Goal: Book appointment/travel/reservation

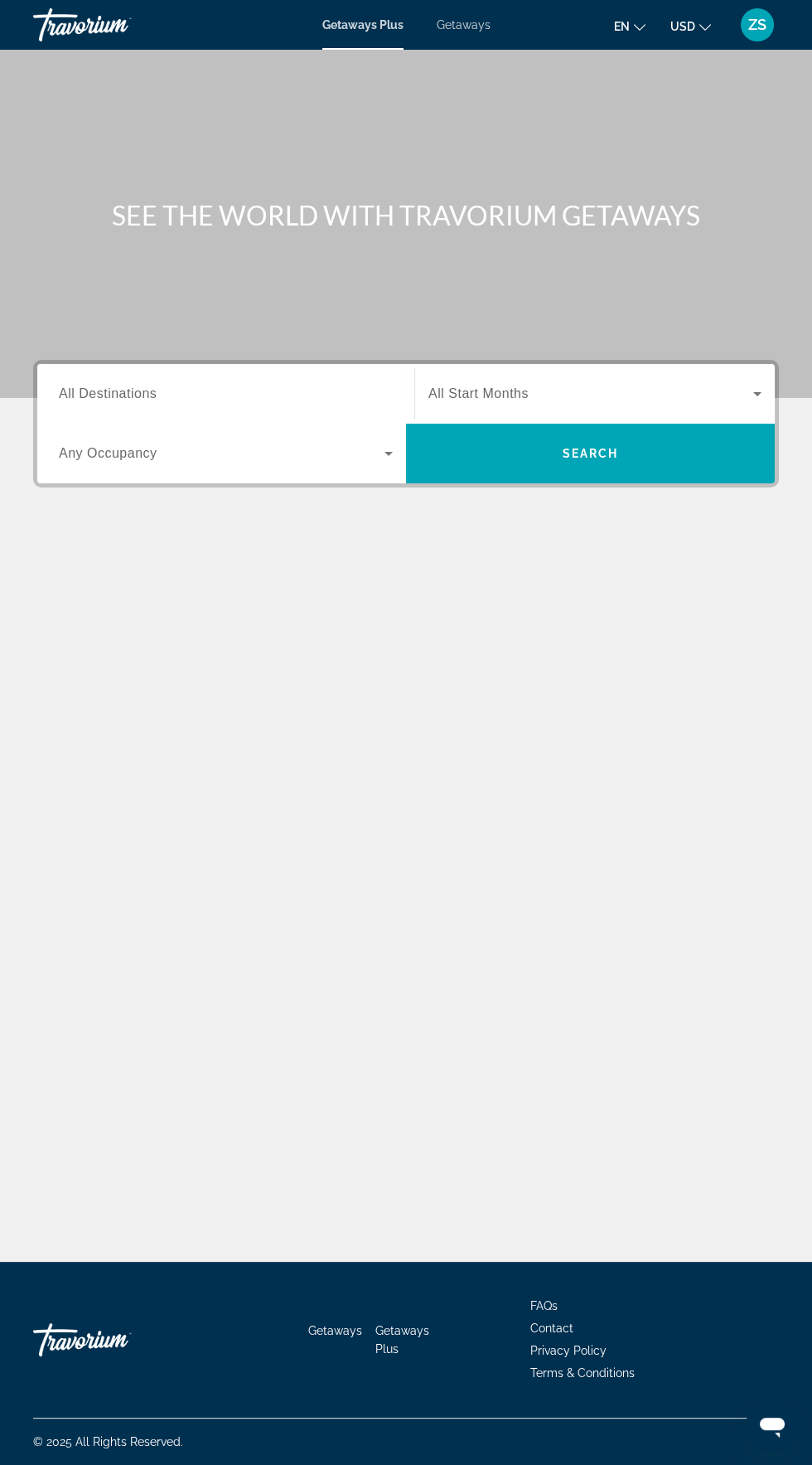
click at [131, 386] on span "All Destinations" at bounding box center [108, 393] width 98 height 14
click at [131, 386] on input "Destination All Destinations" at bounding box center [226, 395] width 334 height 20
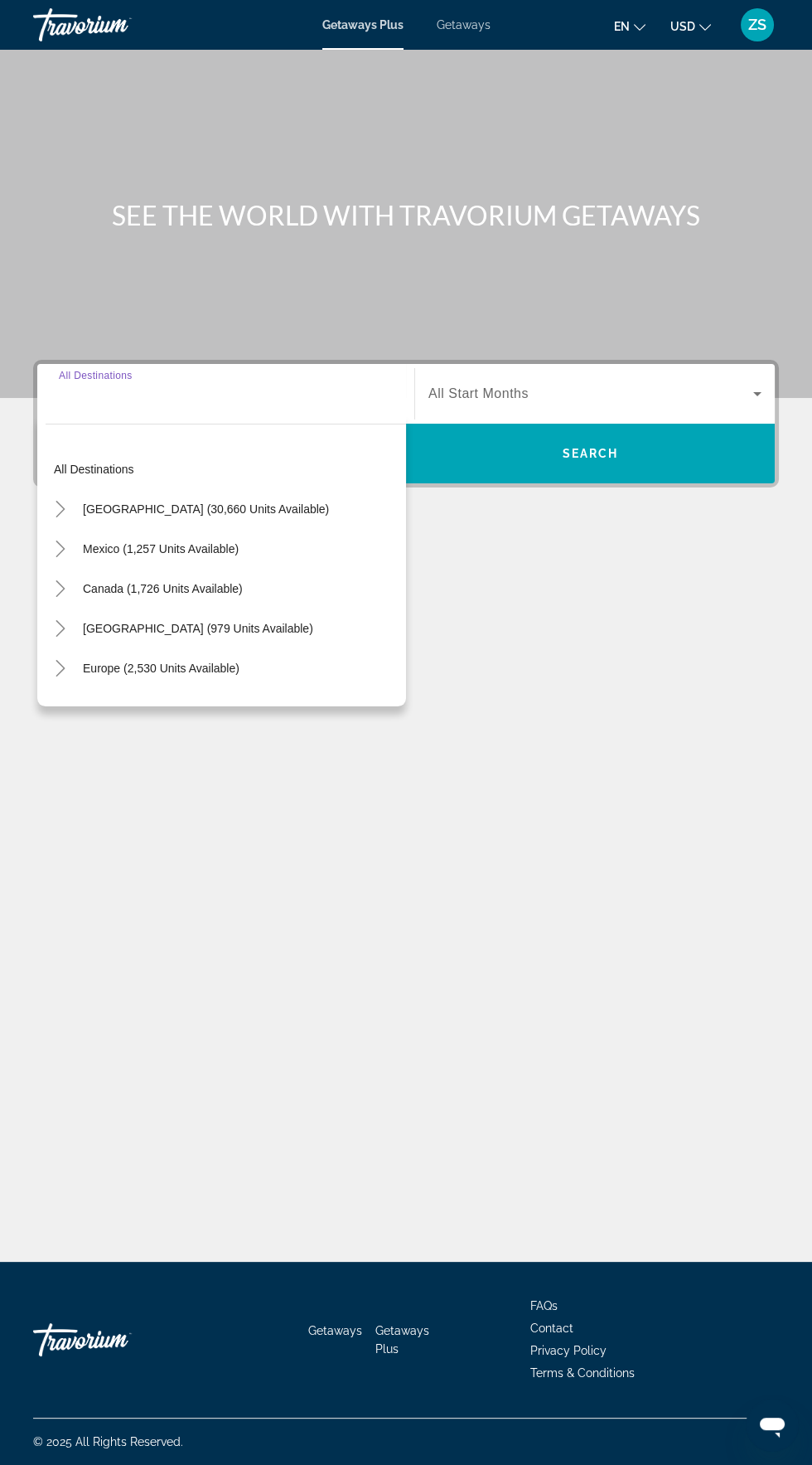
scroll to position [118, 0]
click at [217, 503] on span "[GEOGRAPHIC_DATA] (30,660 units available)" at bounding box center [205, 510] width 246 height 14
type input "**********"
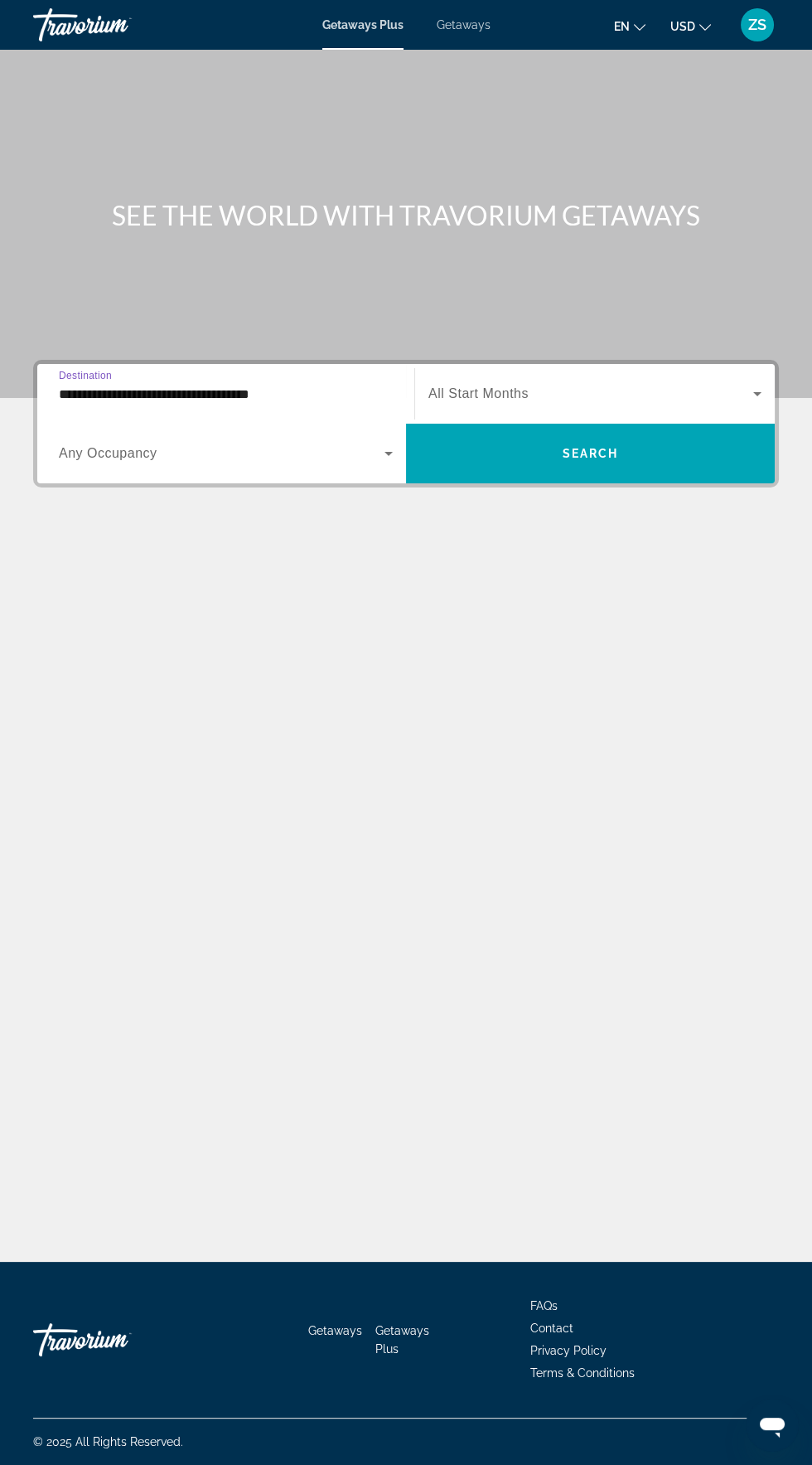
click at [166, 444] on span "Search widget" at bounding box center [222, 454] width 326 height 20
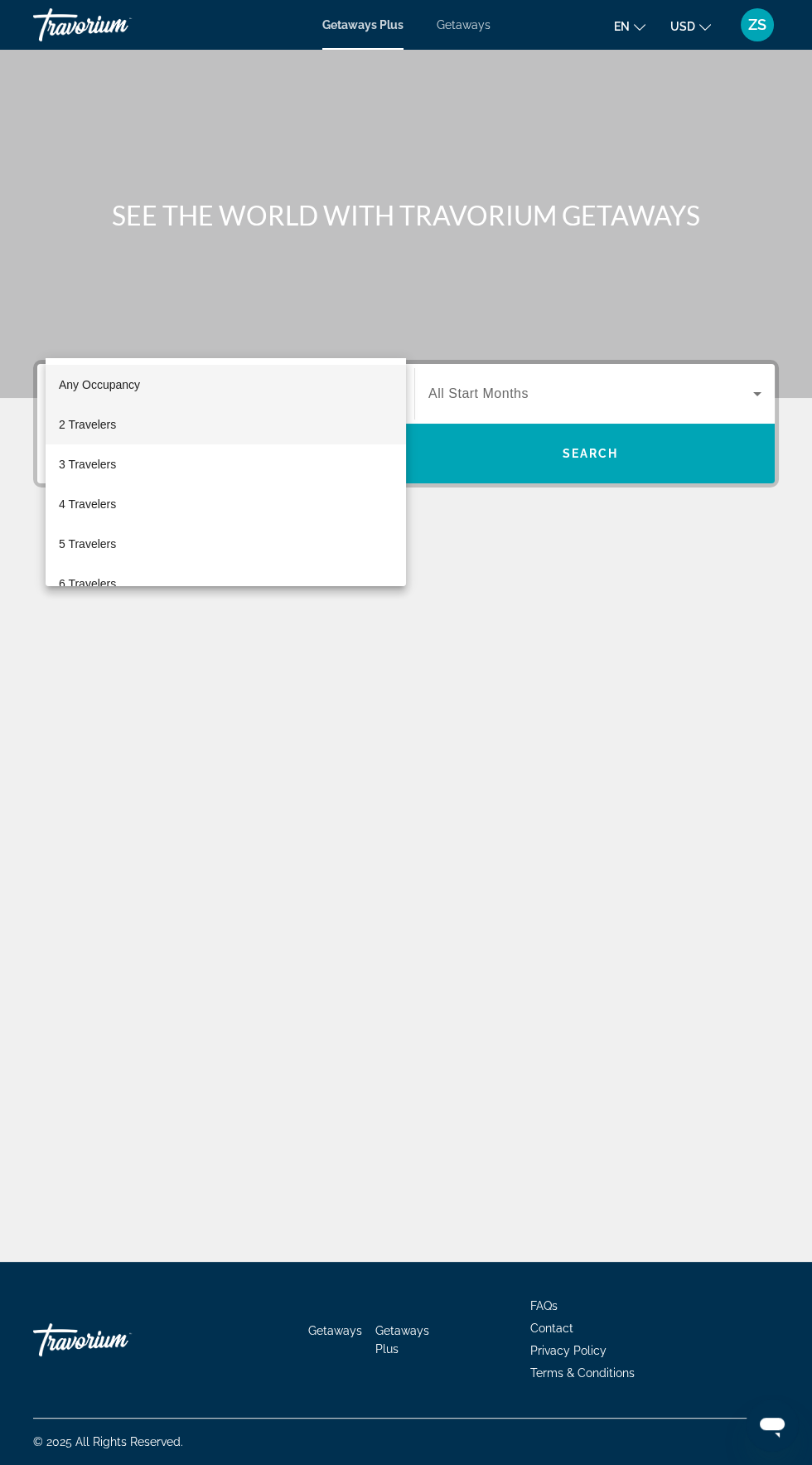
click at [121, 428] on mat-option "2 Travelers" at bounding box center [225, 424] width 360 height 40
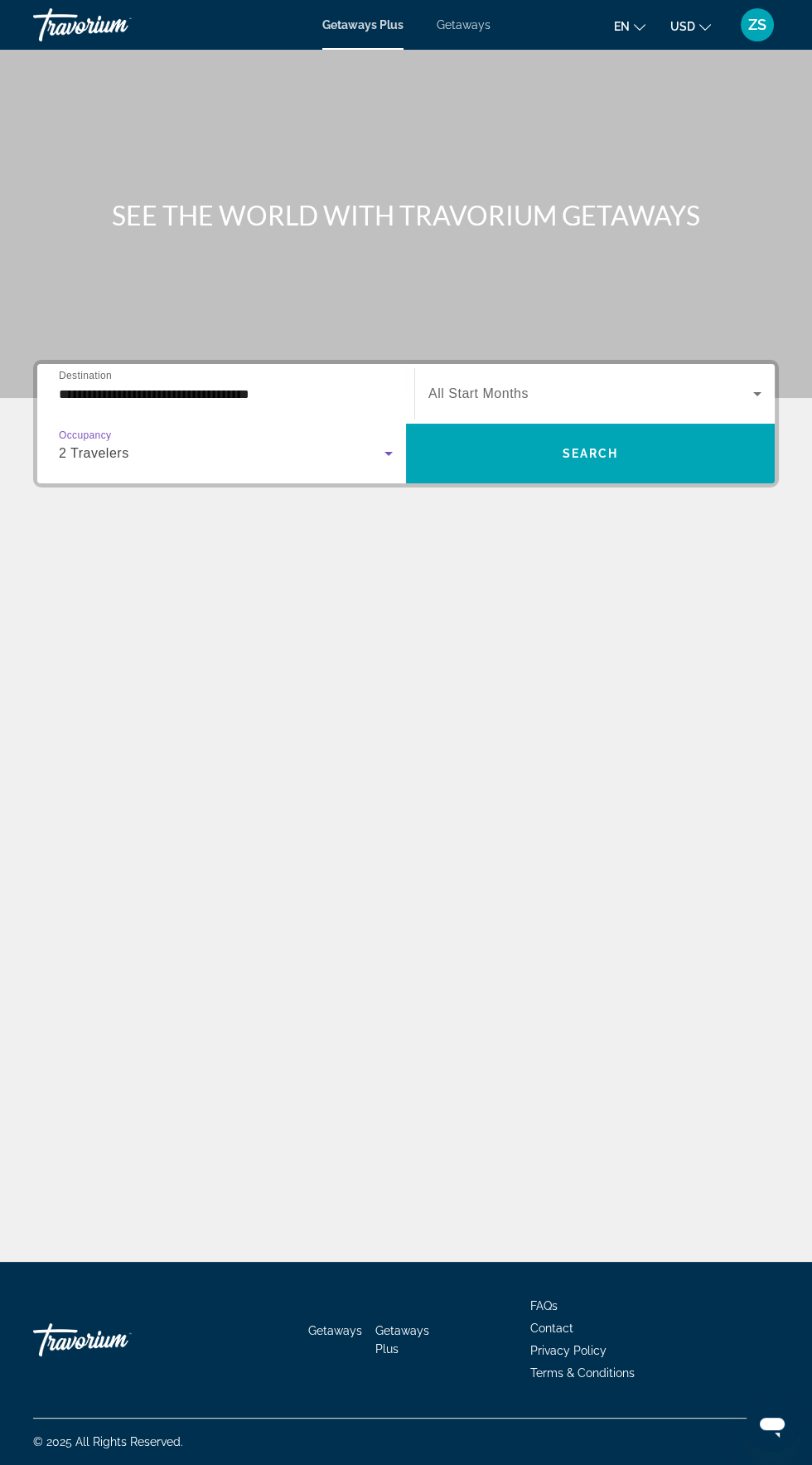
click at [514, 386] on span "All Start Months" at bounding box center [478, 393] width 100 height 14
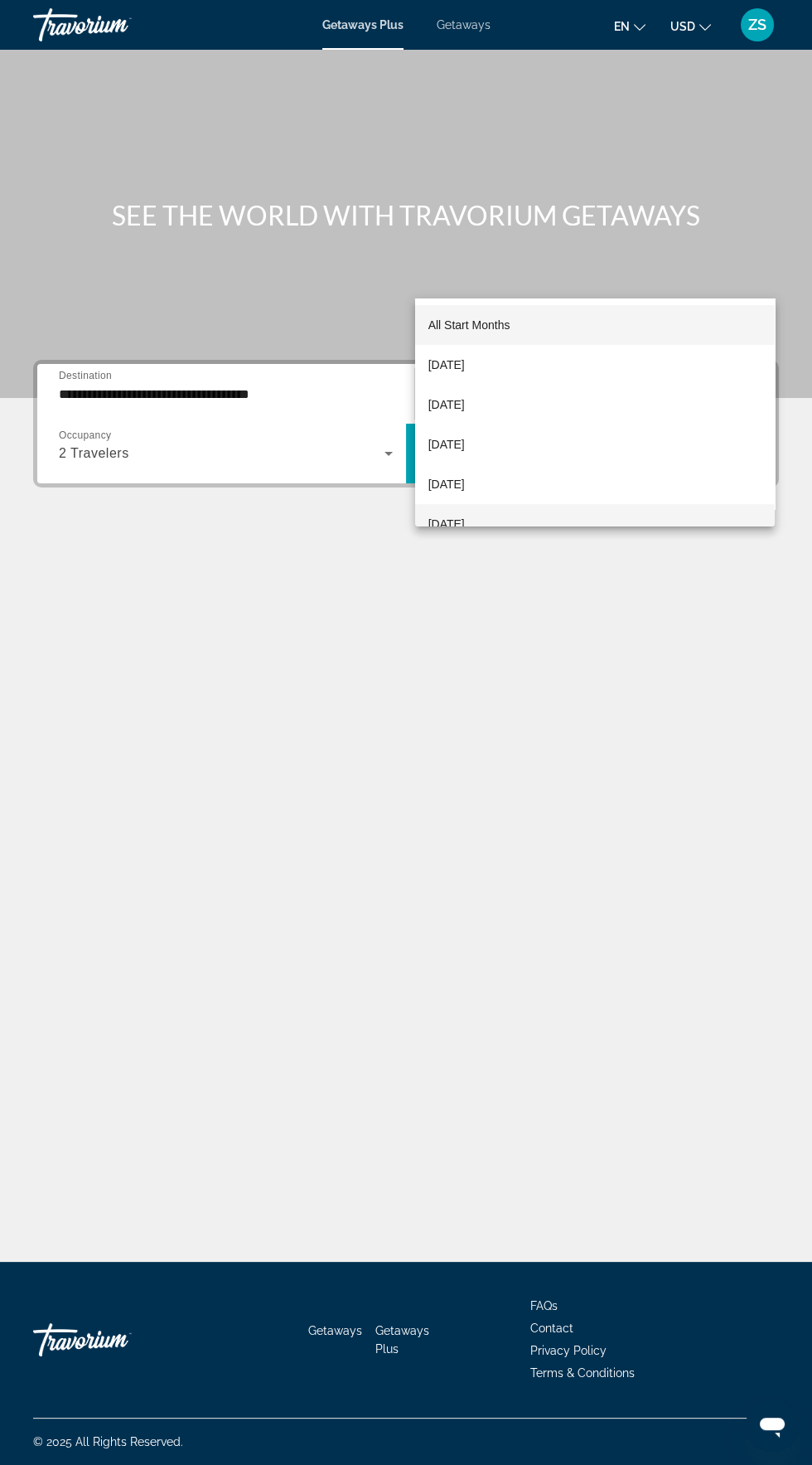
click at [465, 516] on span "[DATE]" at bounding box center [446, 523] width 36 height 20
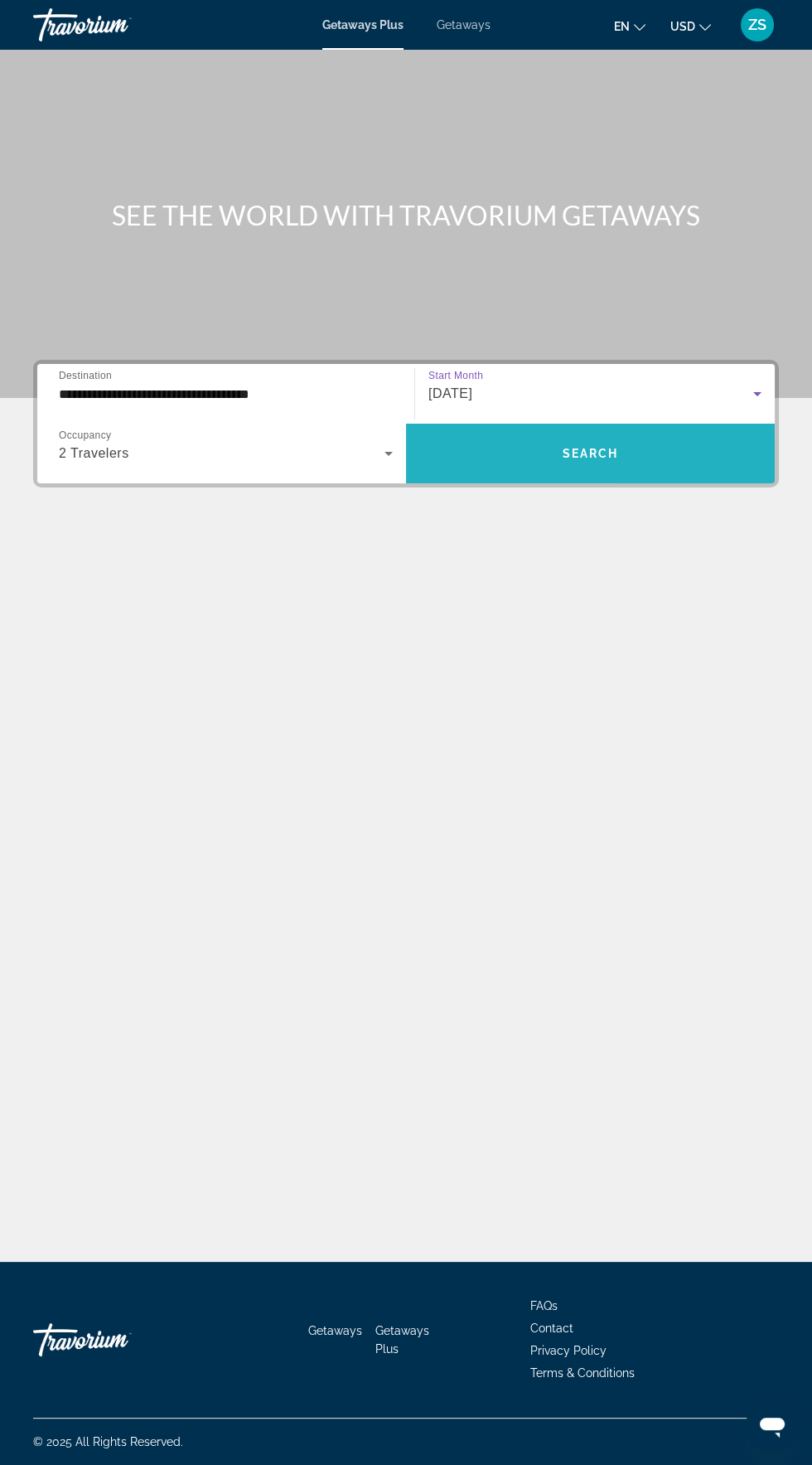
click at [634, 434] on span "Search widget" at bounding box center [591, 454] width 369 height 40
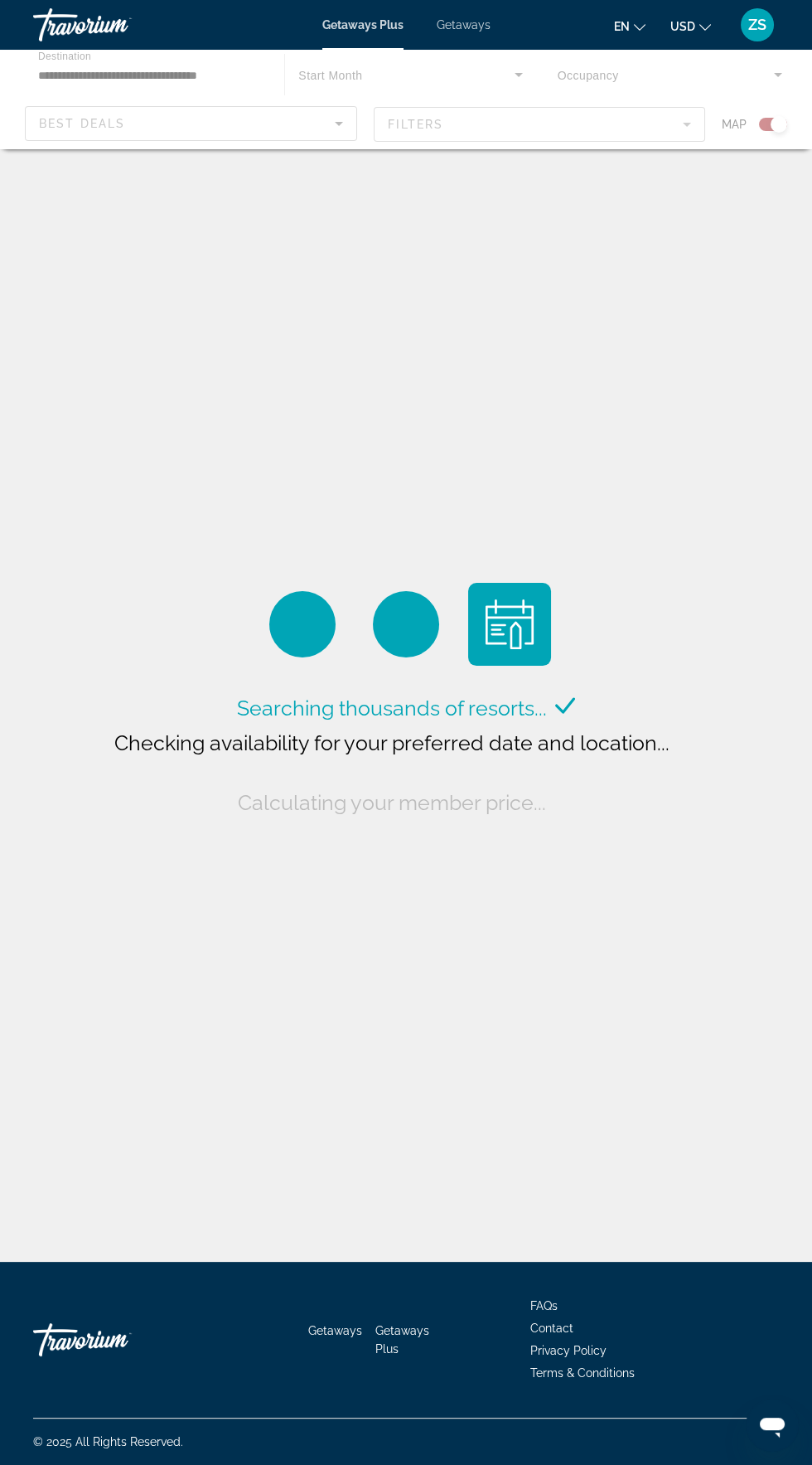
click at [737, 122] on div "Main content" at bounding box center [406, 99] width 812 height 99
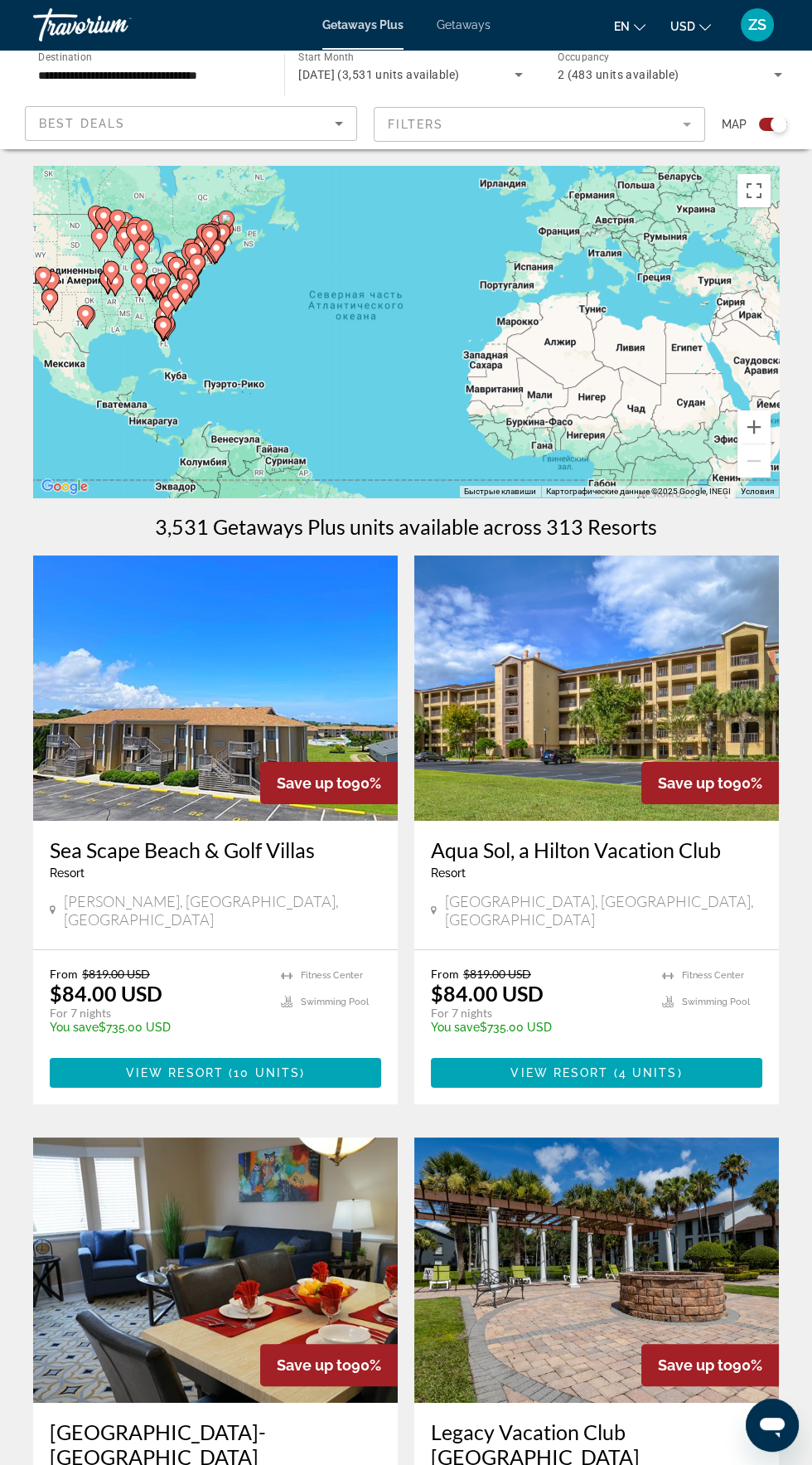
click at [458, 123] on mat-form-field "Filters" at bounding box center [540, 124] width 333 height 34
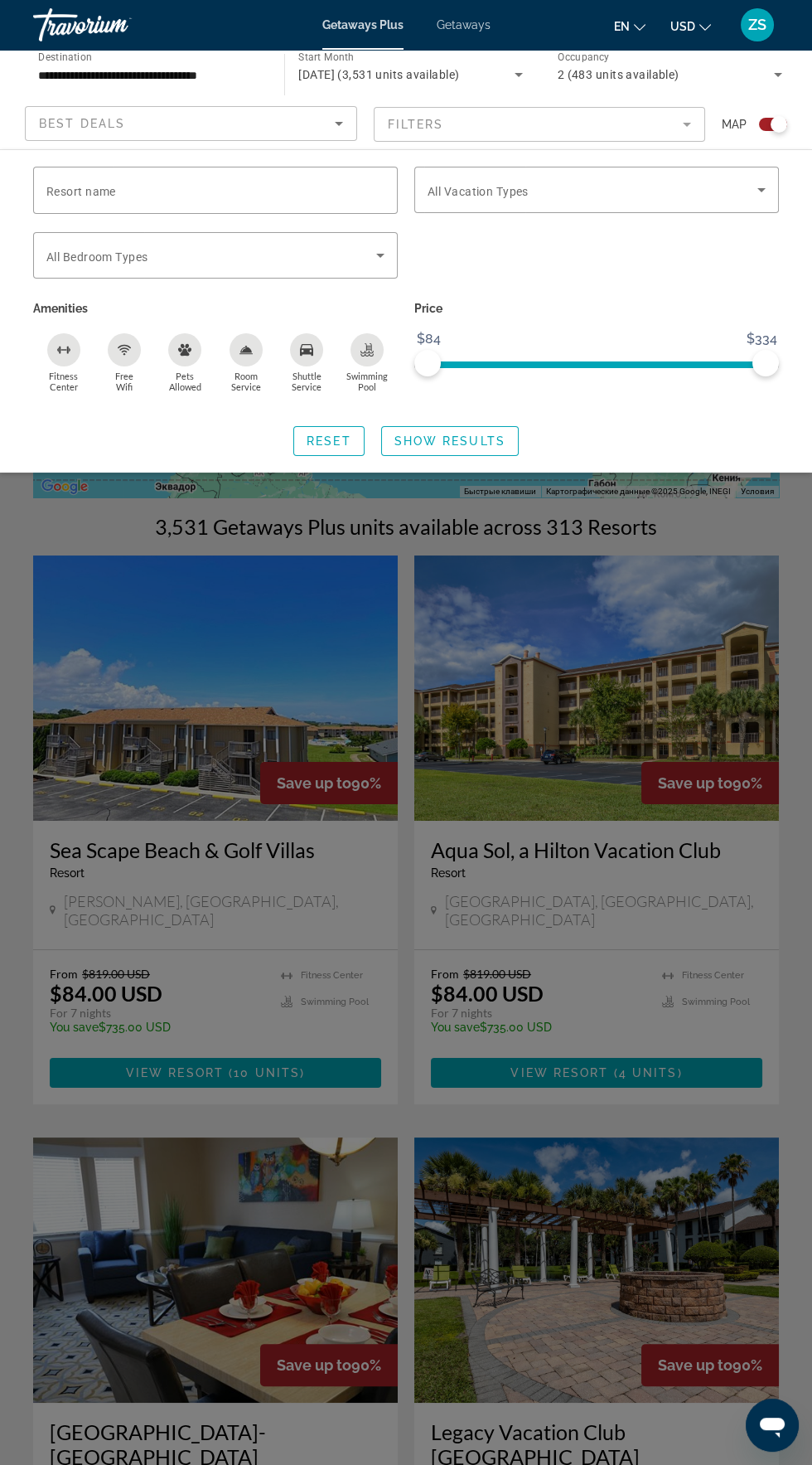
click at [215, 120] on div "Best Deals" at bounding box center [187, 124] width 296 height 20
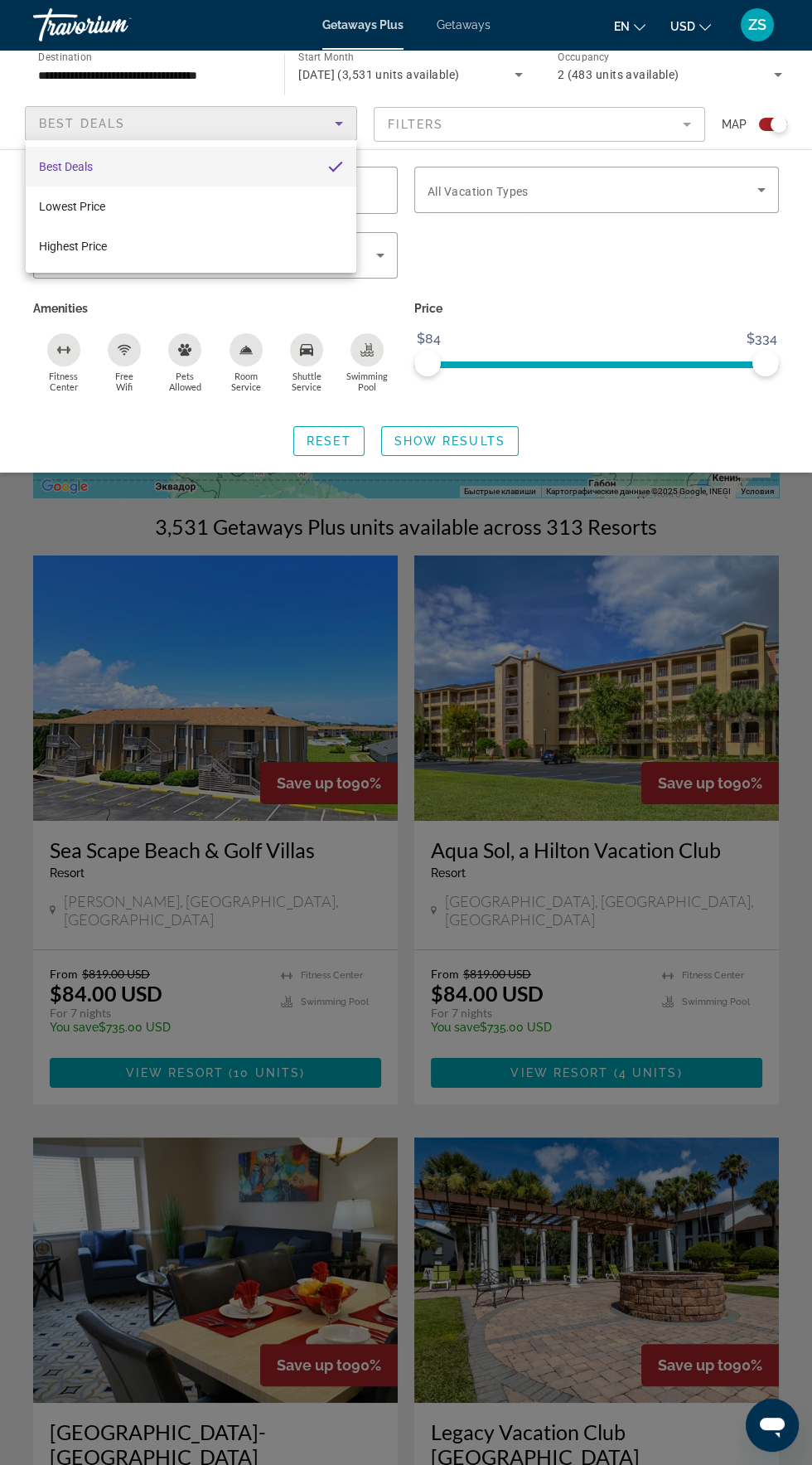
click at [739, 131] on div at bounding box center [406, 732] width 812 height 1465
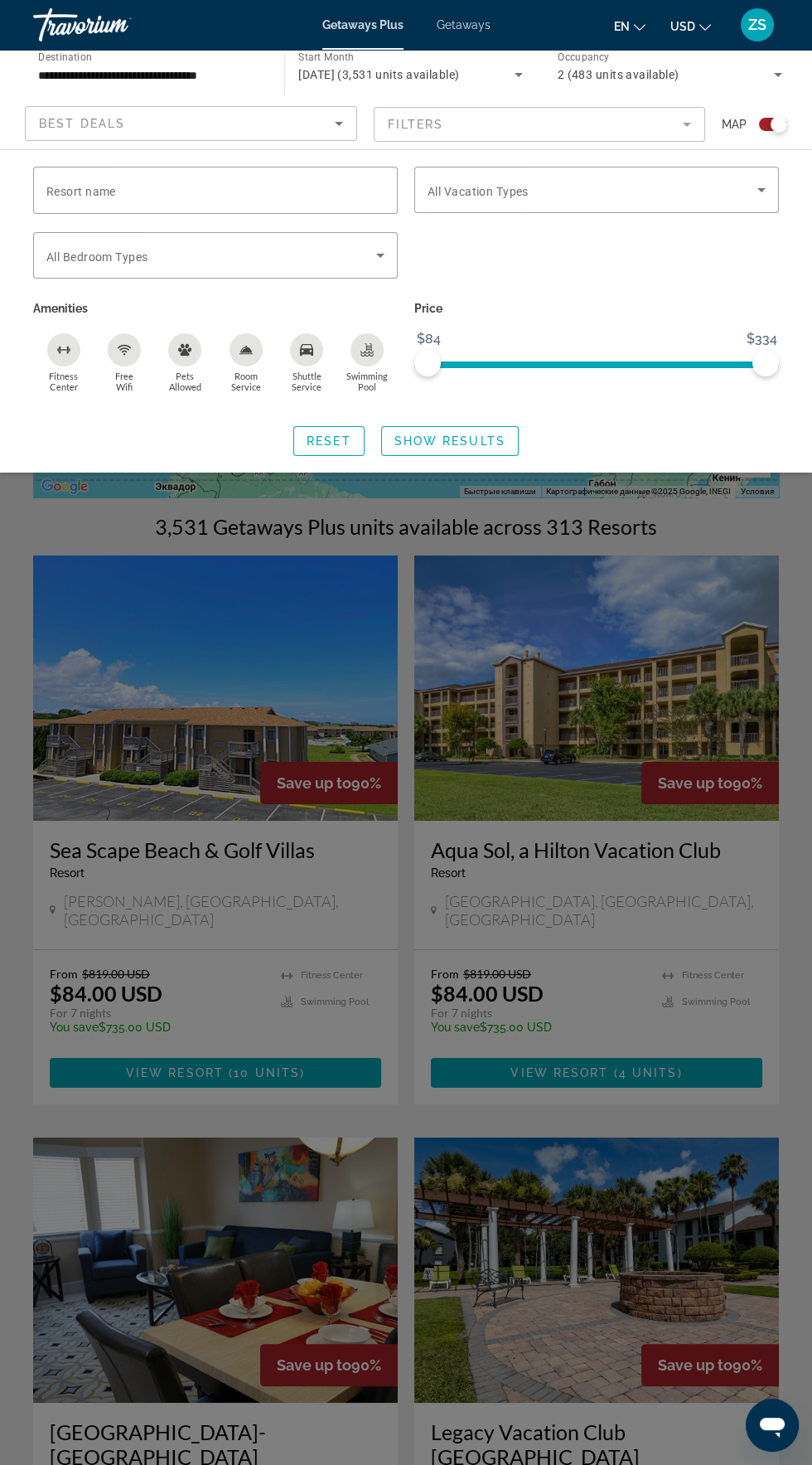
click at [752, 125] on div "Search widget" at bounding box center [767, 125] width 40 height 14
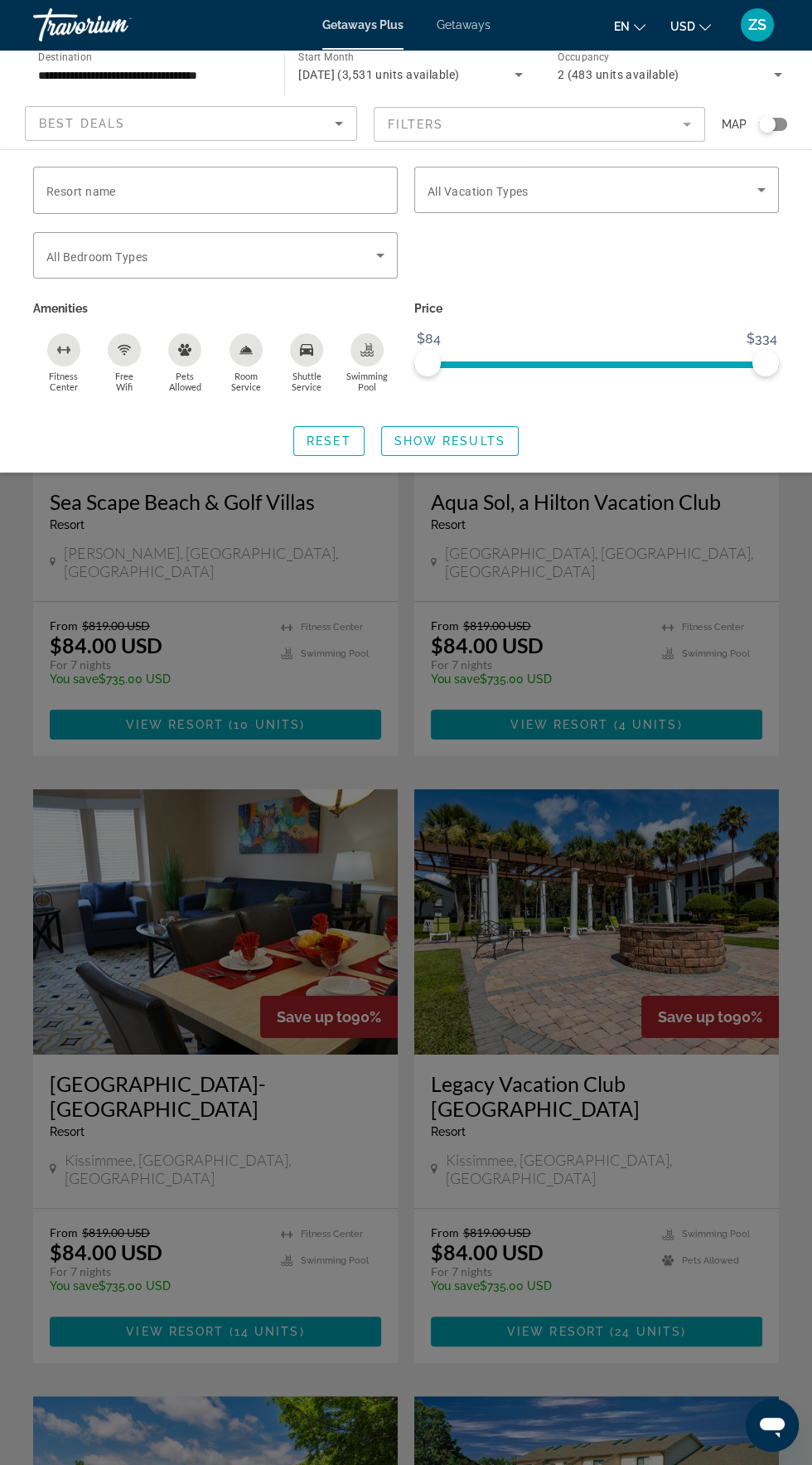
click at [766, 128] on div "Search widget" at bounding box center [767, 124] width 17 height 17
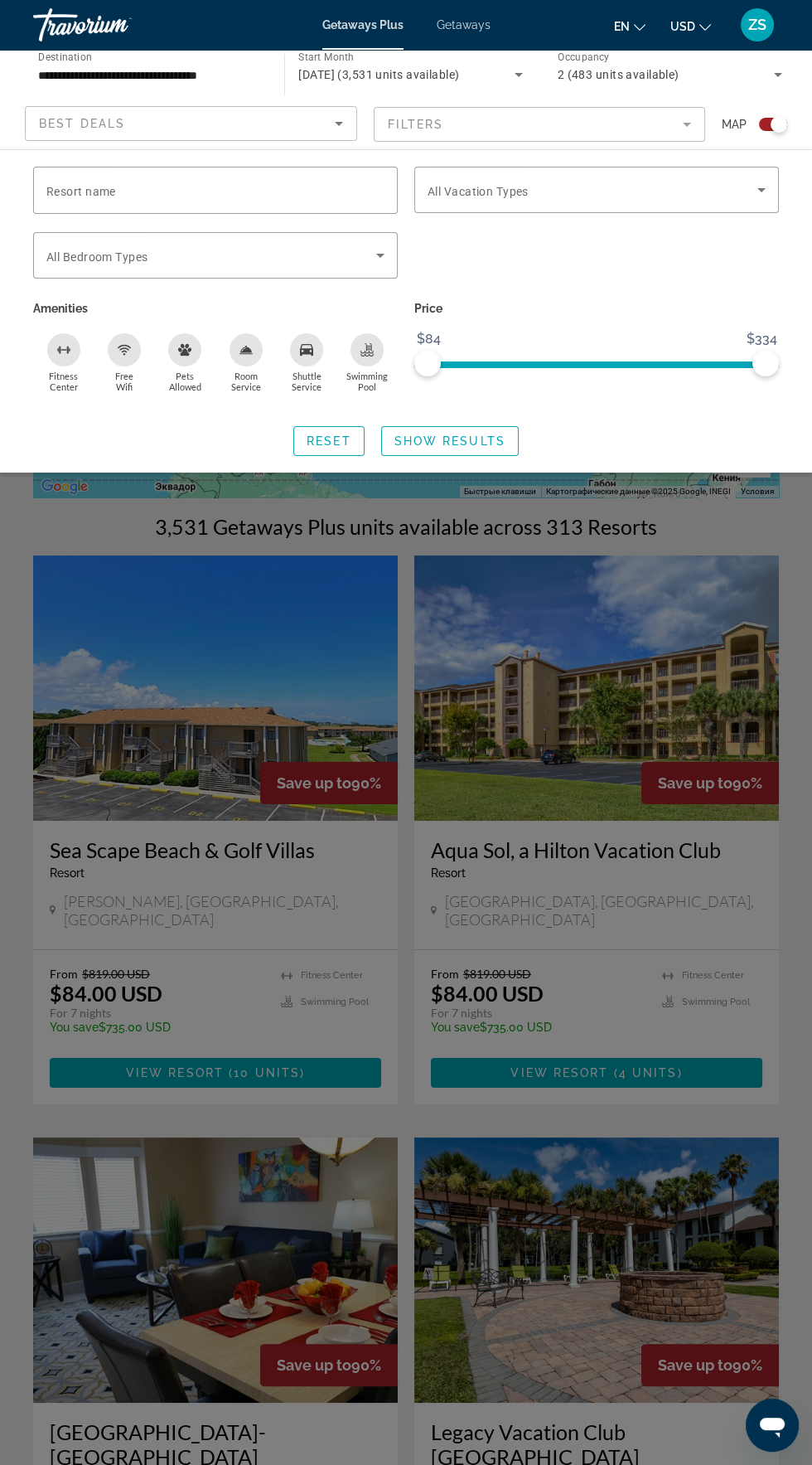
click at [701, 125] on mat-form-field "Filters" at bounding box center [540, 124] width 333 height 34
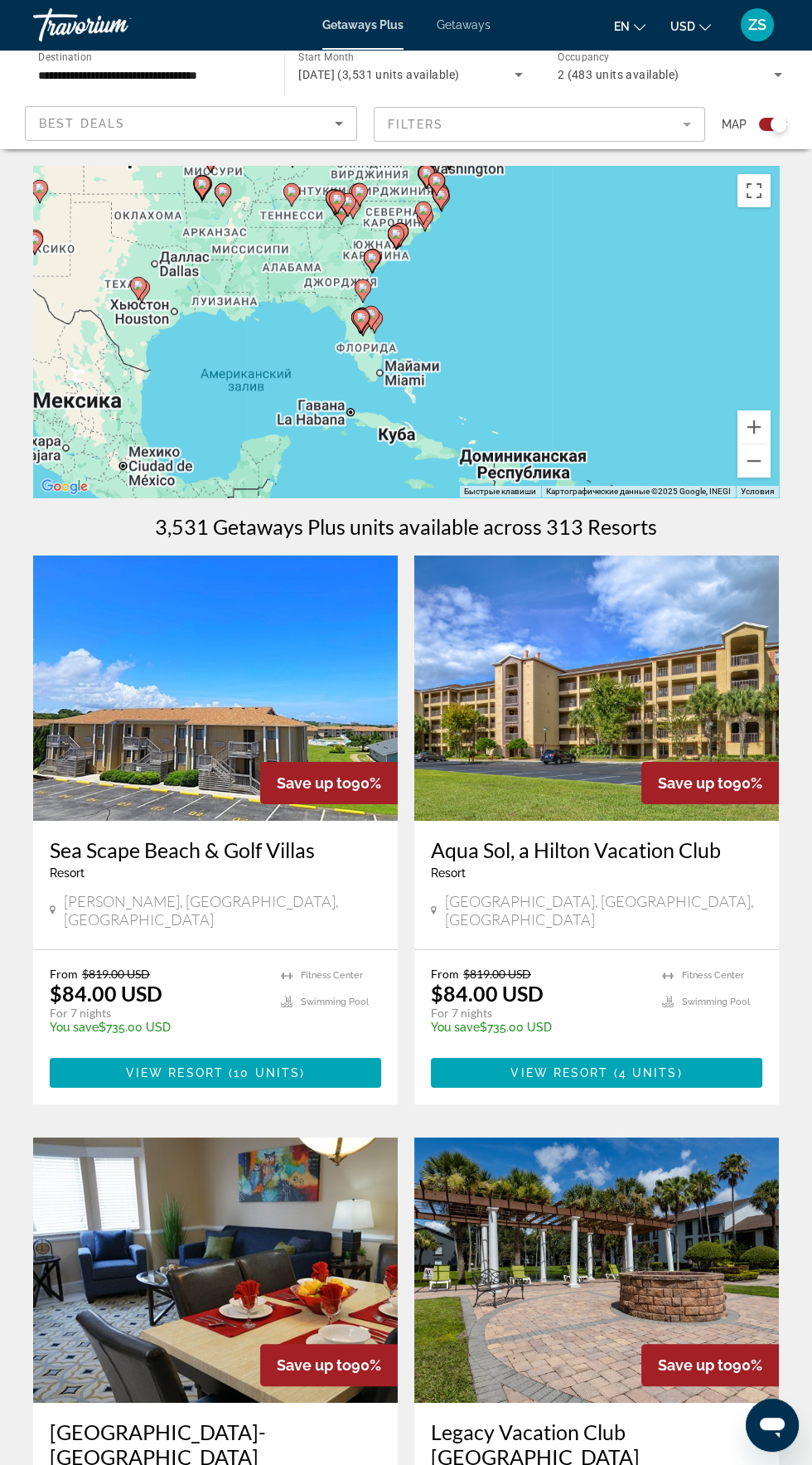
click at [327, 330] on div "Чтобы активировать перетаскивание с помощью клавиатуры, нажмите Alt + Ввод. Пос…" at bounding box center [406, 332] width 746 height 332
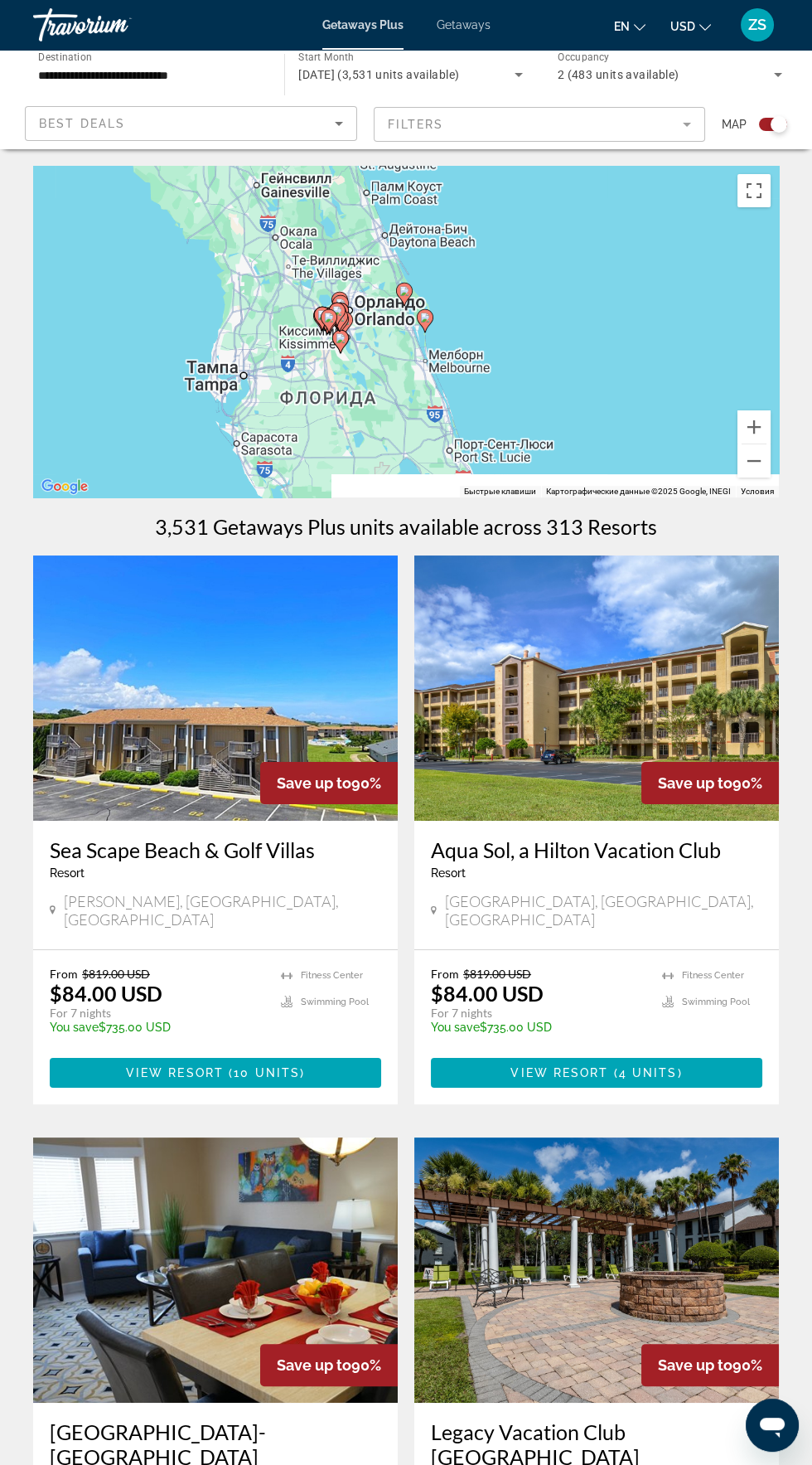
click at [474, 322] on div "Чтобы активировать перетаскивание с помощью клавиатуры, нажмите Alt + Ввод. Пос…" at bounding box center [406, 332] width 746 height 332
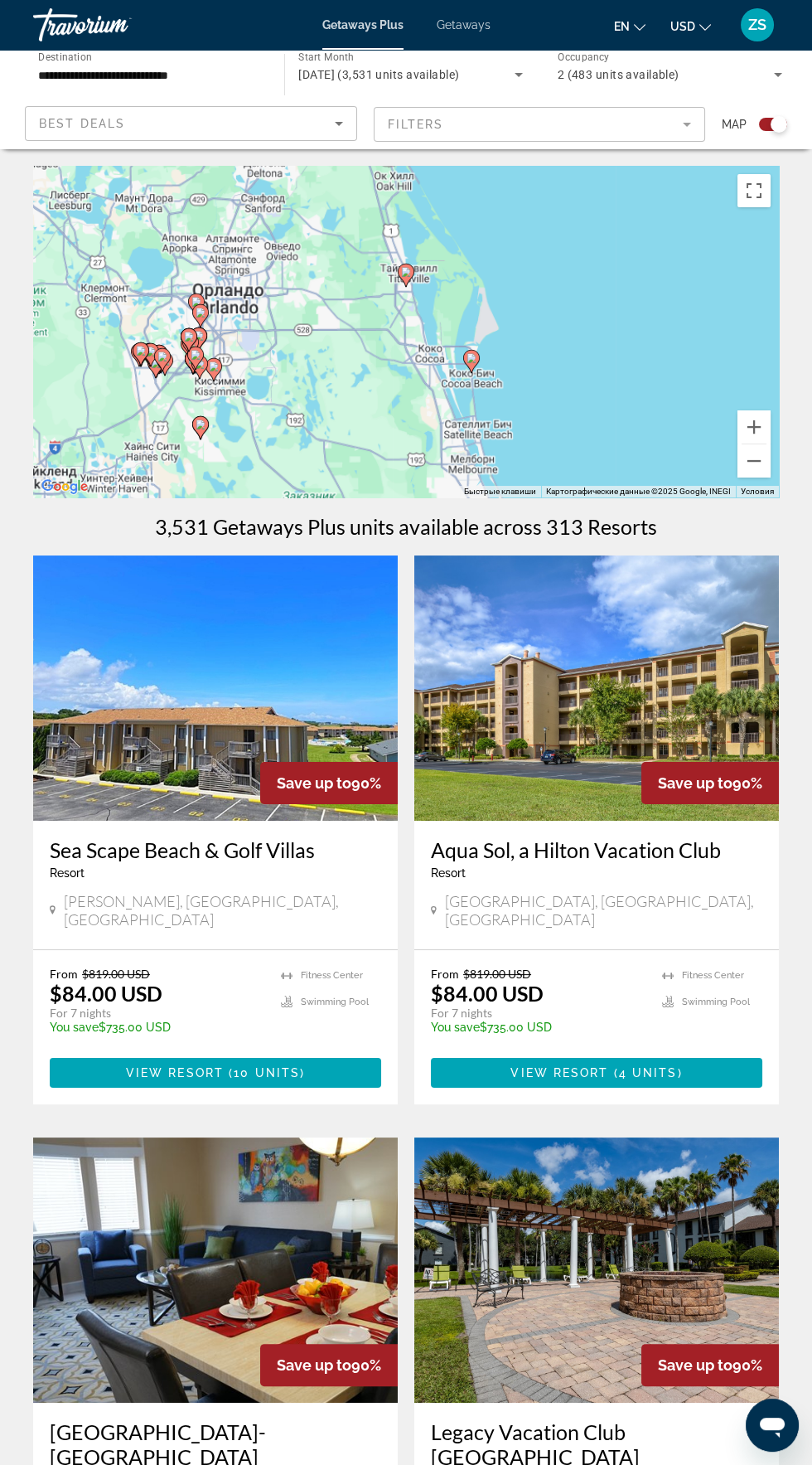
type input "**********"
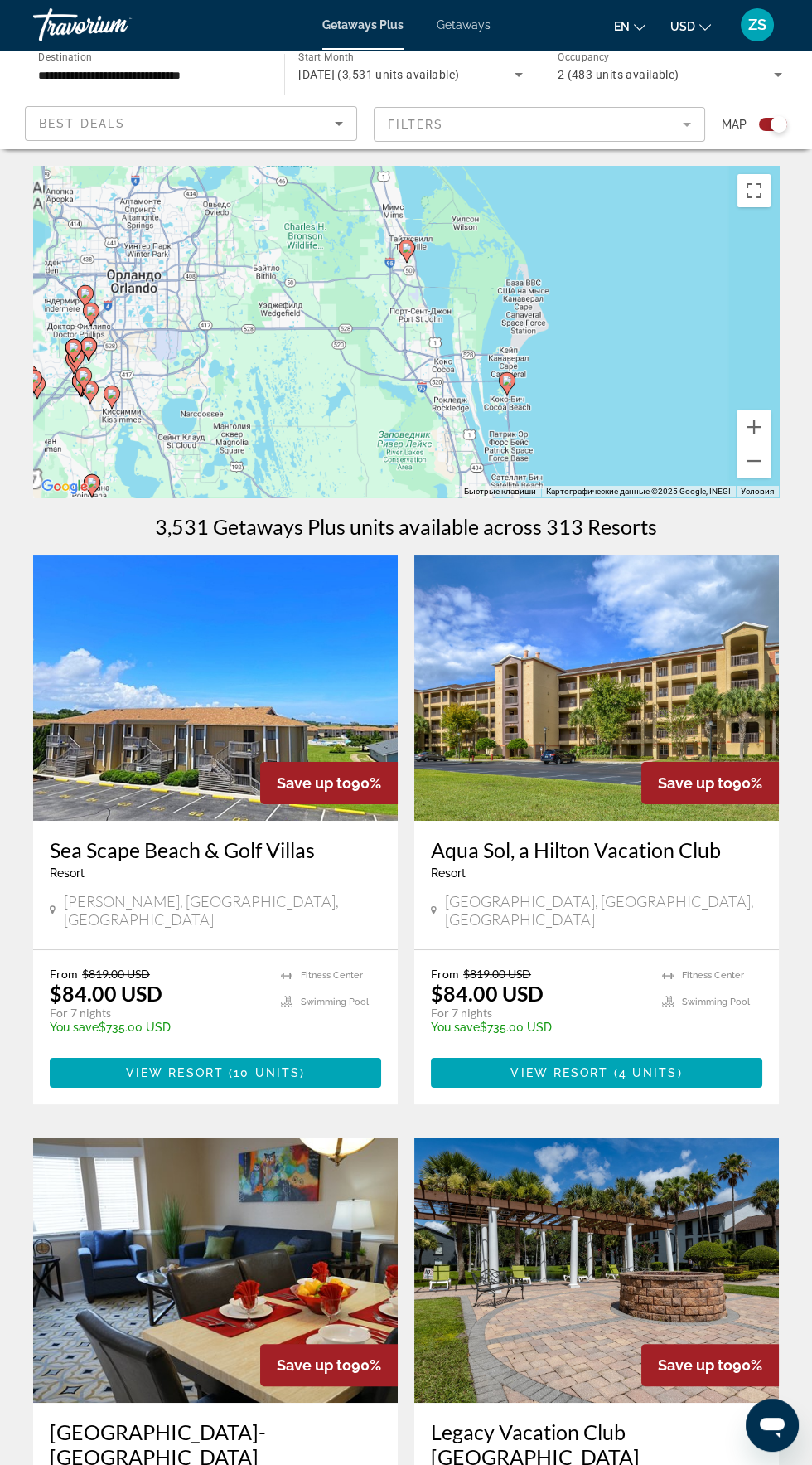
click at [472, 363] on div "Чтобы активировать перетаскивание с помощью клавиатуры, нажмите Alt + Ввод. Пос…" at bounding box center [406, 332] width 746 height 332
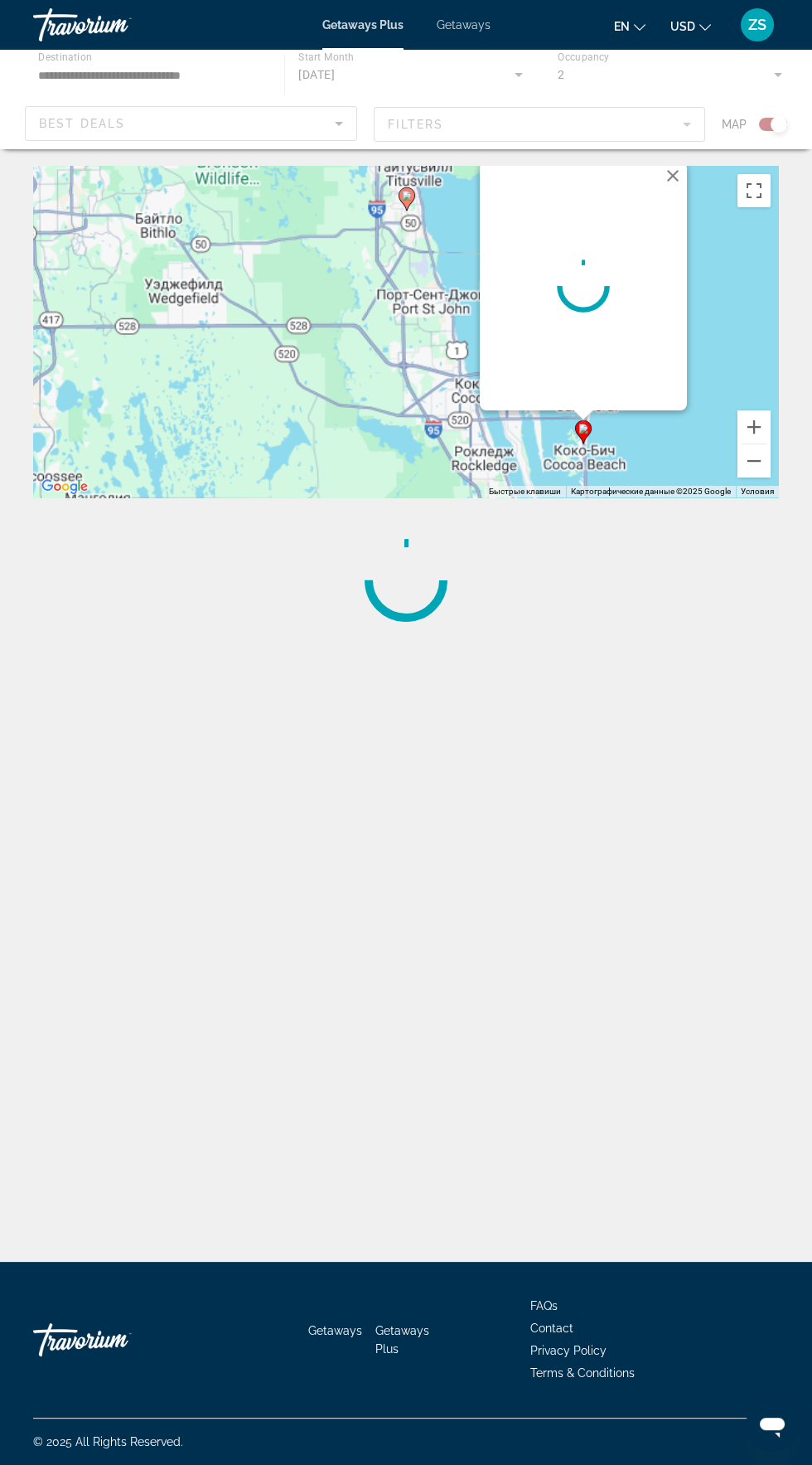
click at [530, 398] on div "Main content" at bounding box center [583, 286] width 207 height 248
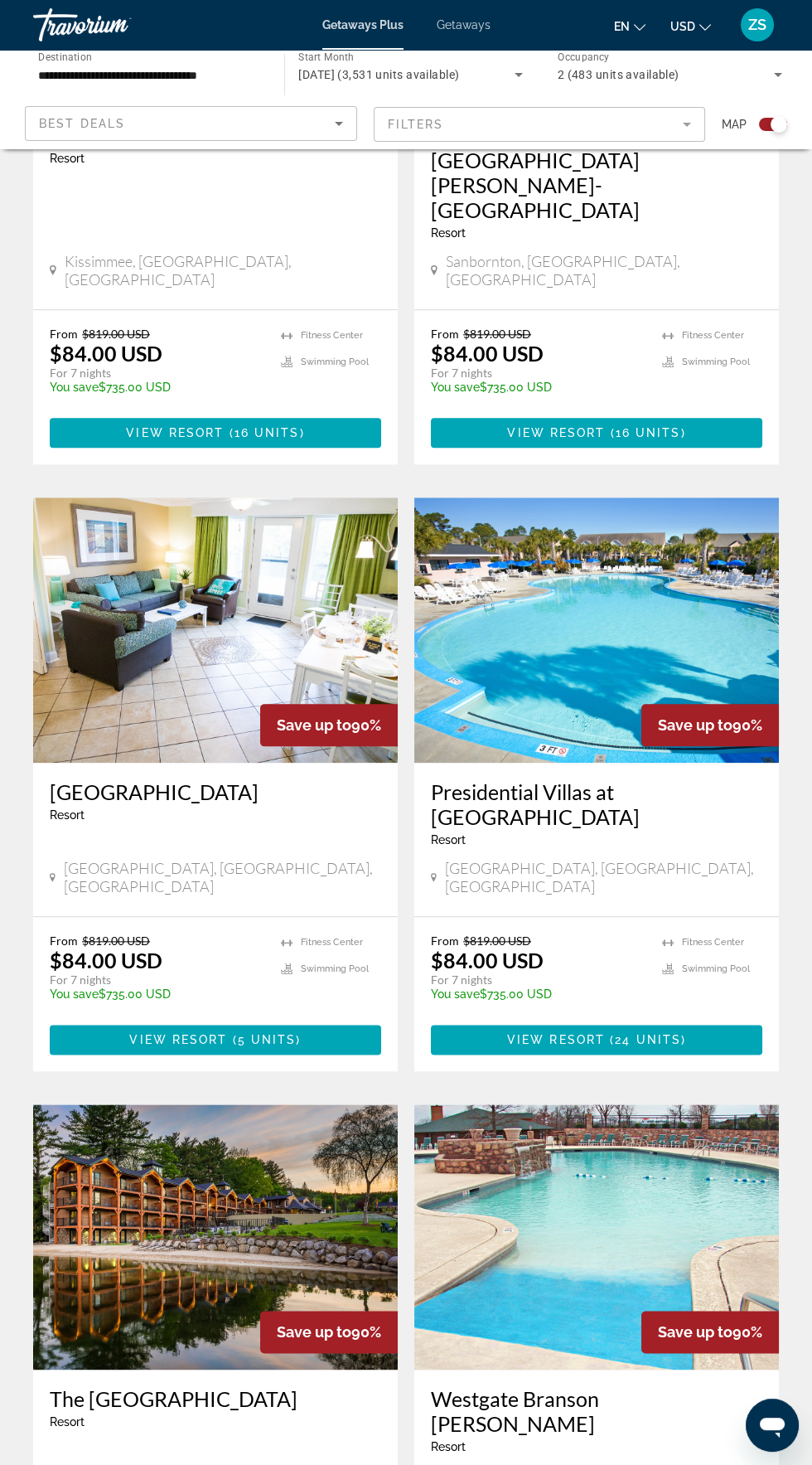
scroll to position [2671, 0]
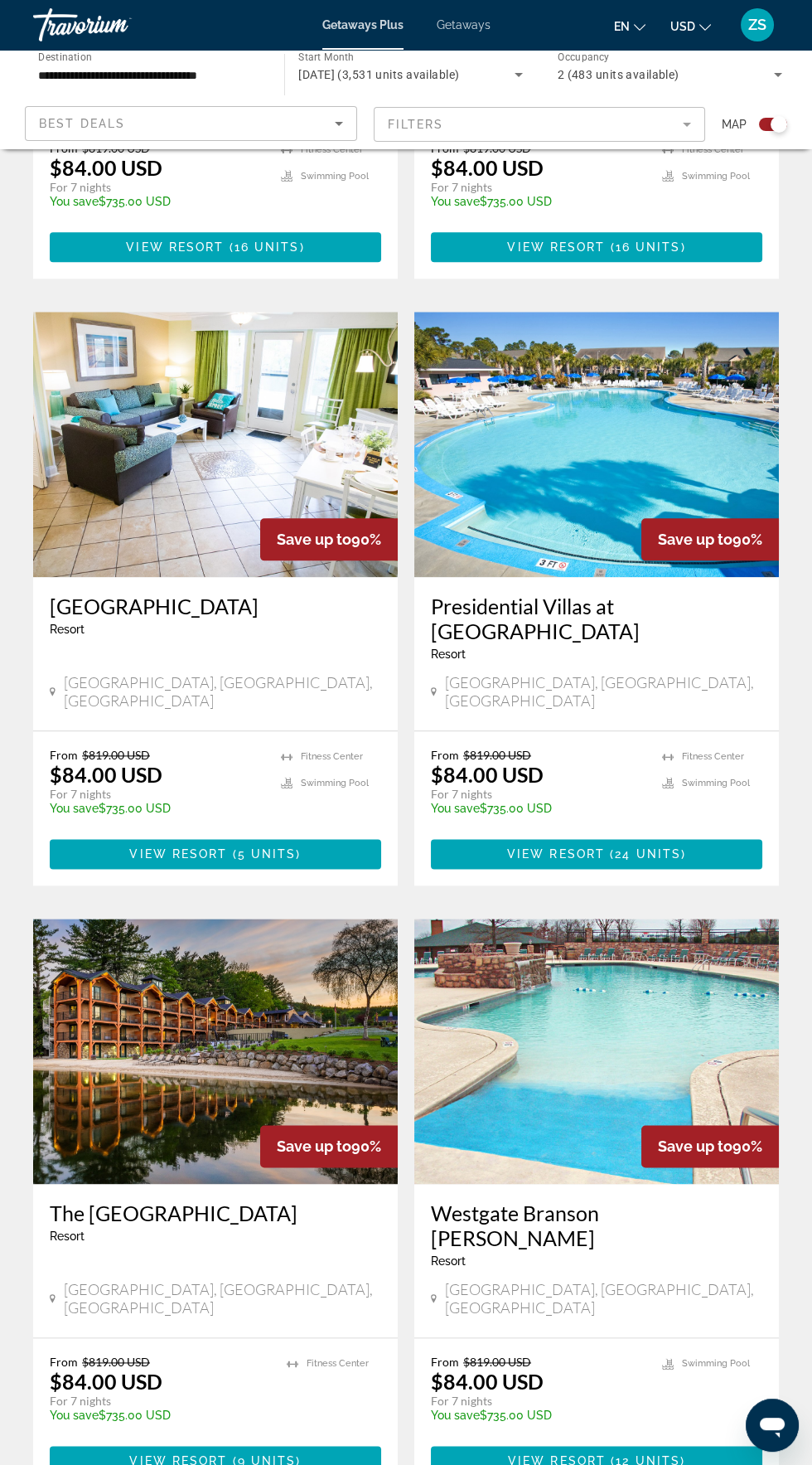
click at [153, 1200] on h3 "The [GEOGRAPHIC_DATA]" at bounding box center [216, 1212] width 332 height 25
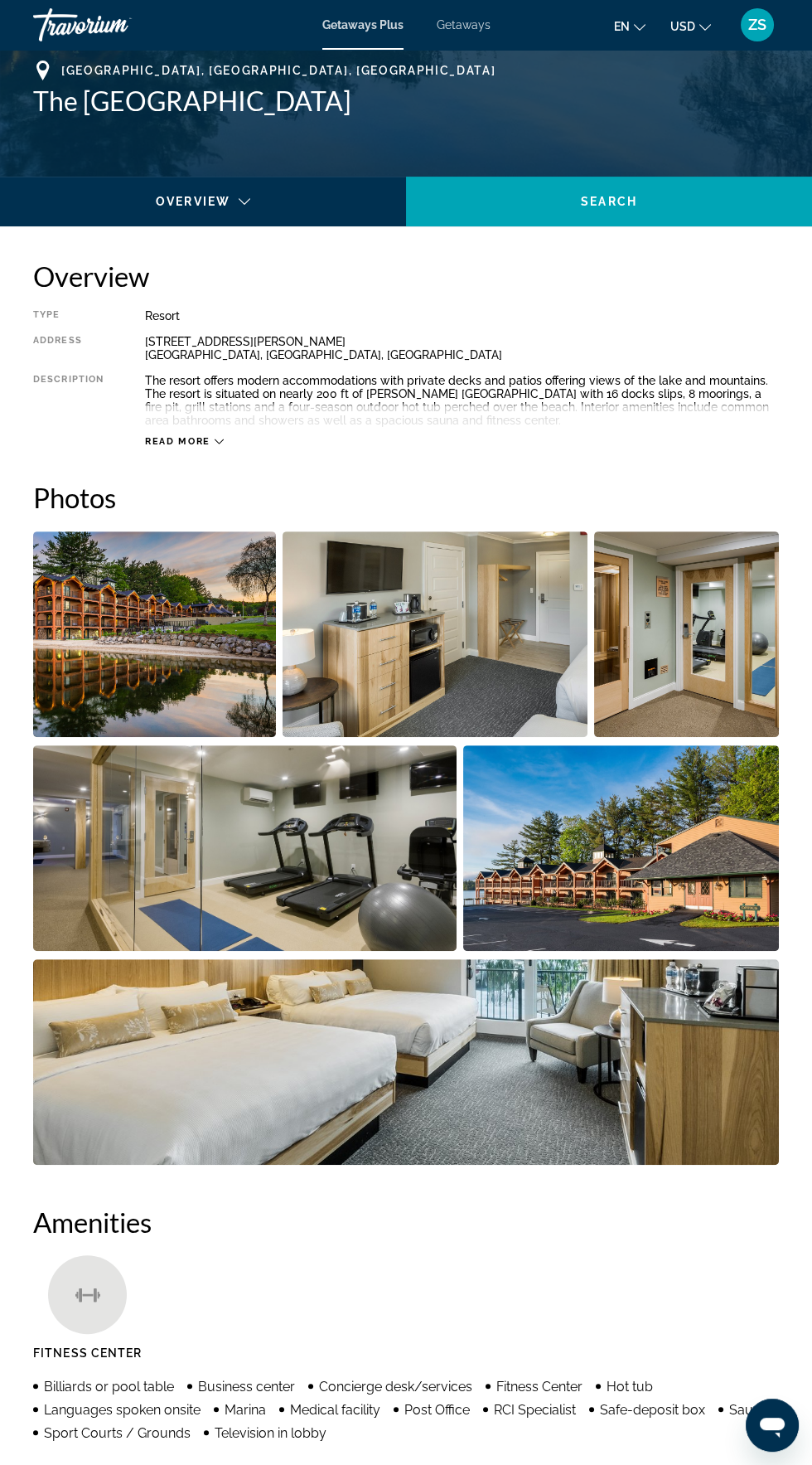
scroll to position [650, 0]
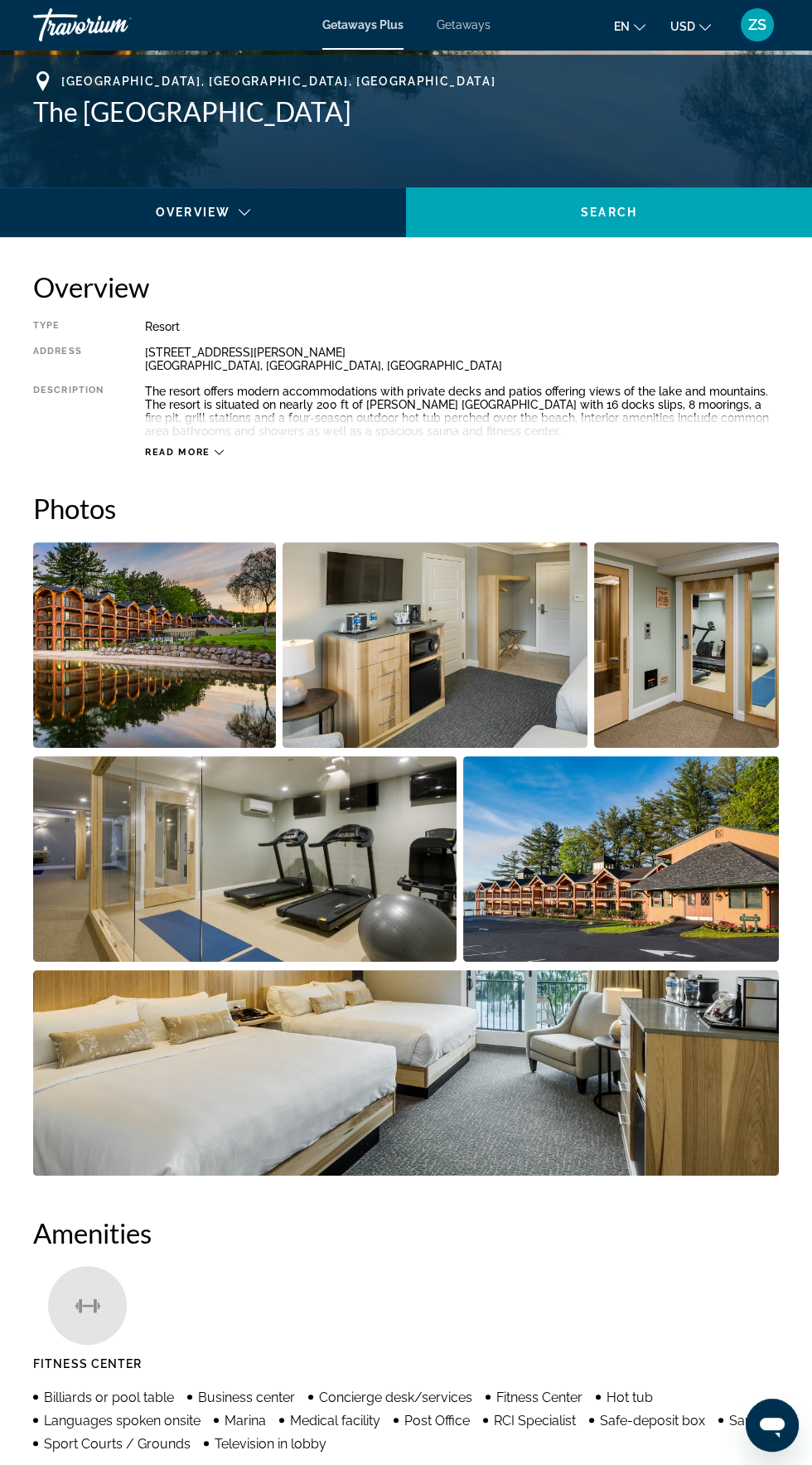
click at [624, 864] on img "Open full-screen image slider" at bounding box center [622, 858] width 316 height 205
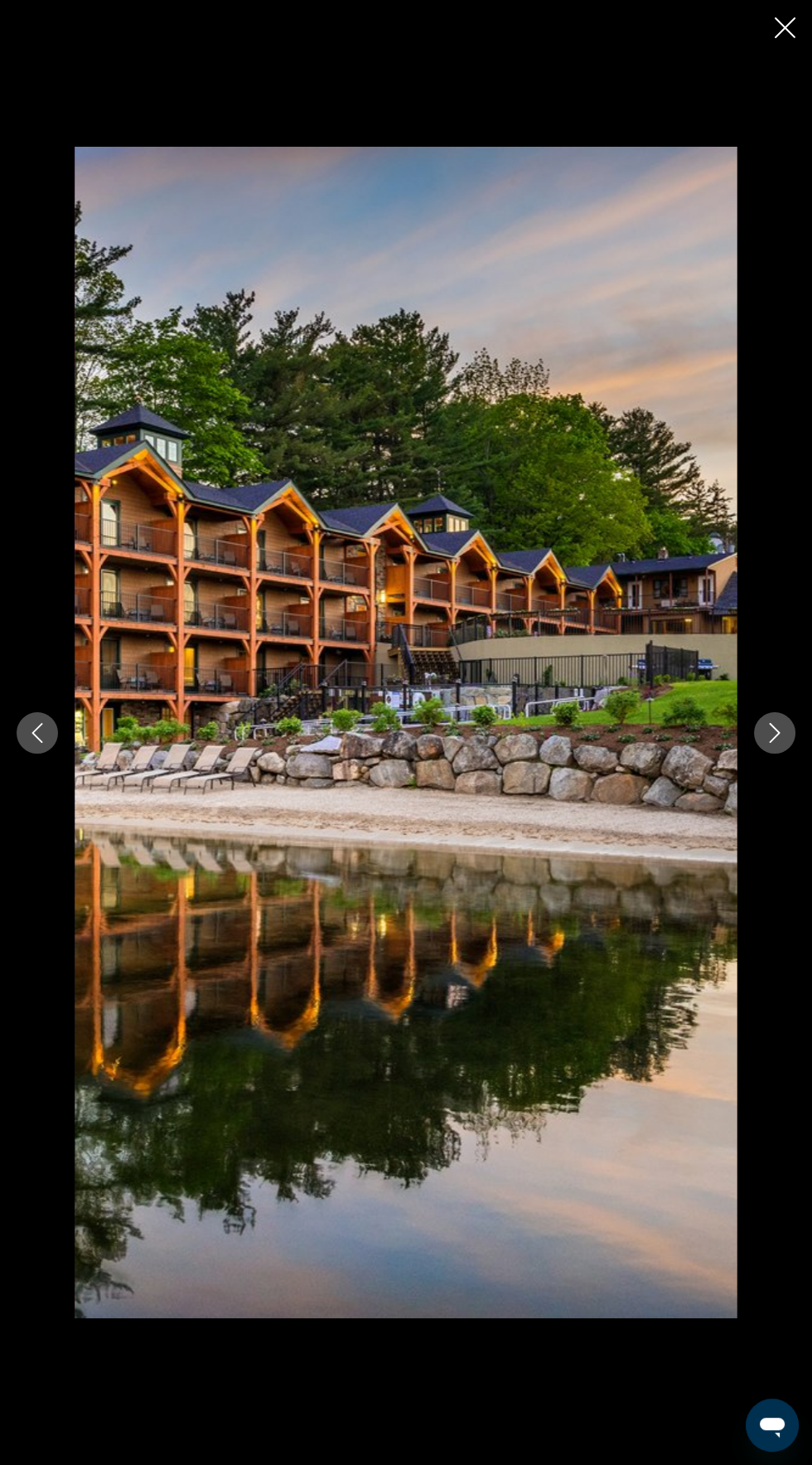
click at [757, 727] on button "Next image" at bounding box center [775, 732] width 41 height 41
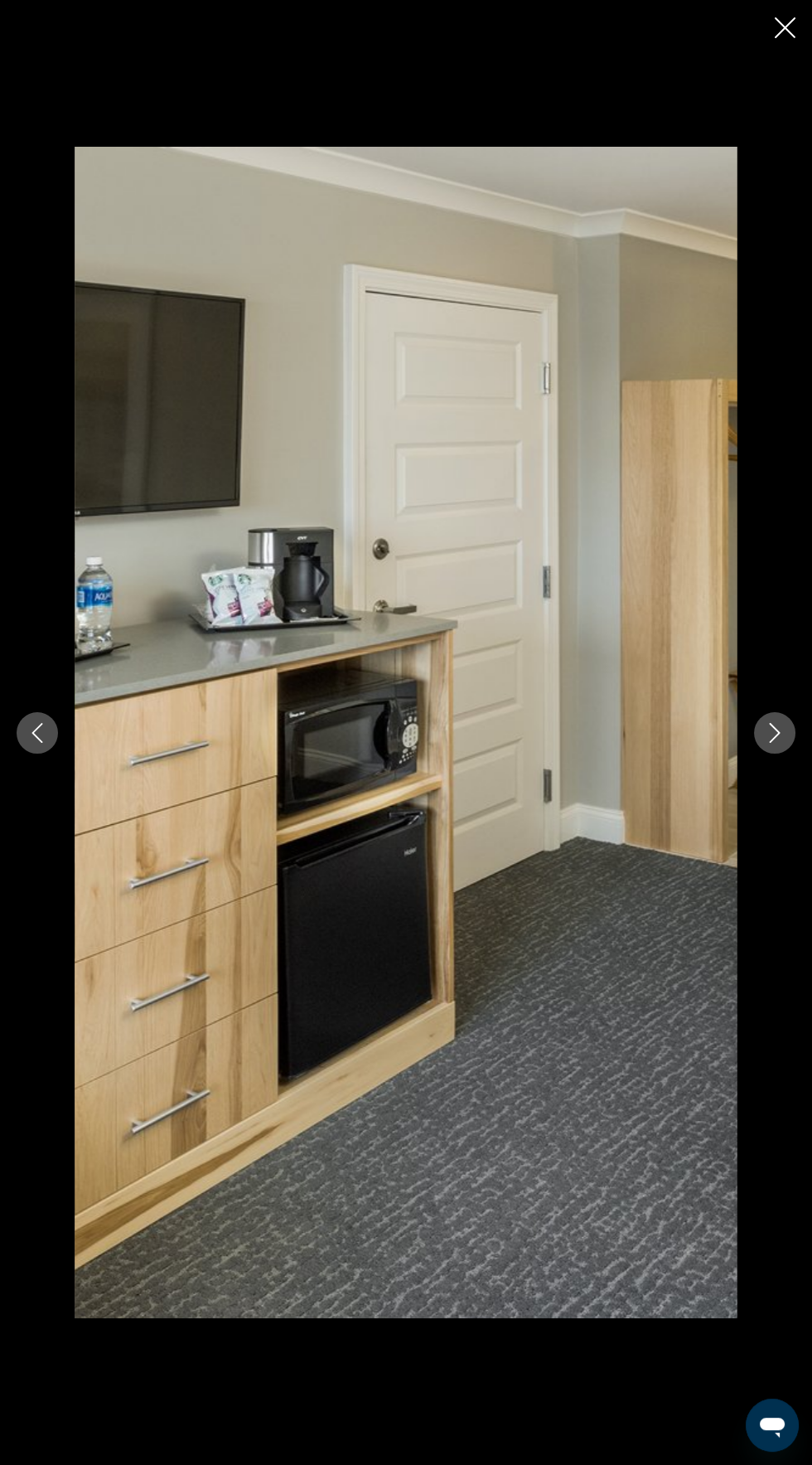
click at [757, 745] on div "prev next" at bounding box center [406, 732] width 812 height 1172
click at [775, 734] on icon "Next image" at bounding box center [775, 732] width 20 height 20
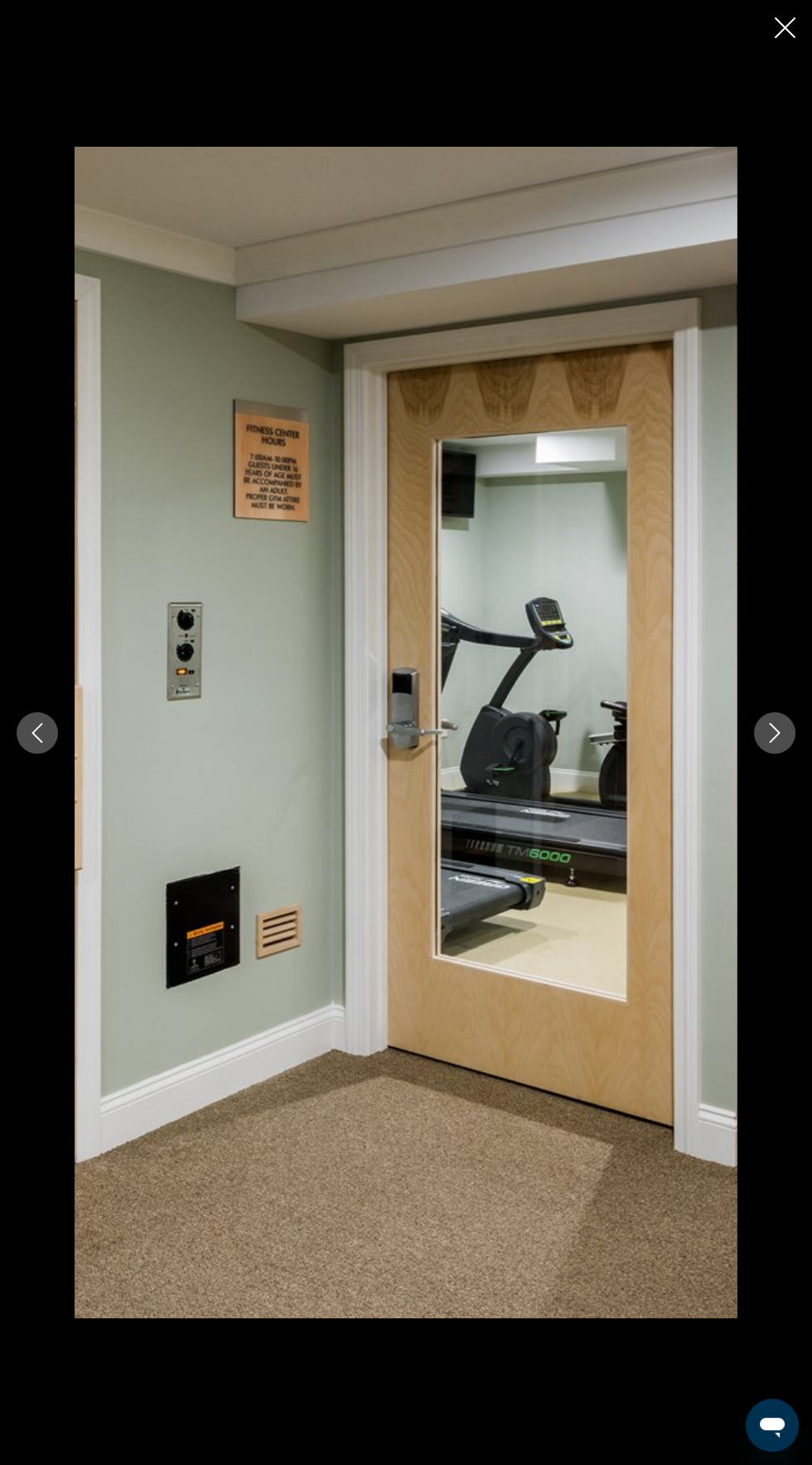
click at [768, 738] on icon "Next image" at bounding box center [775, 732] width 20 height 20
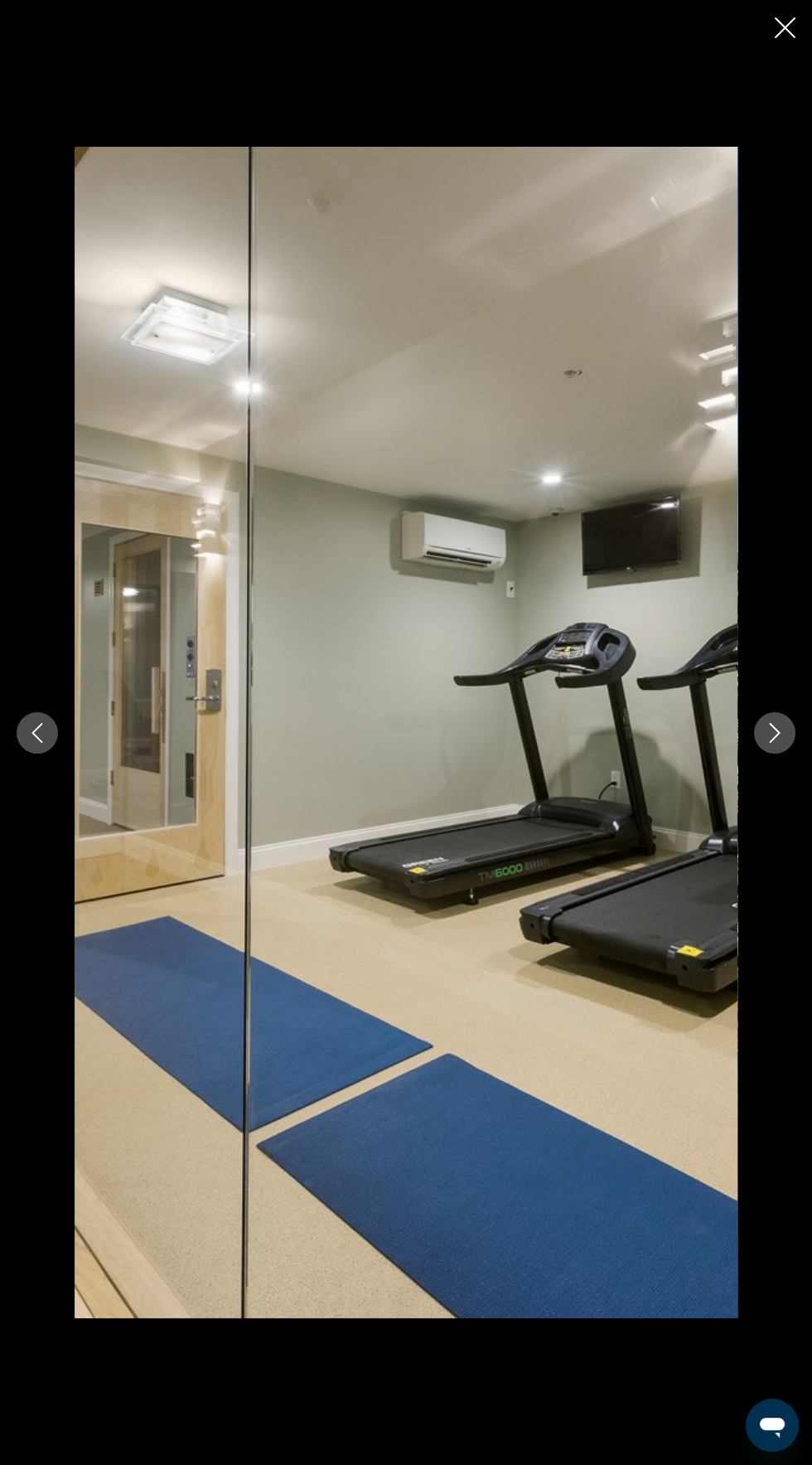
click at [775, 730] on icon "Next image" at bounding box center [775, 732] width 20 height 20
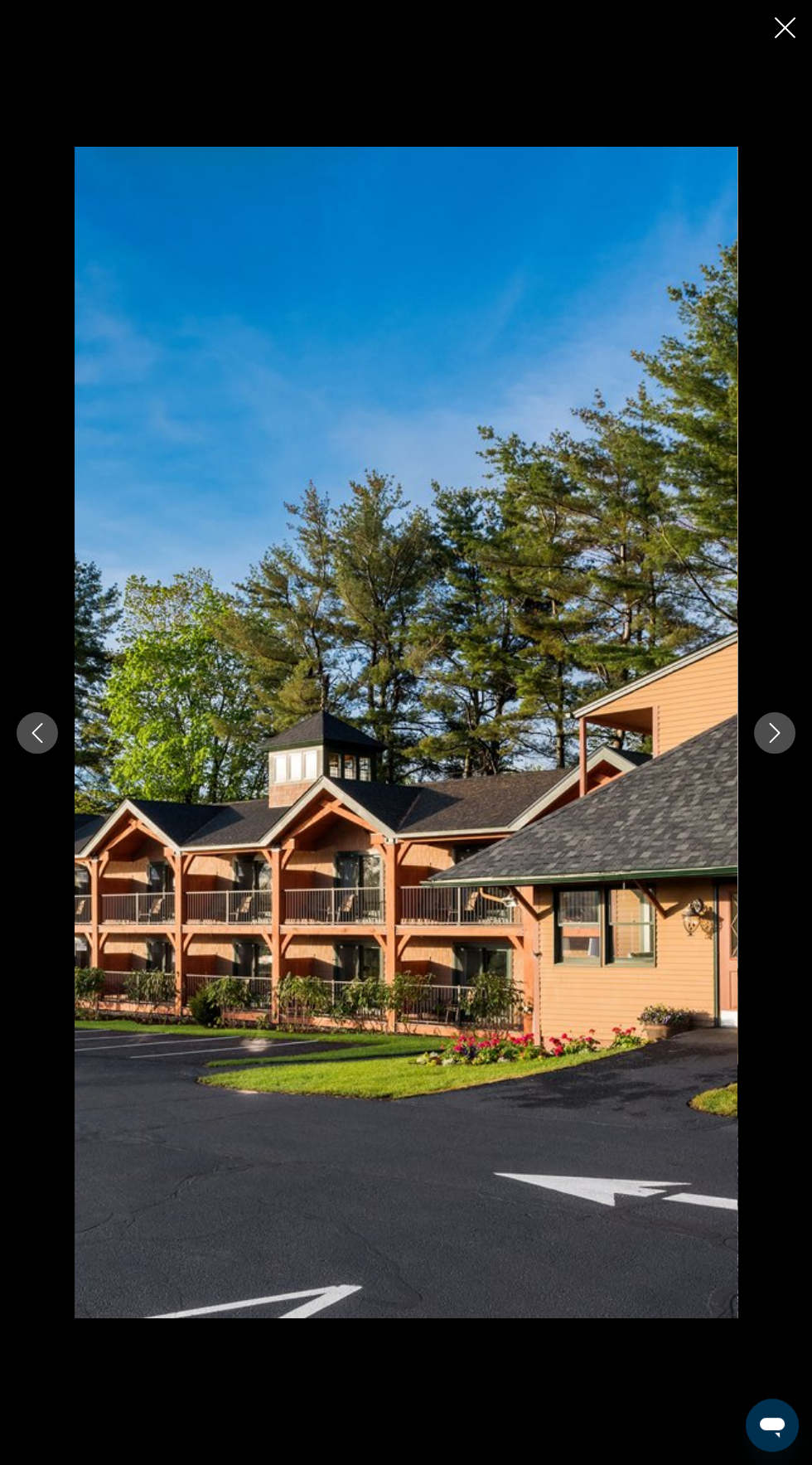
click at [774, 745] on button "Next image" at bounding box center [775, 732] width 41 height 41
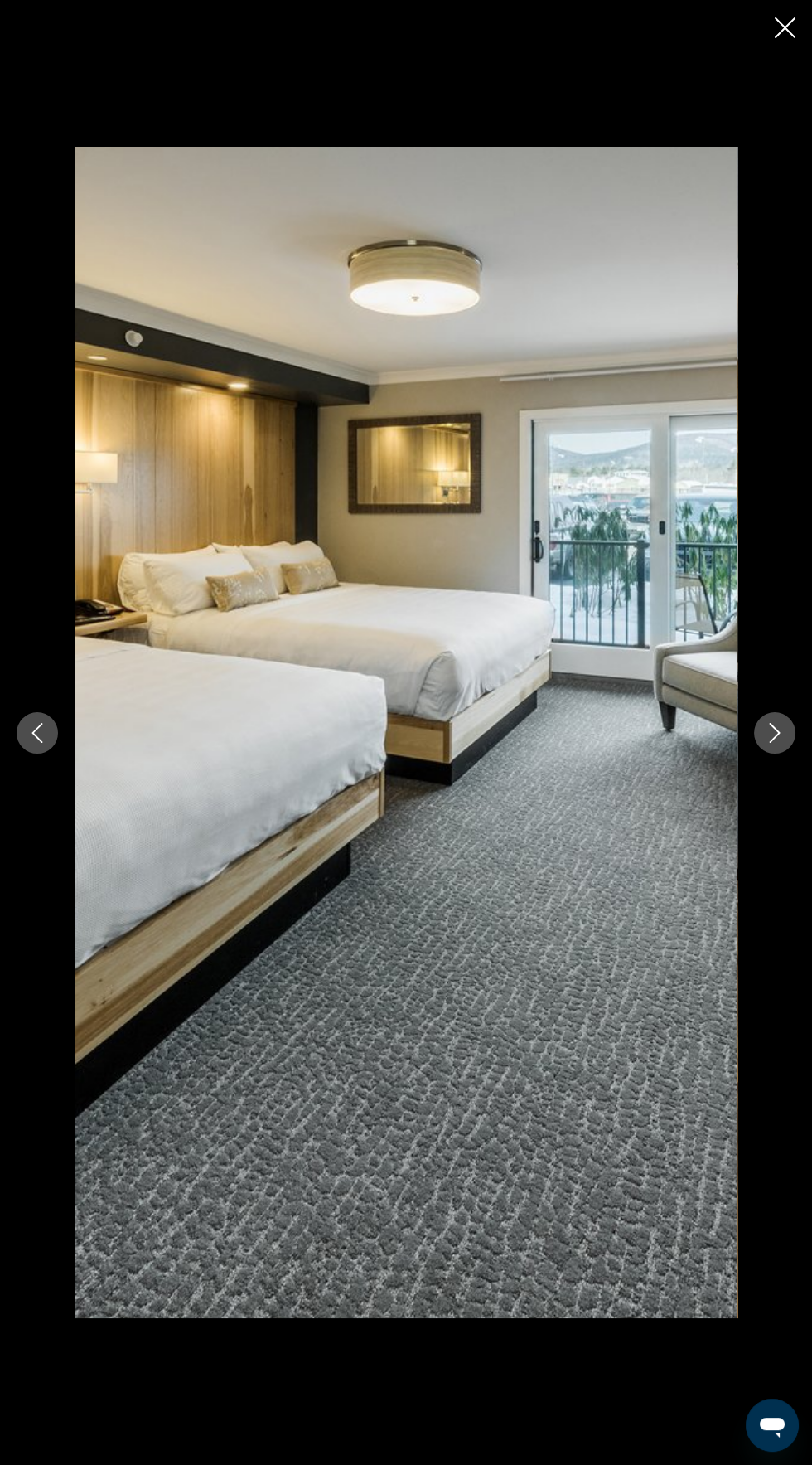
click at [773, 747] on button "Next image" at bounding box center [775, 732] width 41 height 41
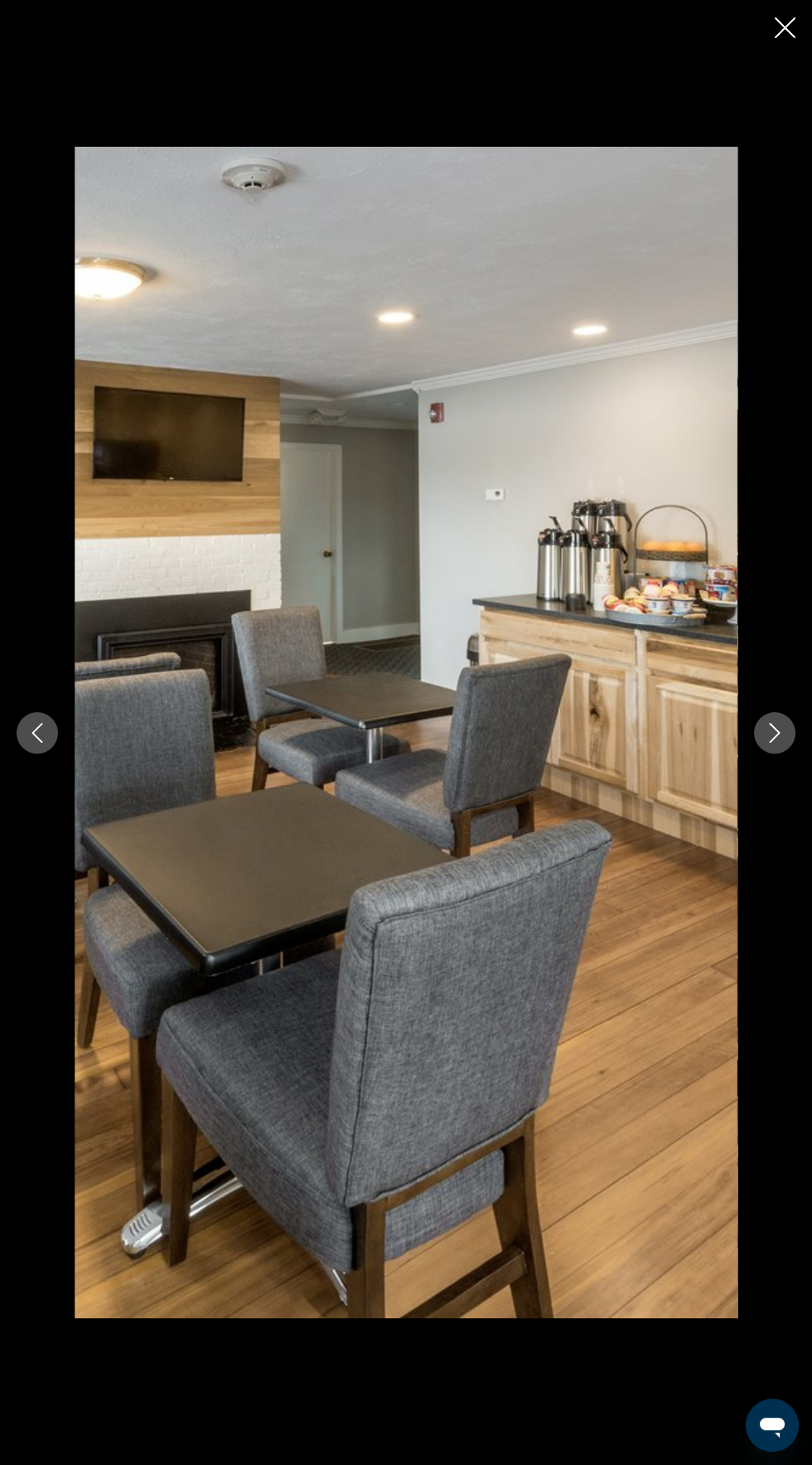
click at [770, 745] on button "Next image" at bounding box center [775, 732] width 41 height 41
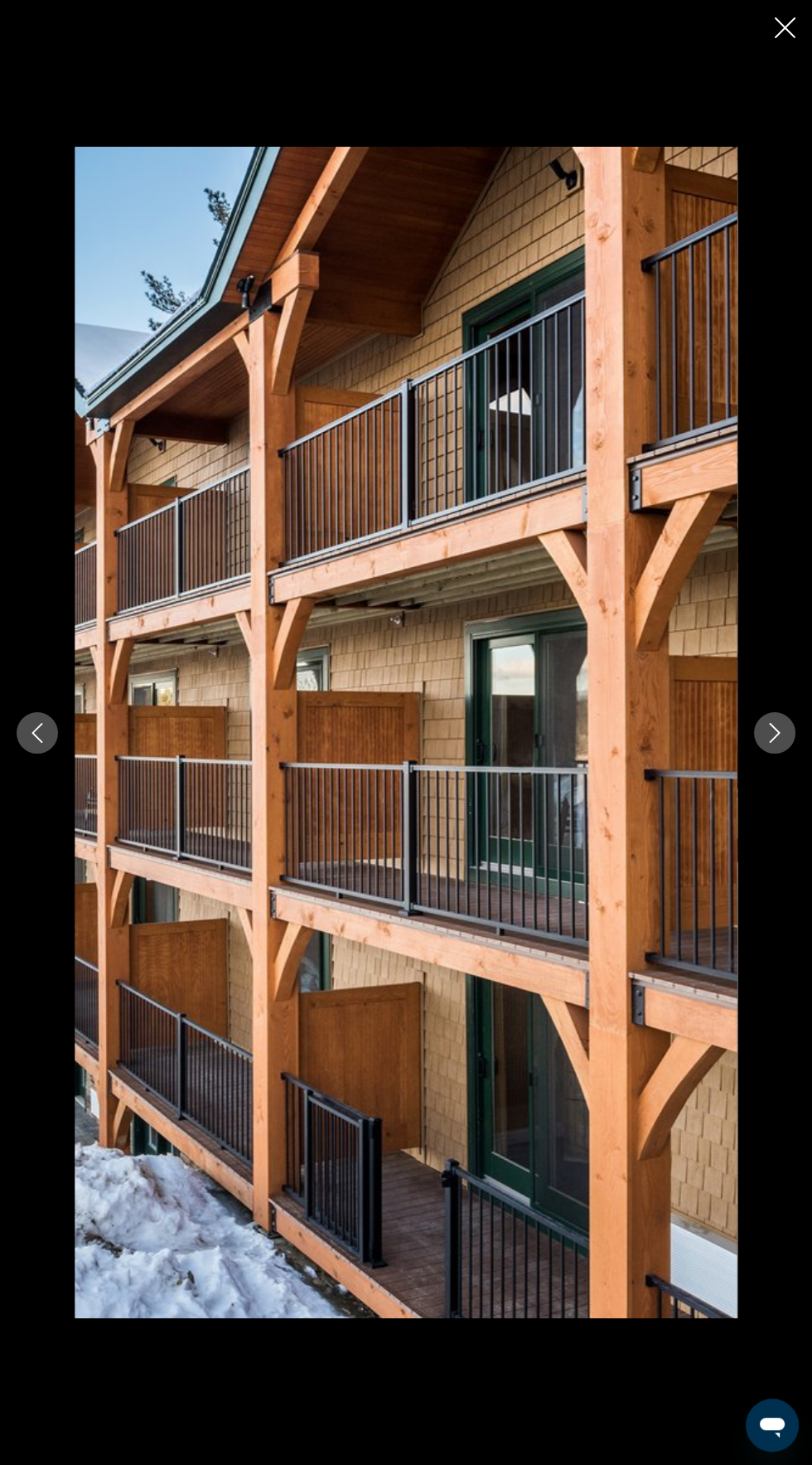
click at [769, 744] on button "Next image" at bounding box center [775, 732] width 41 height 41
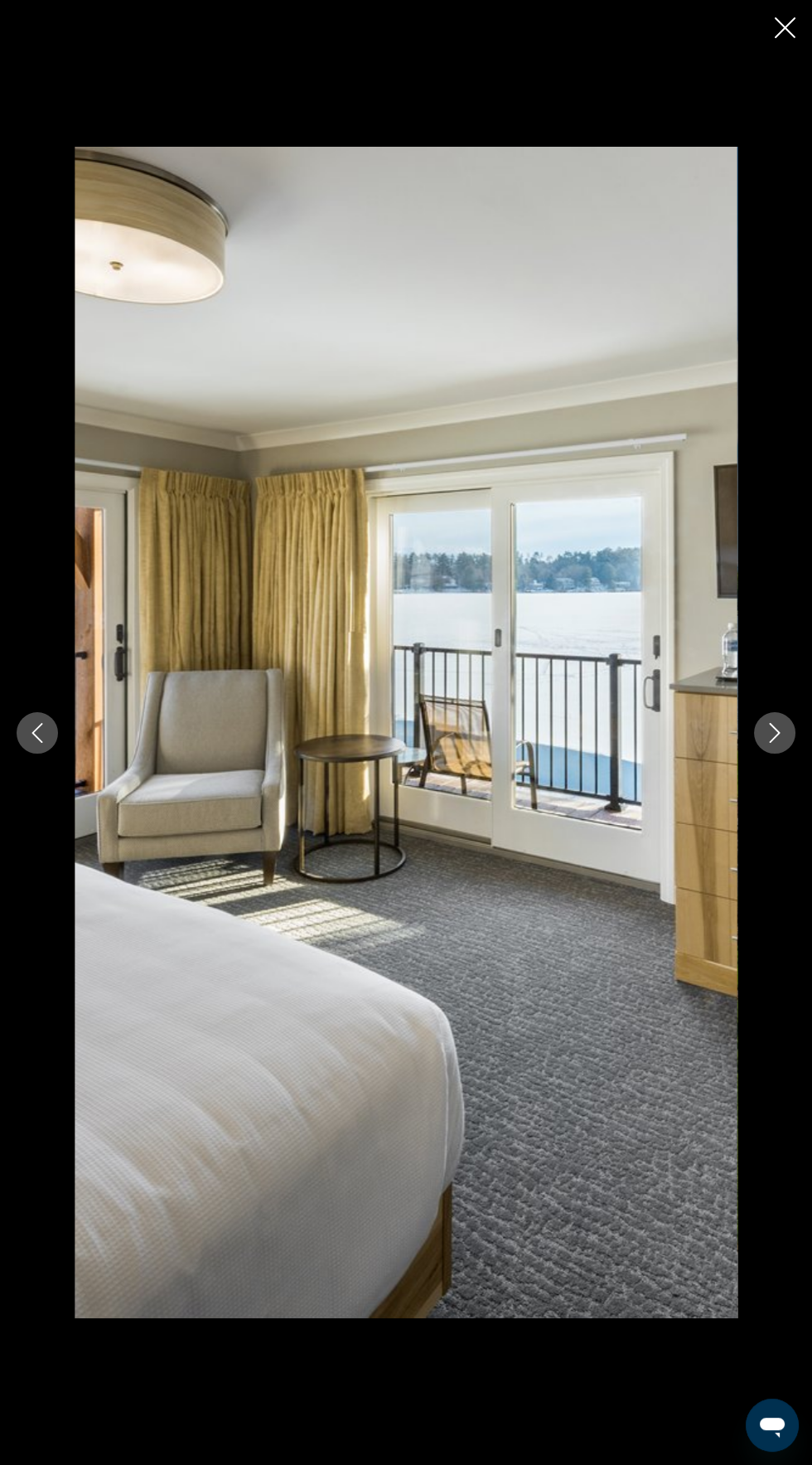
click at [785, 733] on button "Next image" at bounding box center [775, 732] width 41 height 41
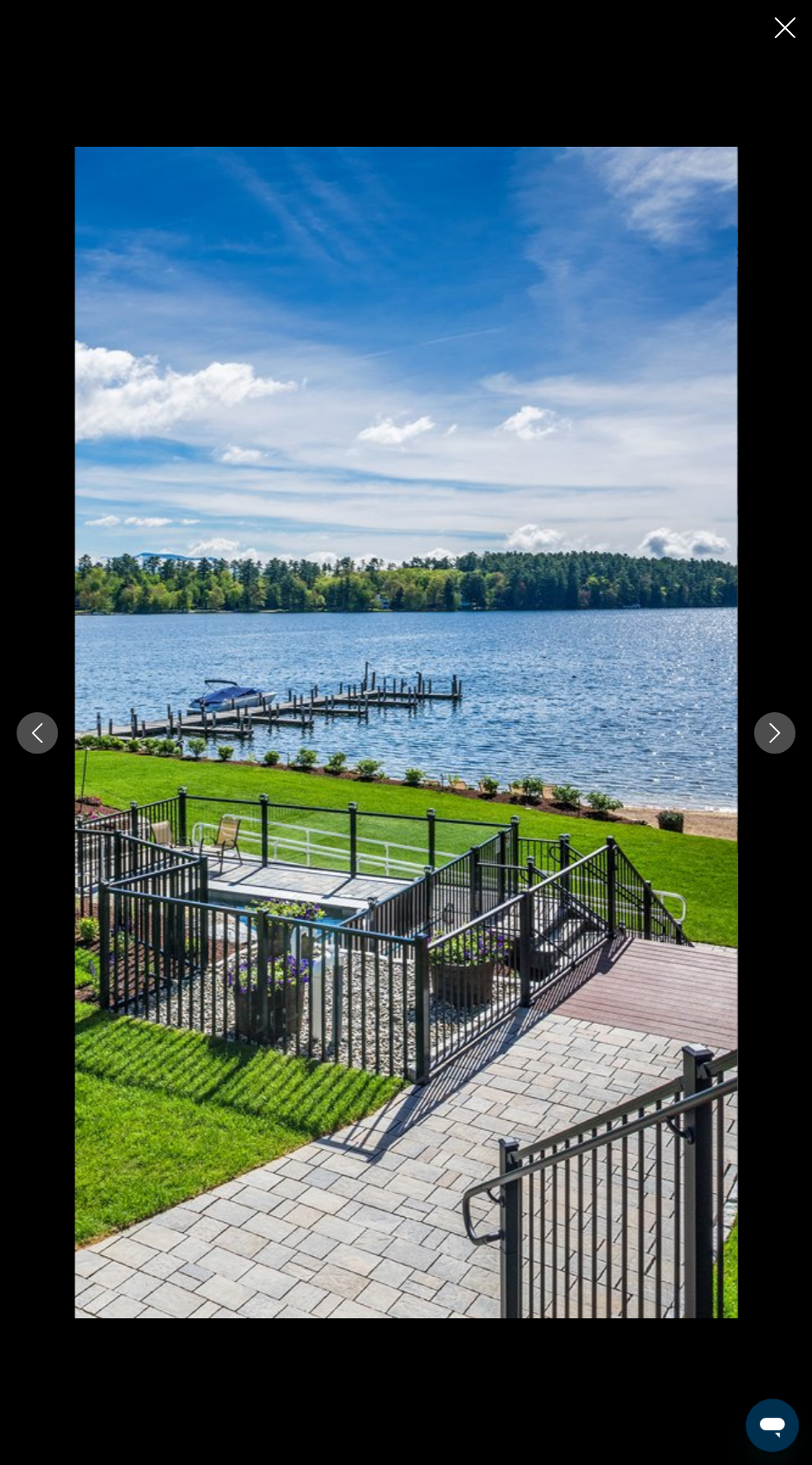
click at [775, 732] on icon "Next image" at bounding box center [775, 732] width 20 height 20
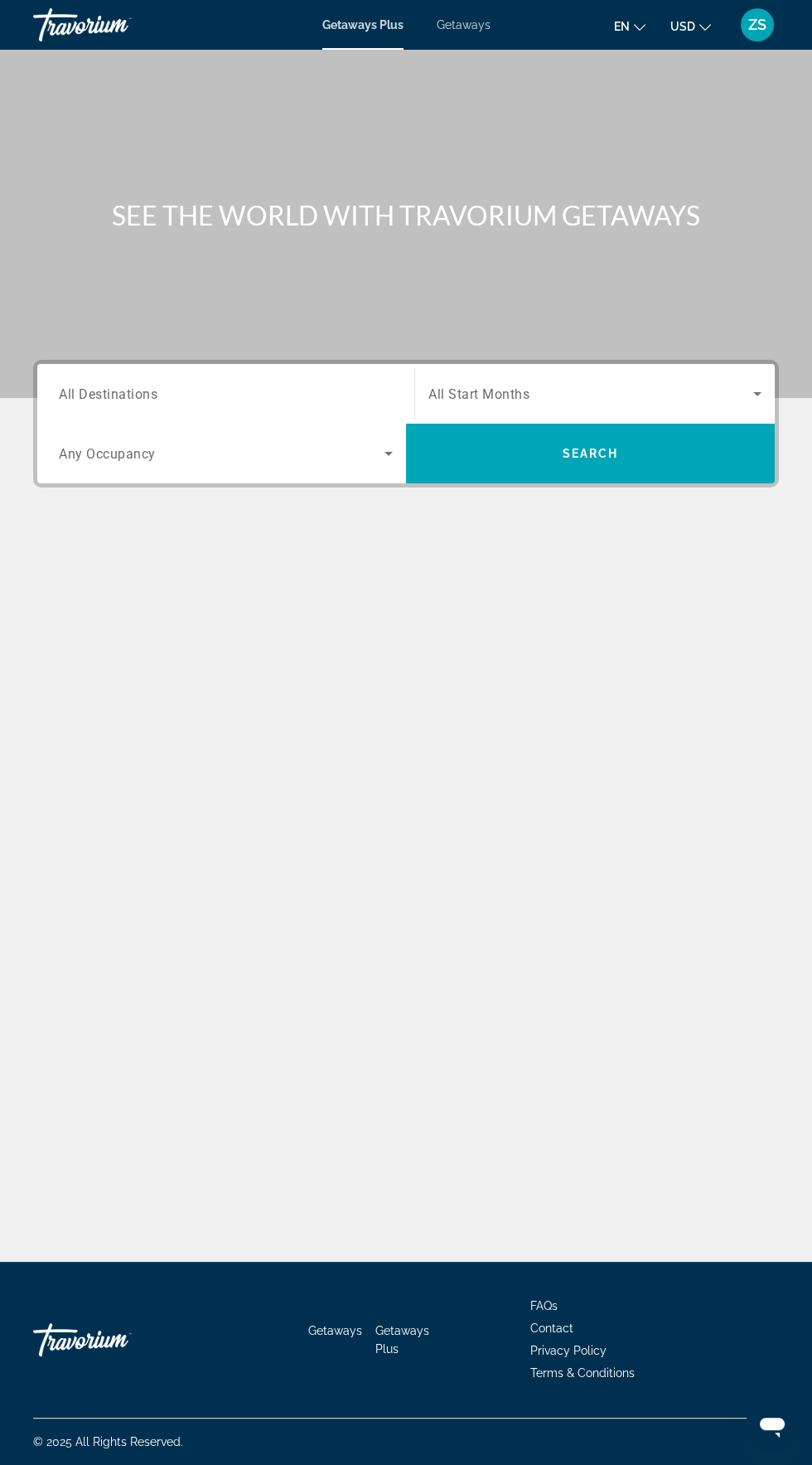
click at [146, 448] on span "Any Occupancy" at bounding box center [107, 454] width 97 height 16
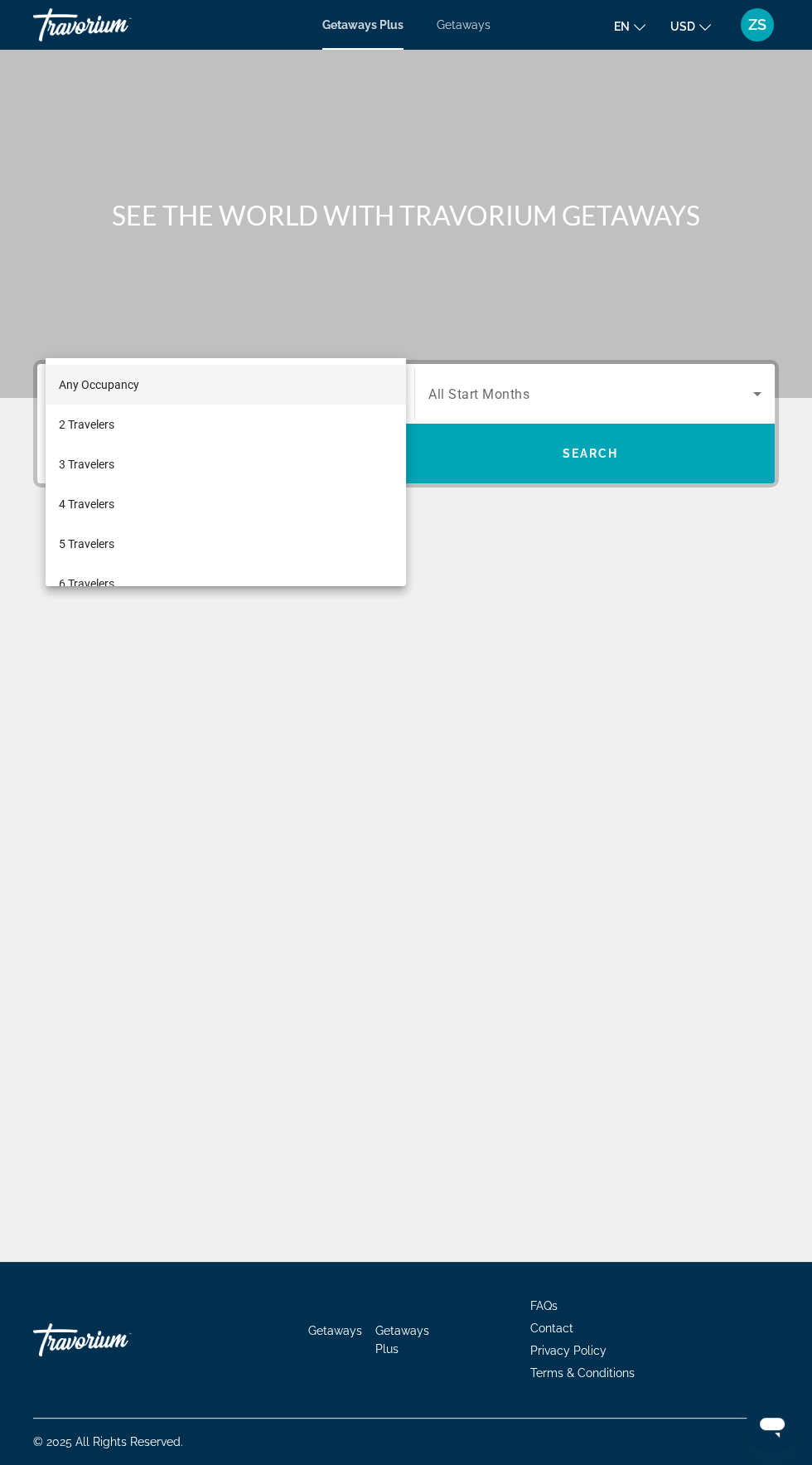
scroll to position [118, 0]
click at [98, 421] on span "2 Travelers" at bounding box center [86, 424] width 56 height 20
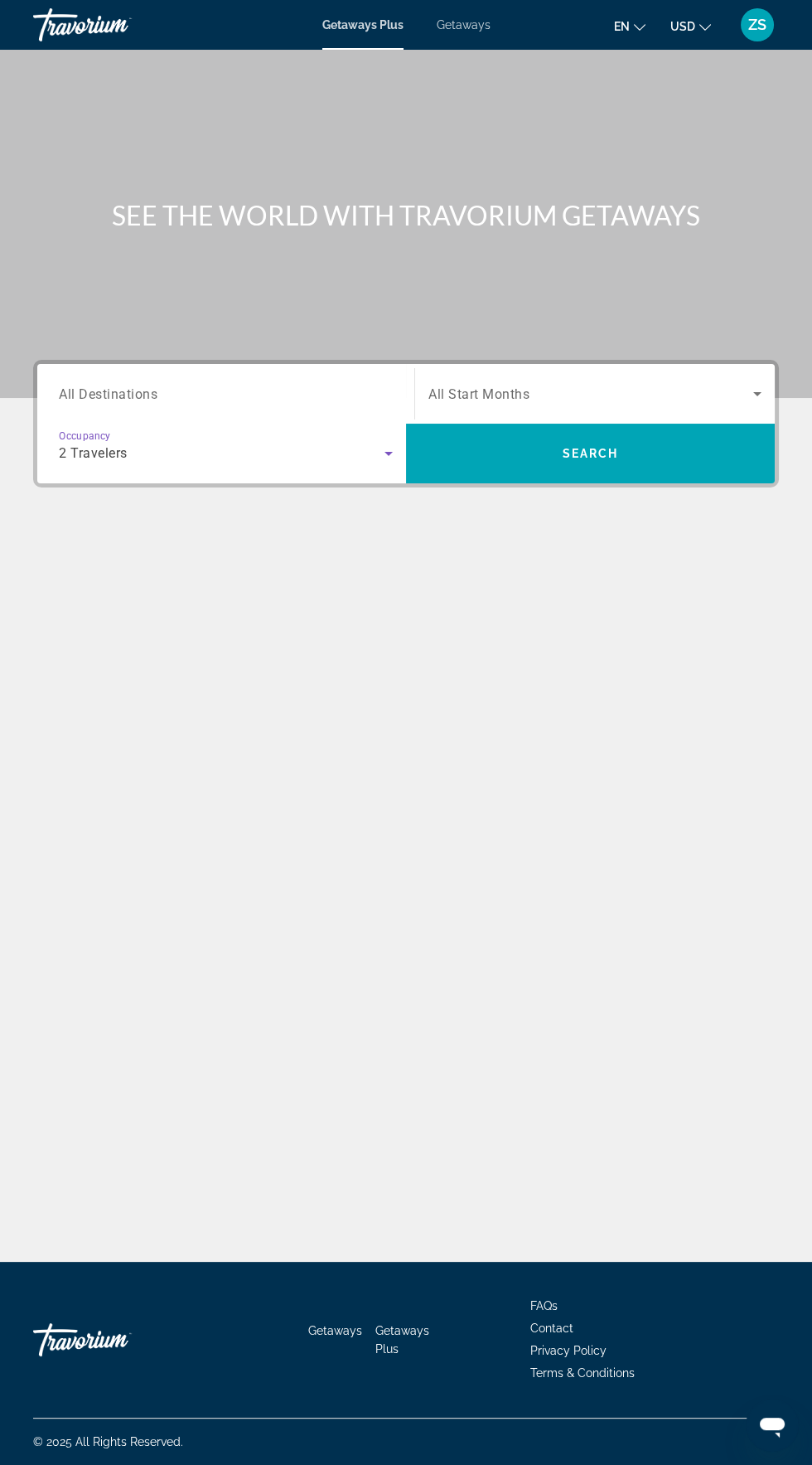
click at [152, 386] on span "All Destinations" at bounding box center [108, 394] width 98 height 16
click at [152, 385] on input "Destination All Destinations" at bounding box center [226, 395] width 334 height 20
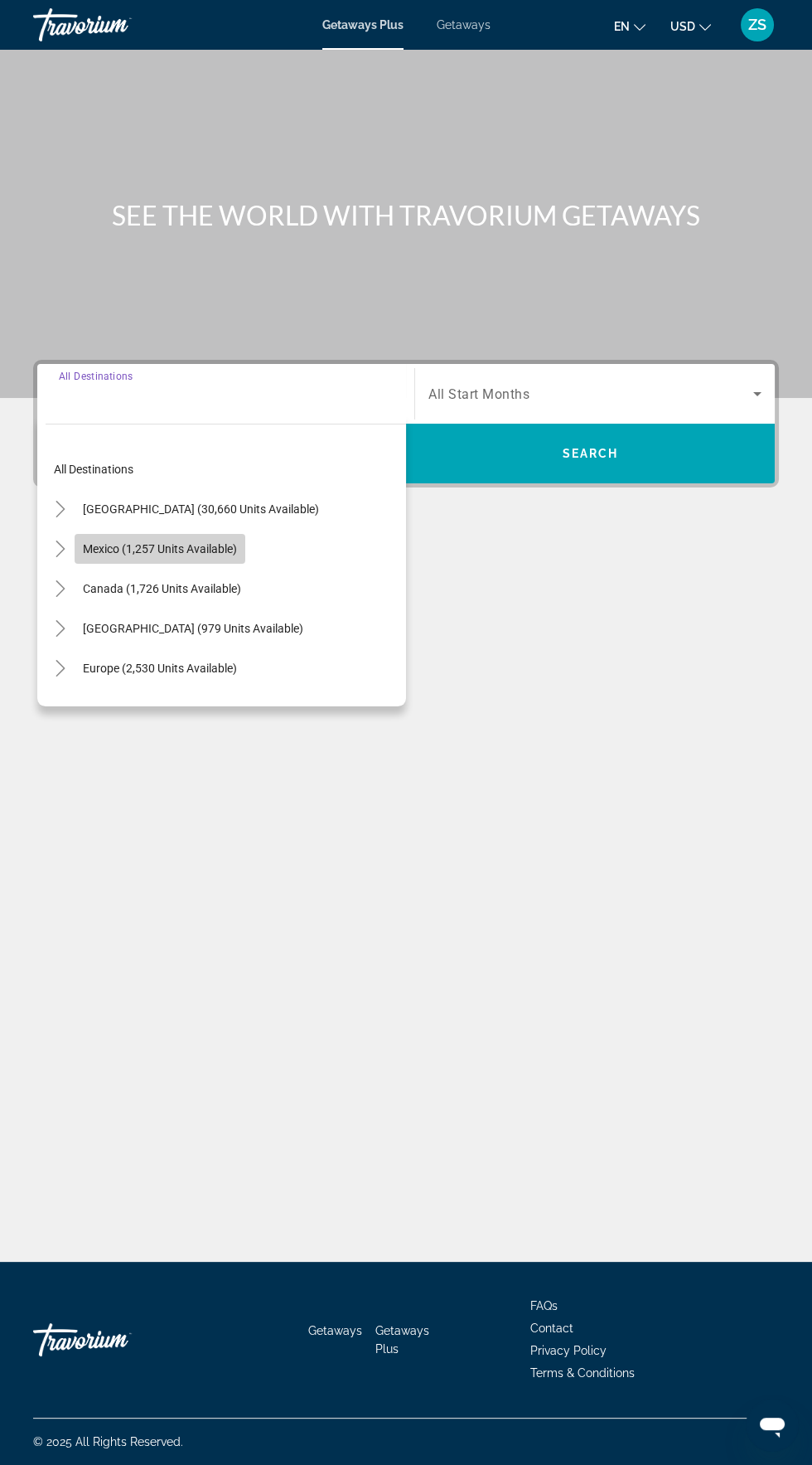
click at [107, 542] on span "Mexico (1,257 units available)" at bounding box center [159, 549] width 154 height 14
type input "**********"
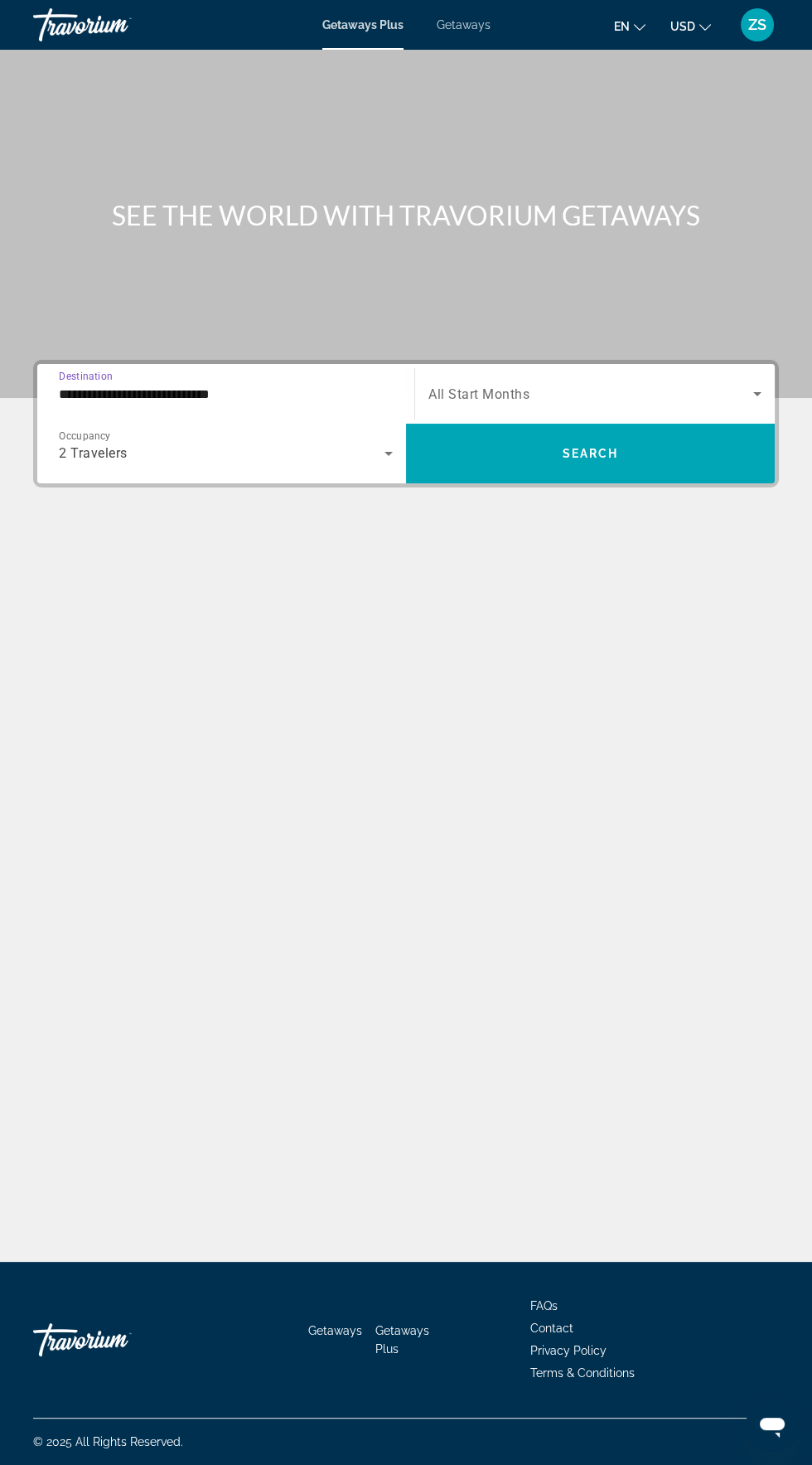
click at [512, 386] on span "All Start Months" at bounding box center [478, 394] width 101 height 16
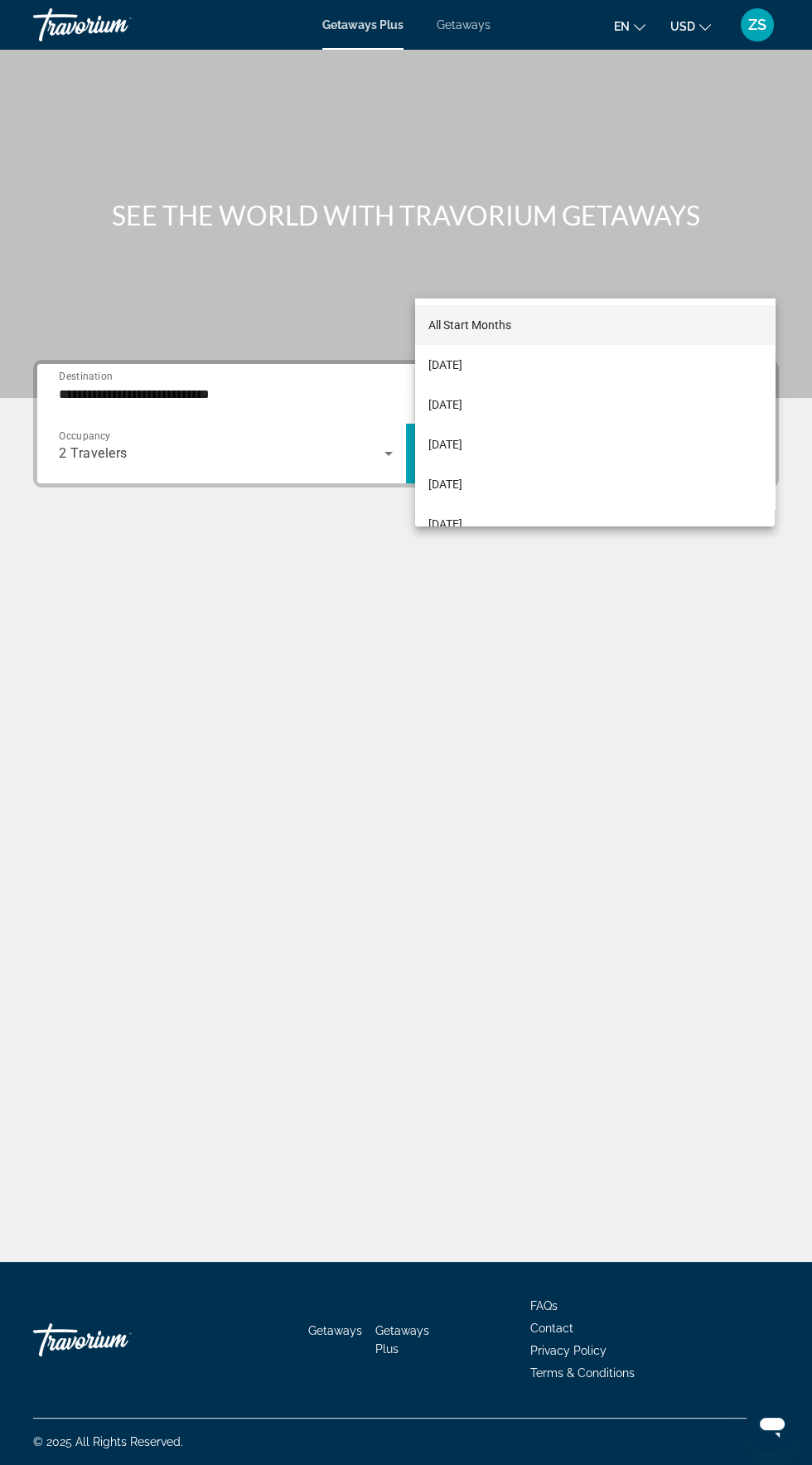
click at [489, 526] on div at bounding box center [406, 732] width 812 height 1465
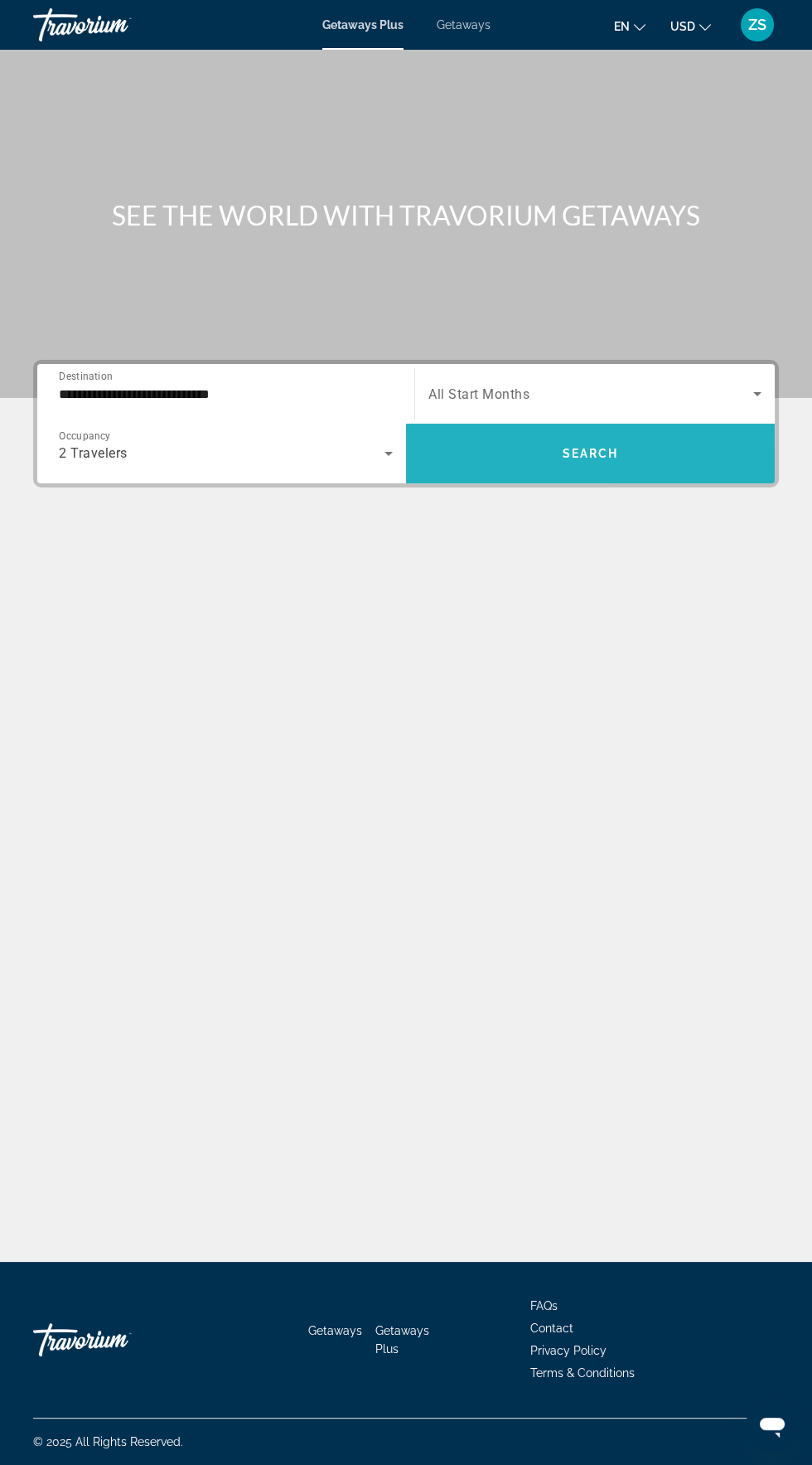
click at [632, 434] on span "Search widget" at bounding box center [591, 454] width 369 height 40
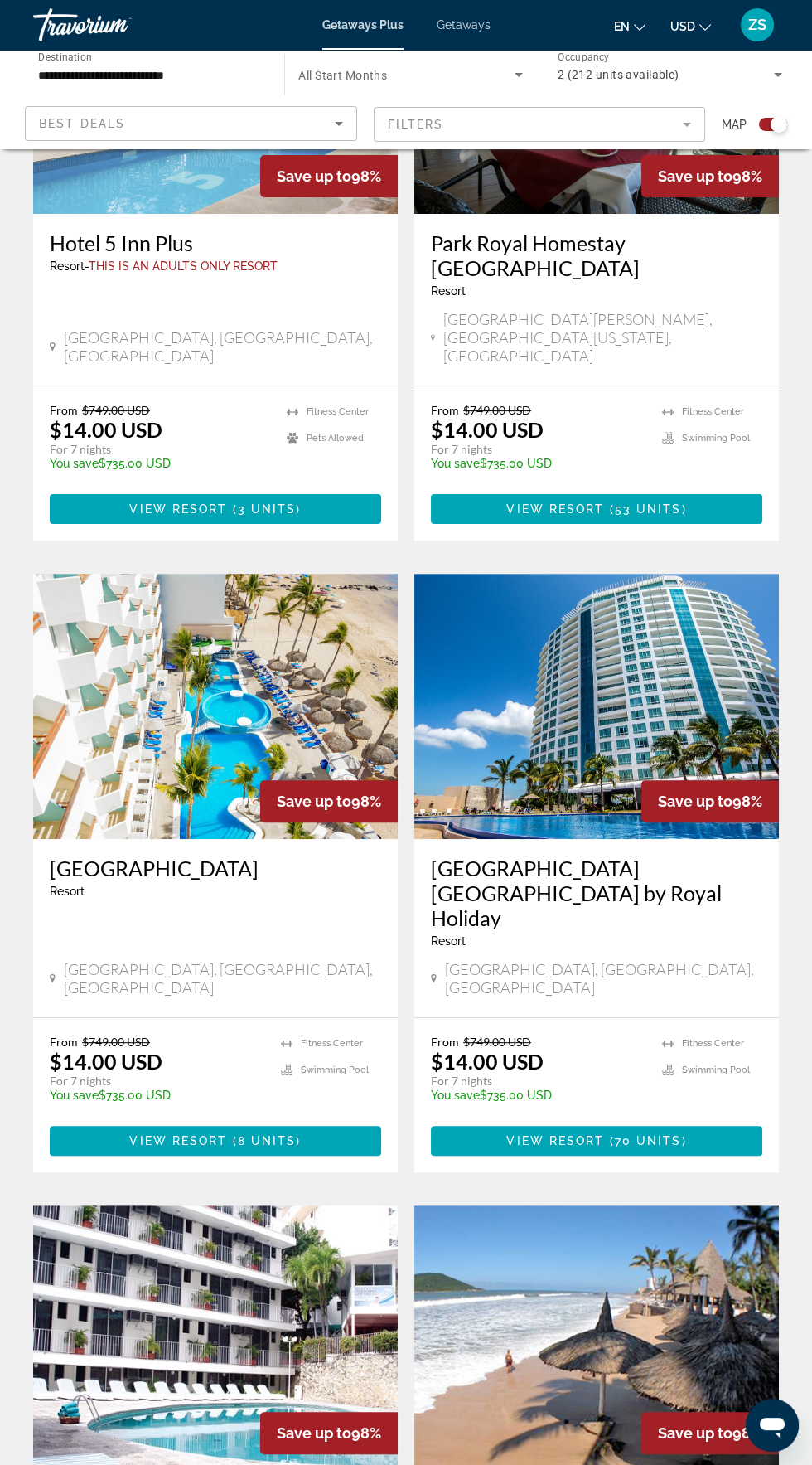
scroll to position [598, 0]
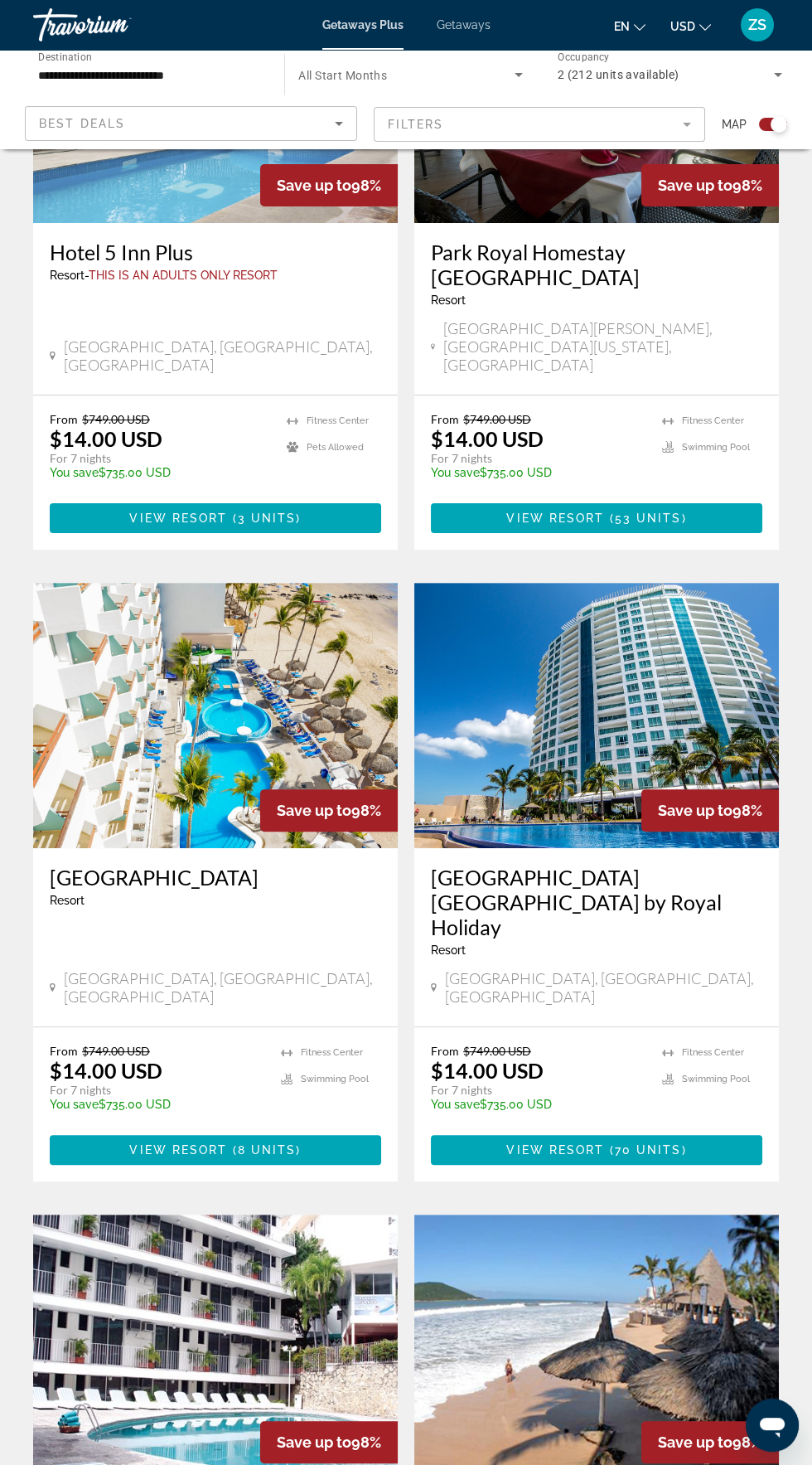
click at [587, 647] on img "Main content" at bounding box center [596, 716] width 364 height 265
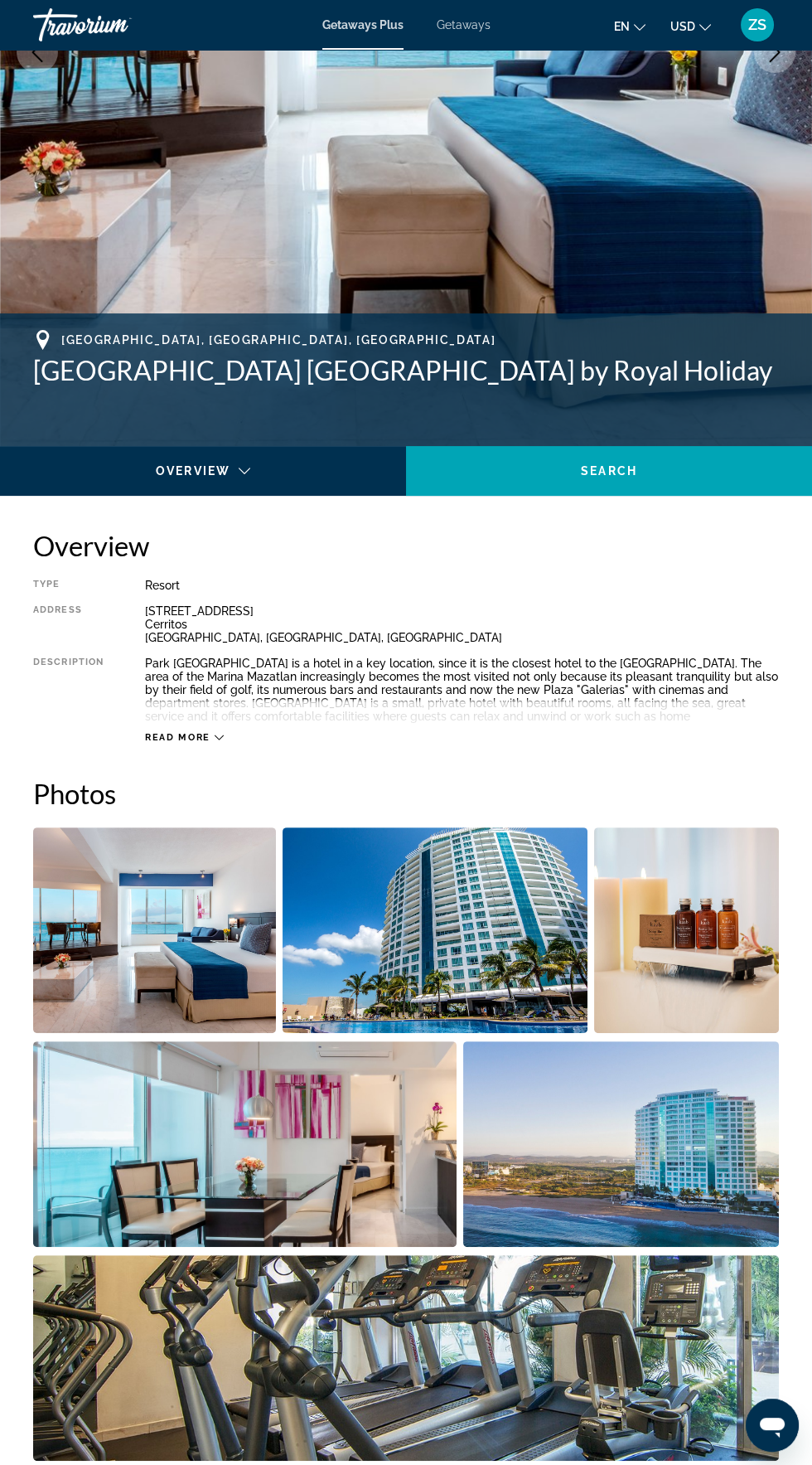
scroll to position [407, 0]
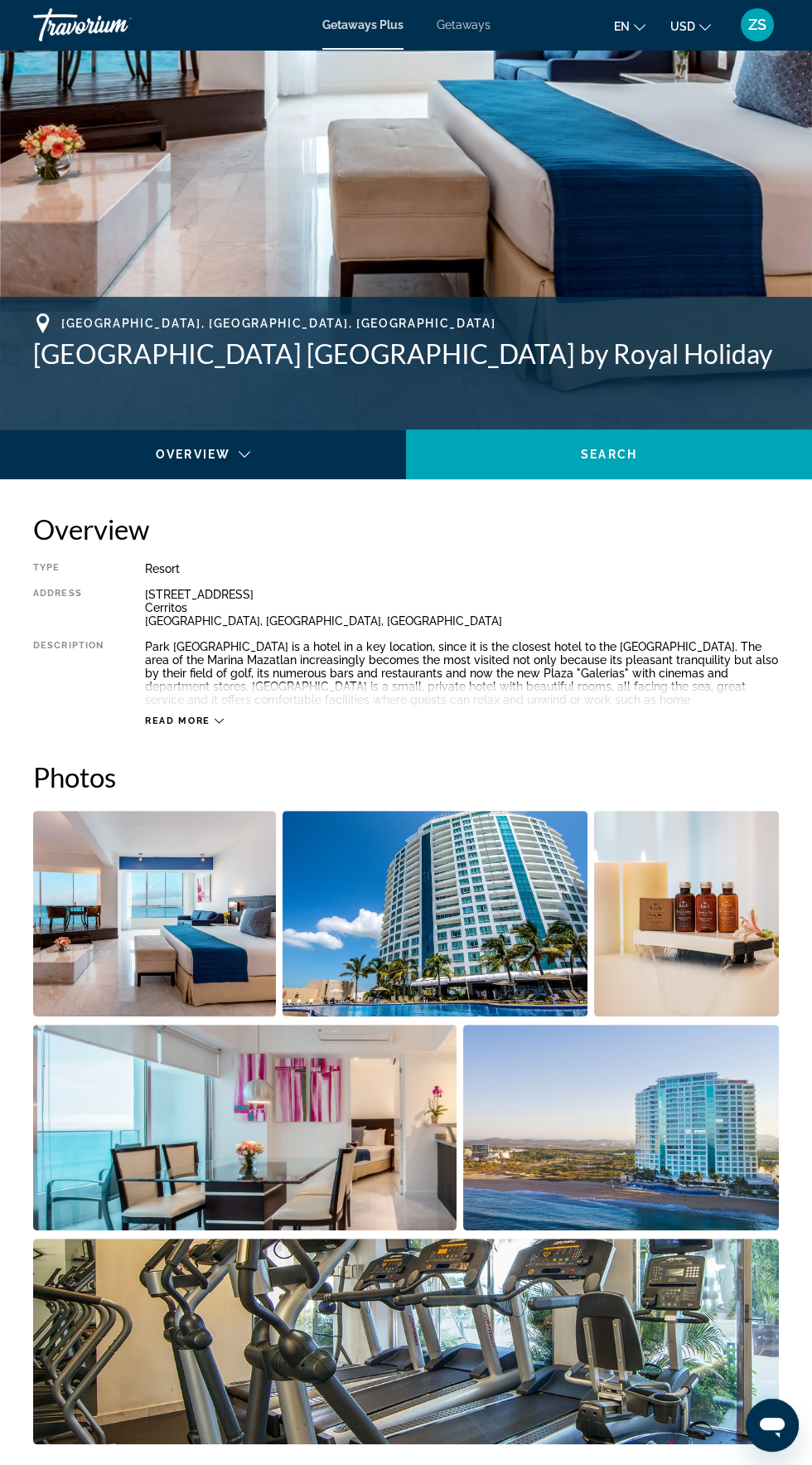
click at [663, 1157] on img "Open full-screen image slider" at bounding box center [622, 1127] width 316 height 205
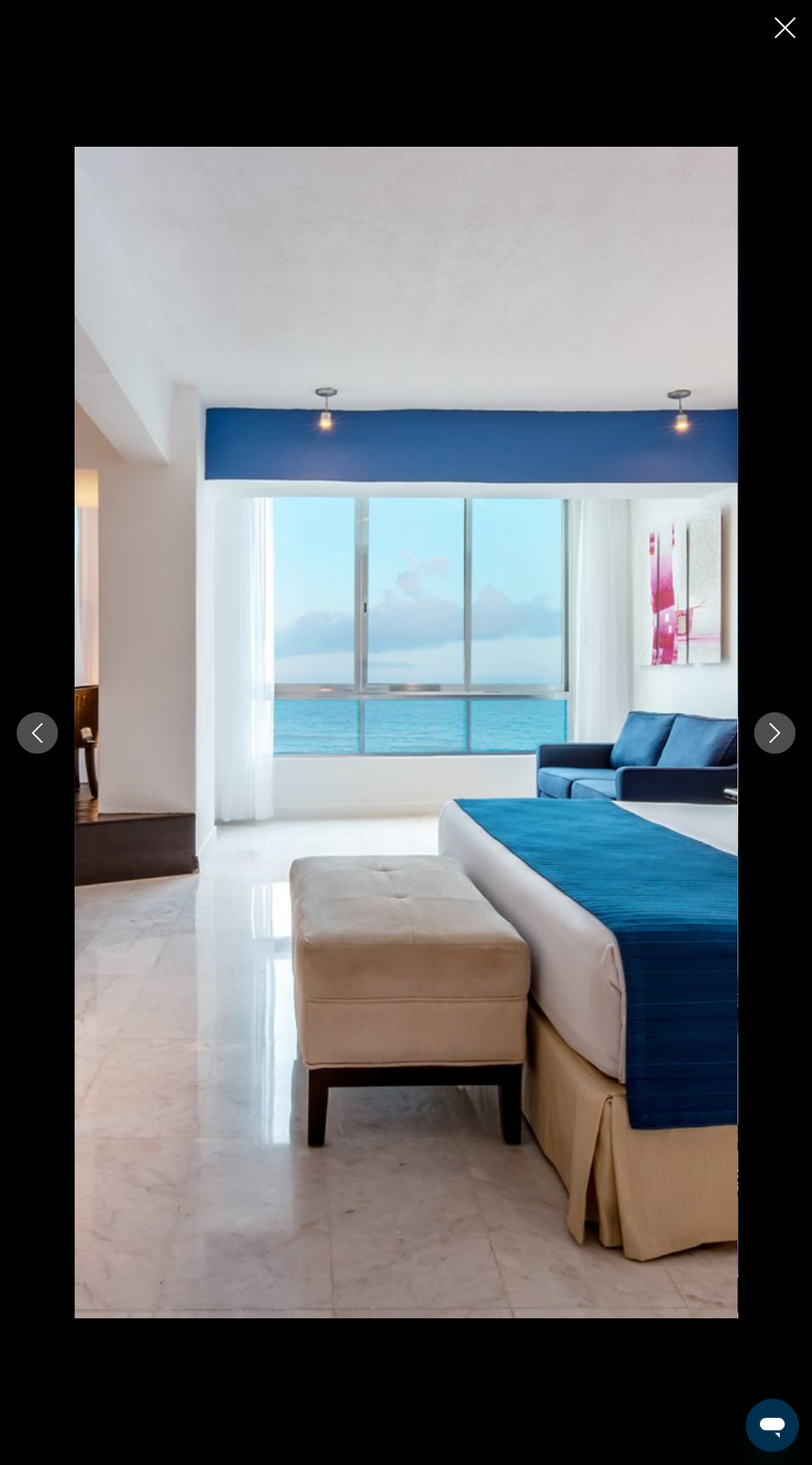
click at [775, 742] on icon "Next image" at bounding box center [775, 732] width 20 height 20
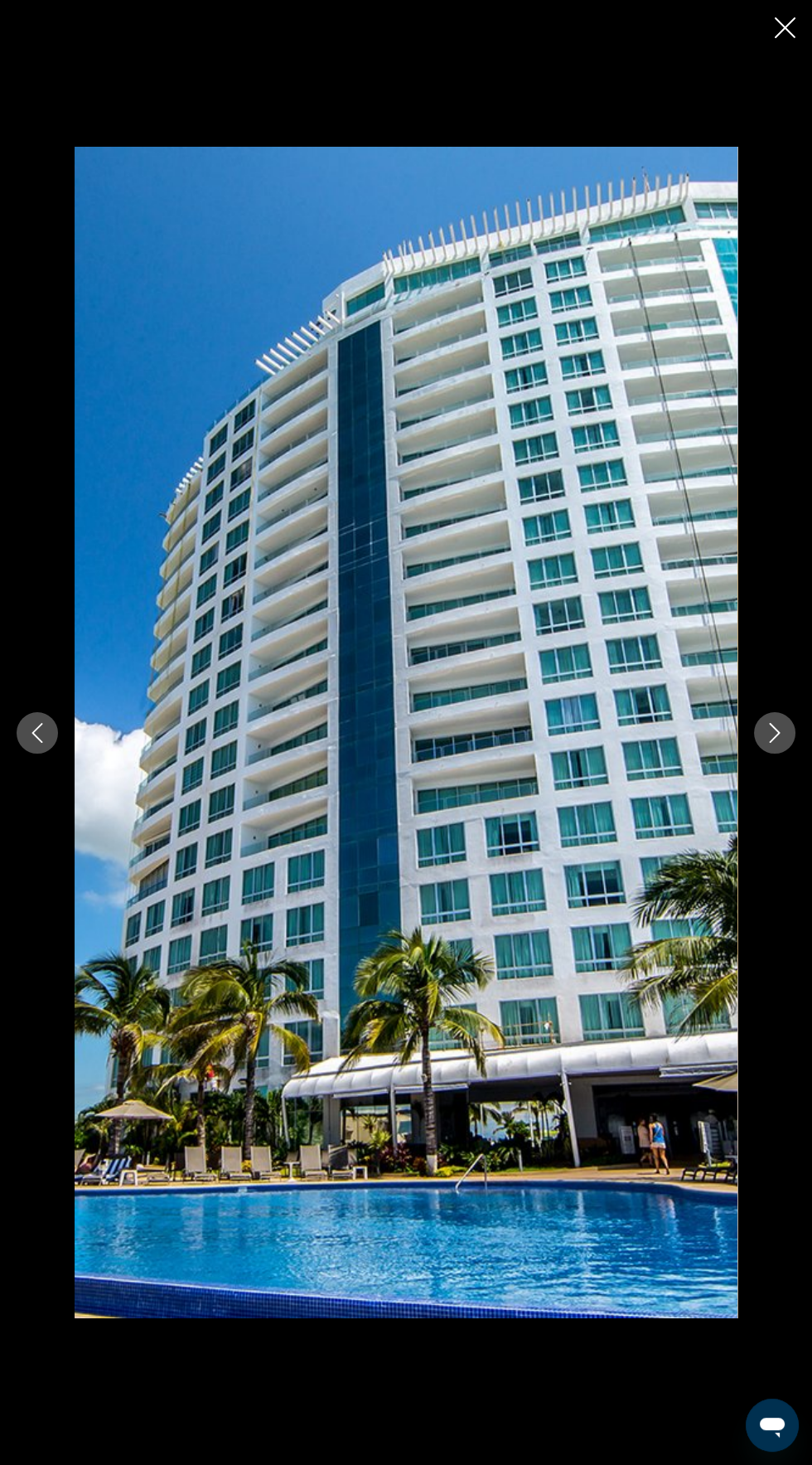
click at [778, 742] on icon "Next image" at bounding box center [775, 732] width 11 height 20
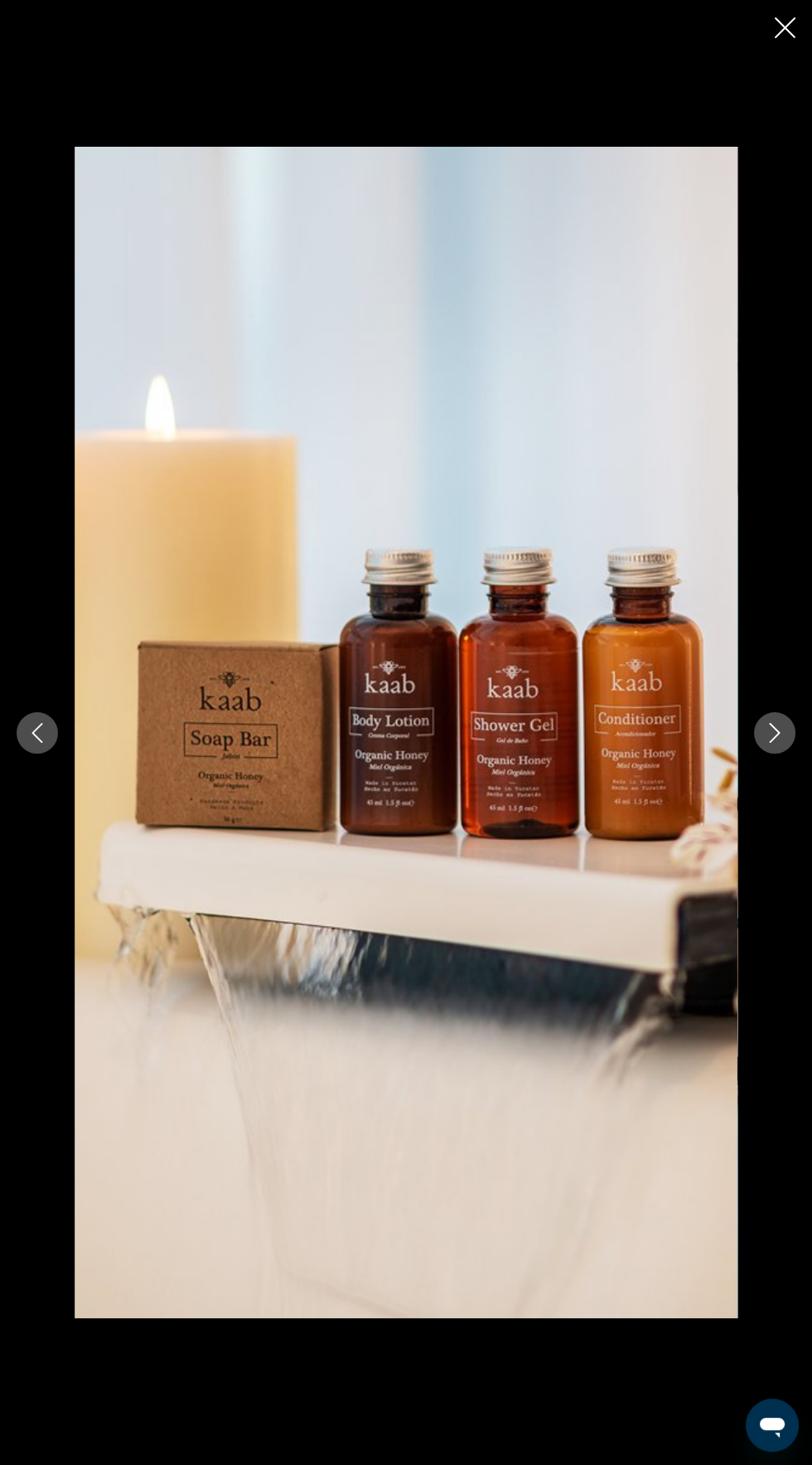
click at [775, 742] on icon "Next image" at bounding box center [775, 732] width 20 height 20
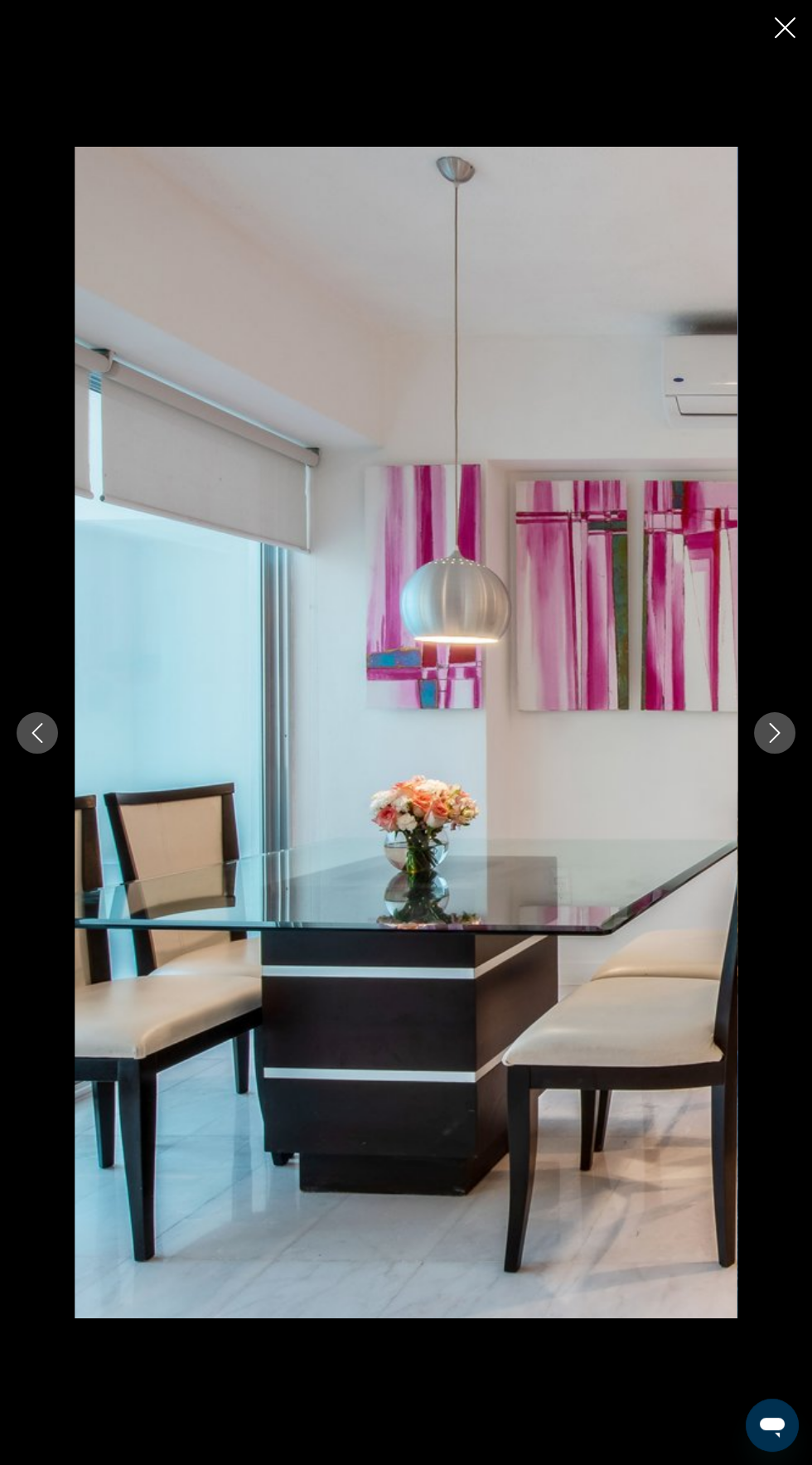
click at [775, 742] on icon "Next image" at bounding box center [775, 732] width 20 height 20
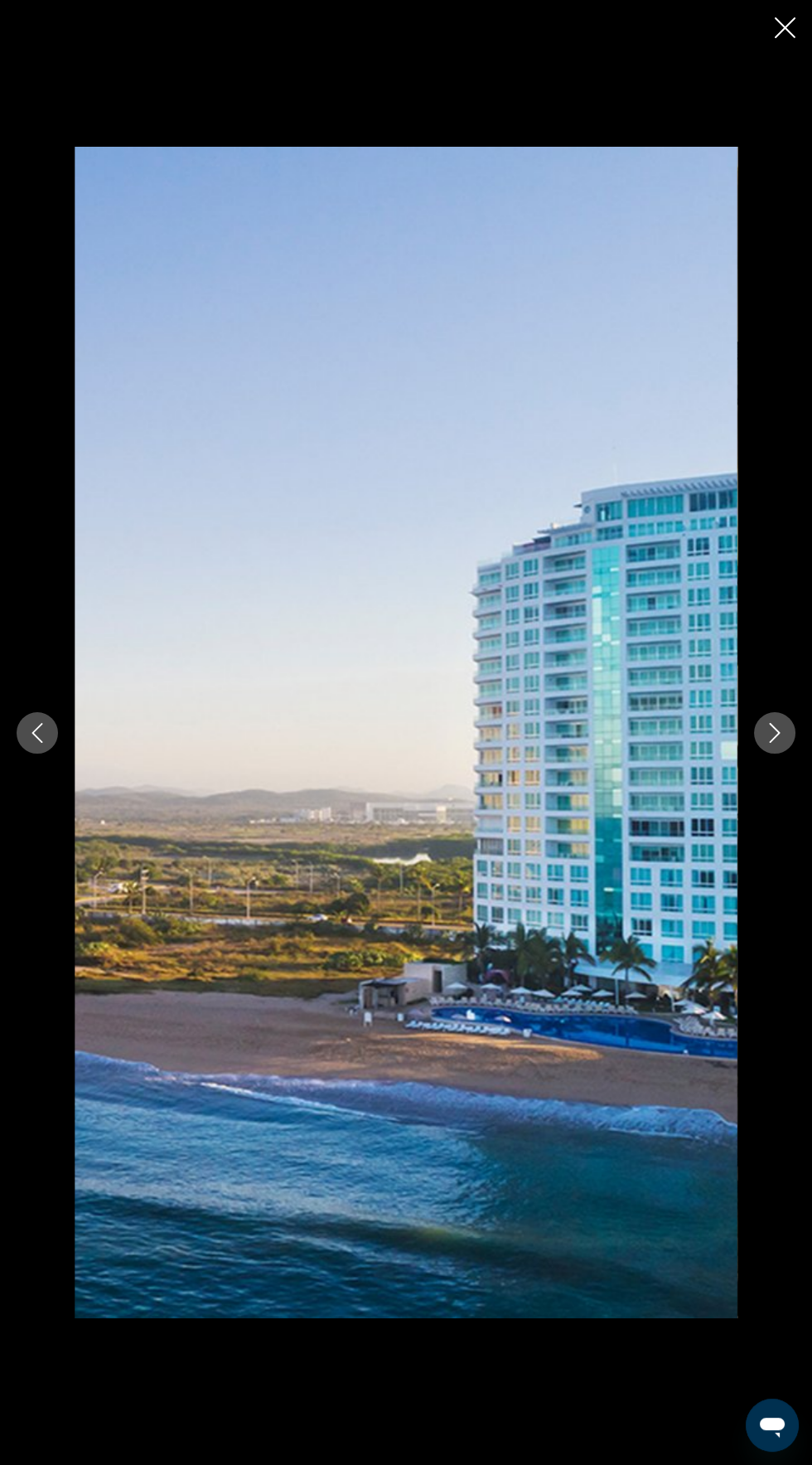
click at [781, 742] on icon "Next image" at bounding box center [775, 732] width 20 height 20
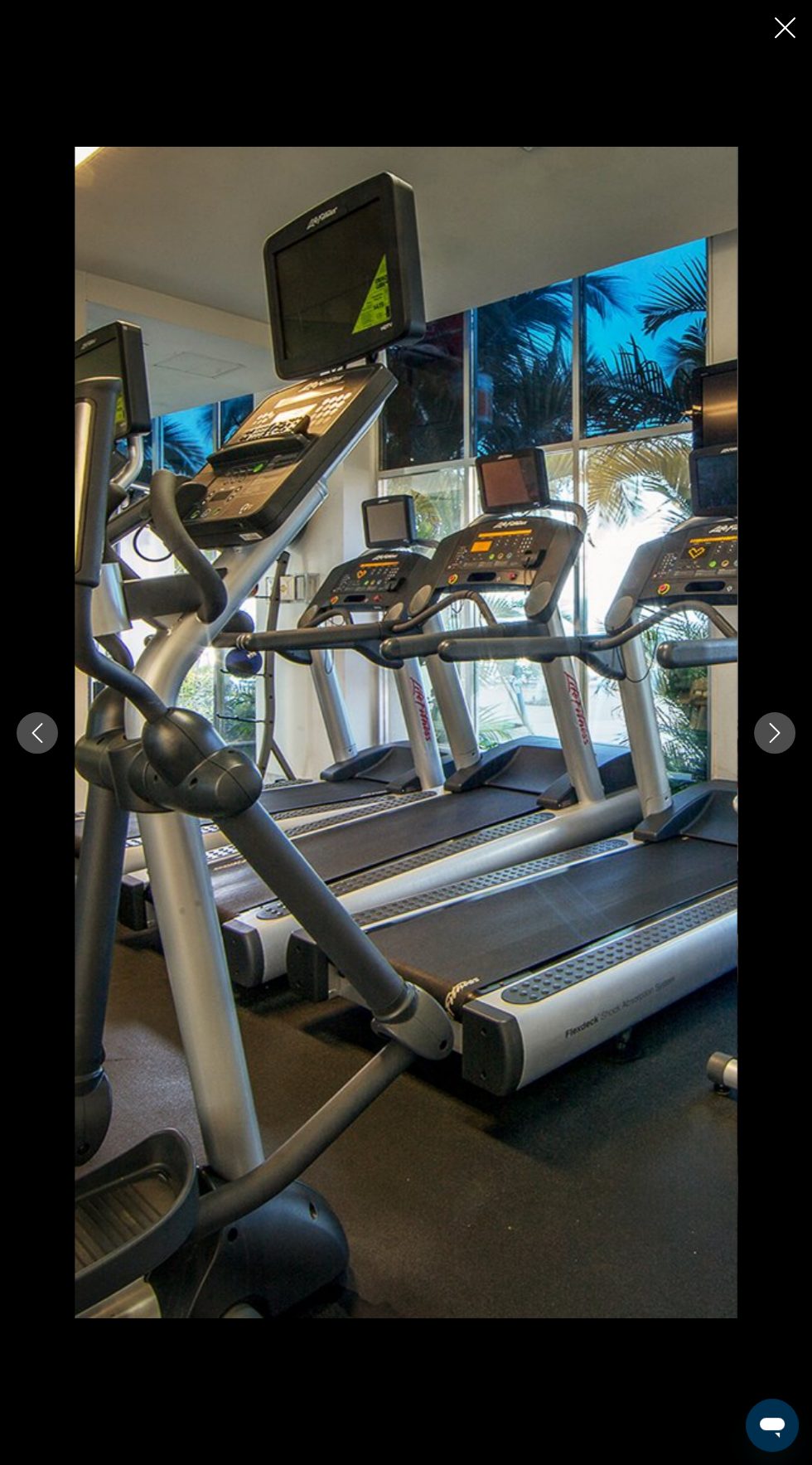
click at [784, 742] on icon "Next image" at bounding box center [775, 732] width 20 height 20
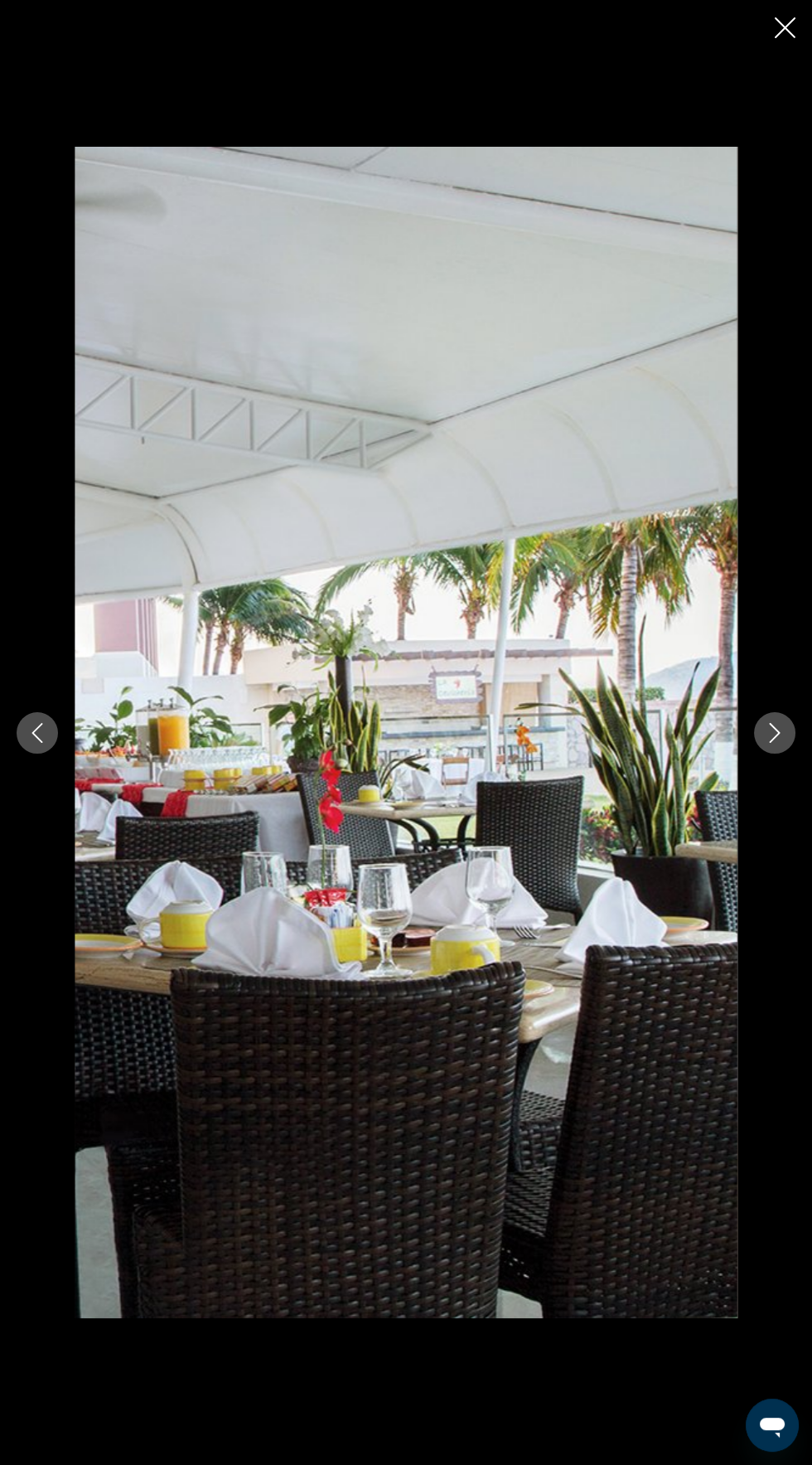
click at [784, 742] on icon "Next image" at bounding box center [775, 732] width 20 height 20
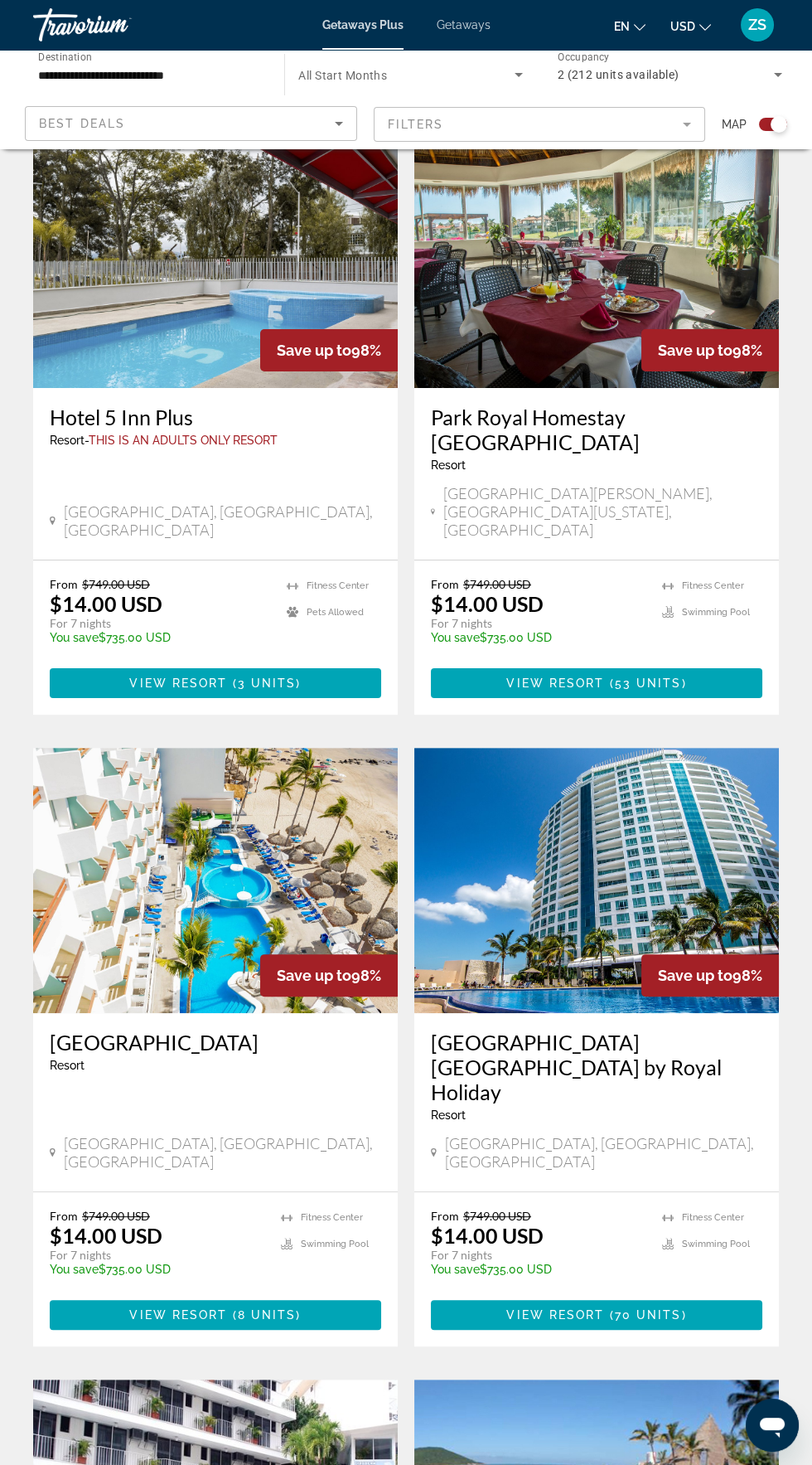
scroll to position [439, 0]
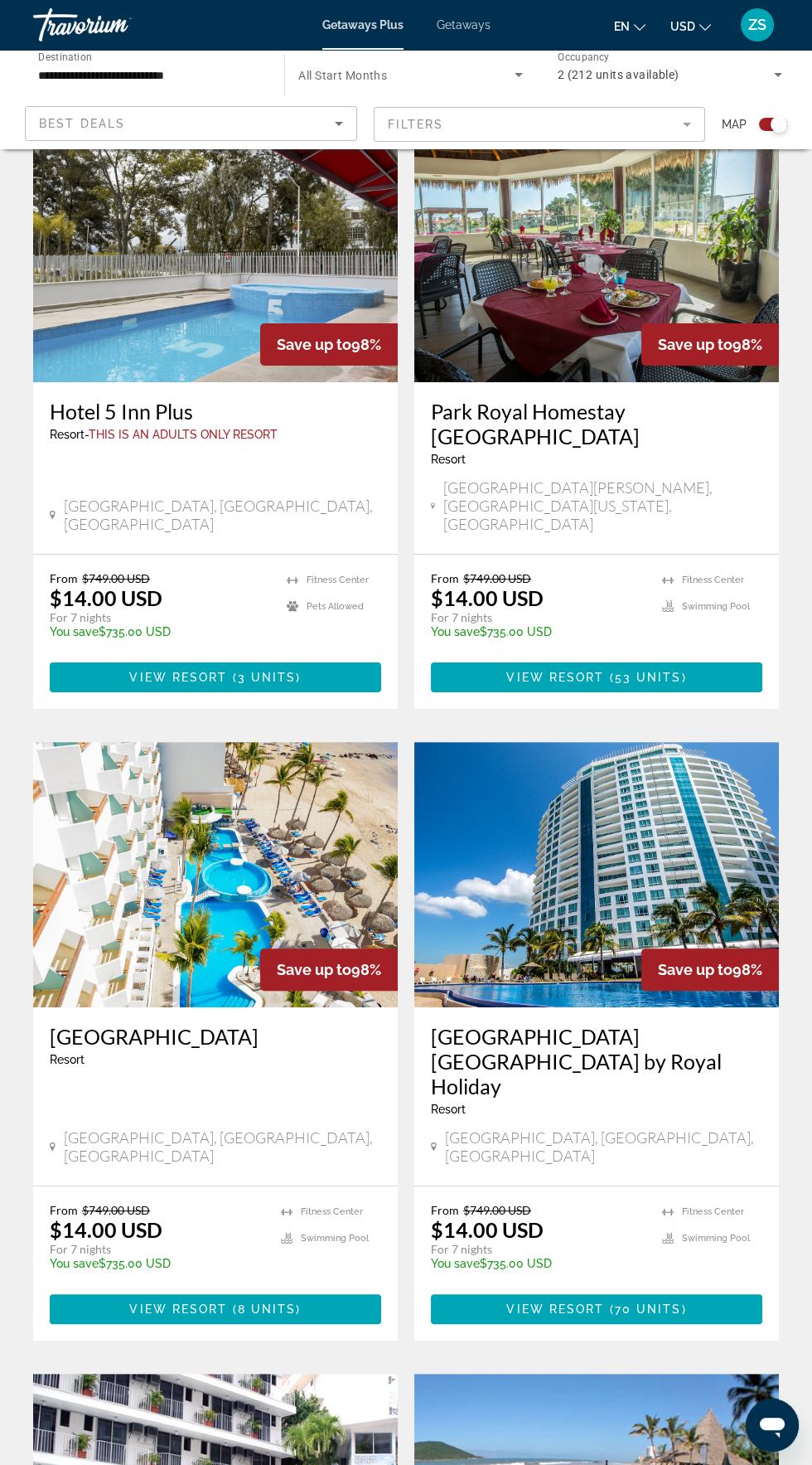
click at [96, 1024] on h3 "[GEOGRAPHIC_DATA]" at bounding box center [216, 1036] width 332 height 25
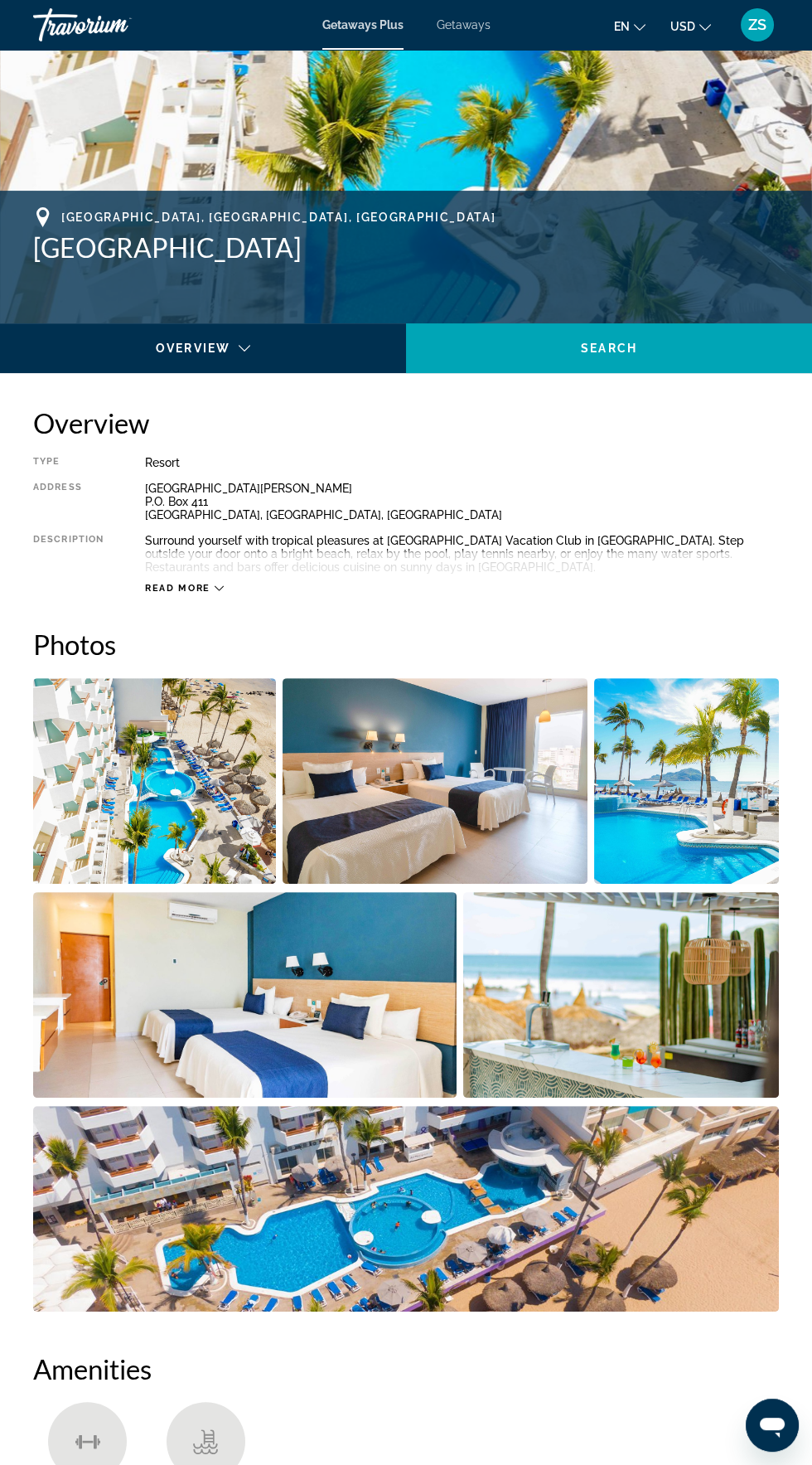
scroll to position [513, 0]
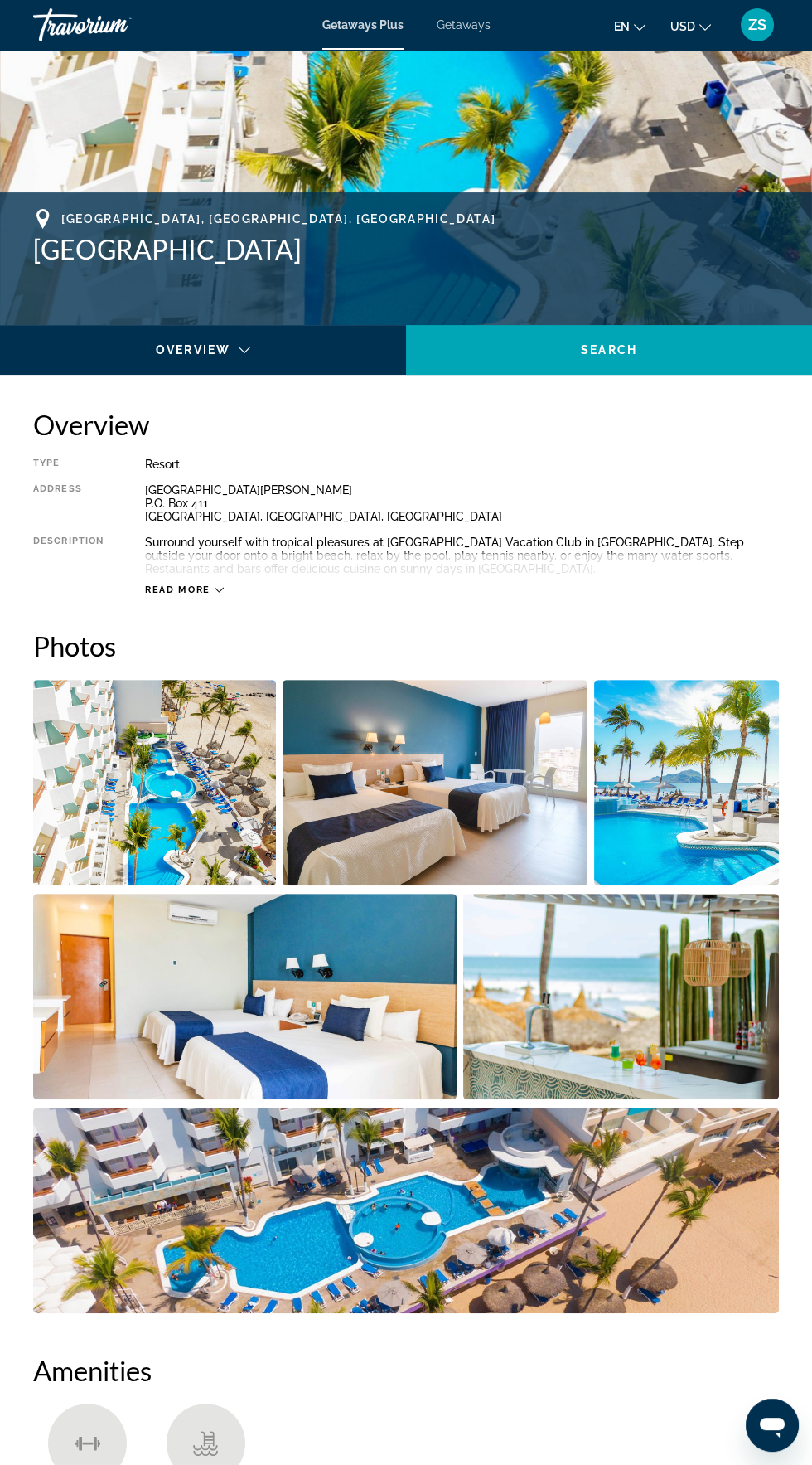
click at [218, 588] on icon "Main content" at bounding box center [219, 589] width 9 height 9
click at [214, 588] on icon "Main content" at bounding box center [214, 589] width 9 height 9
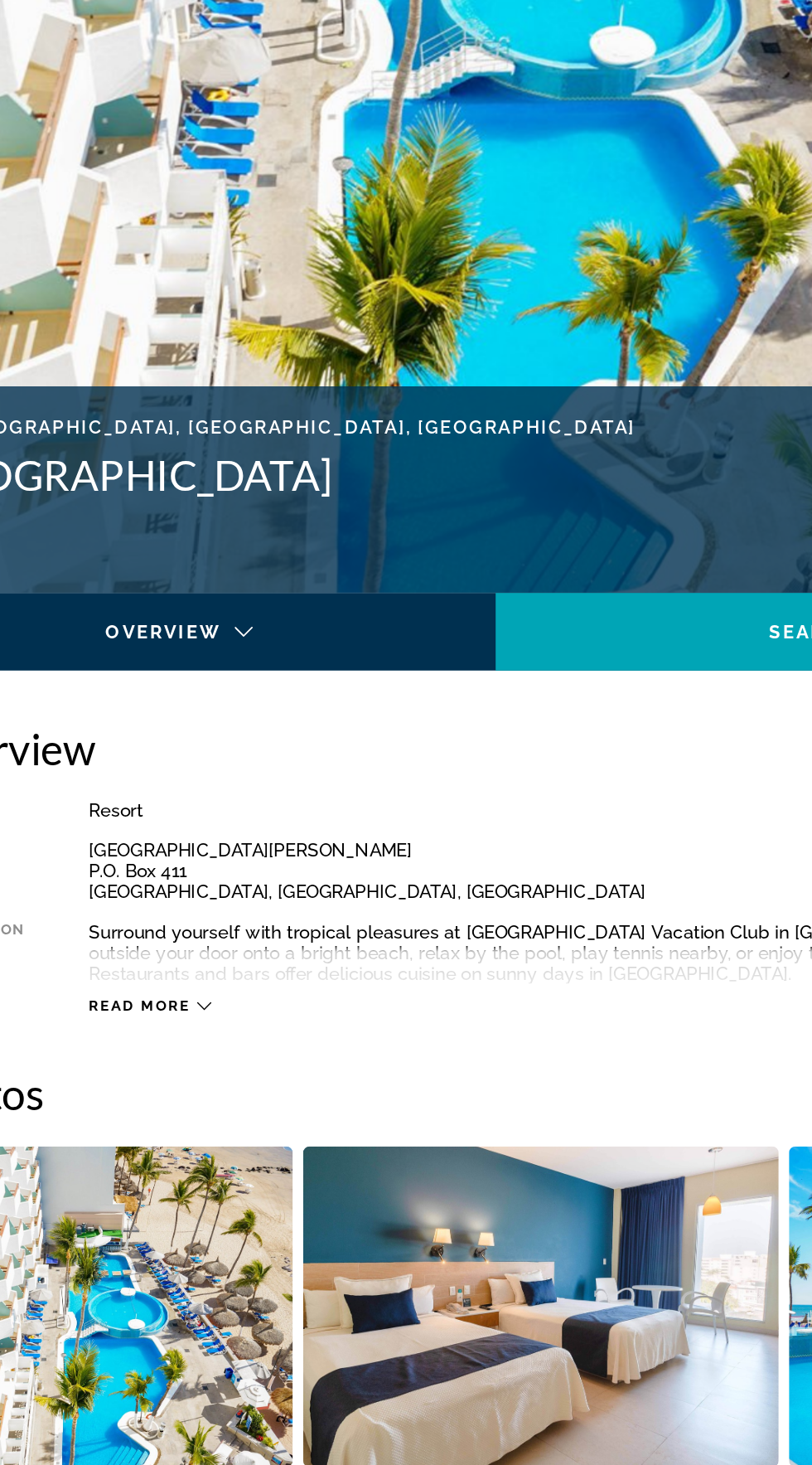
scroll to position [33, 0]
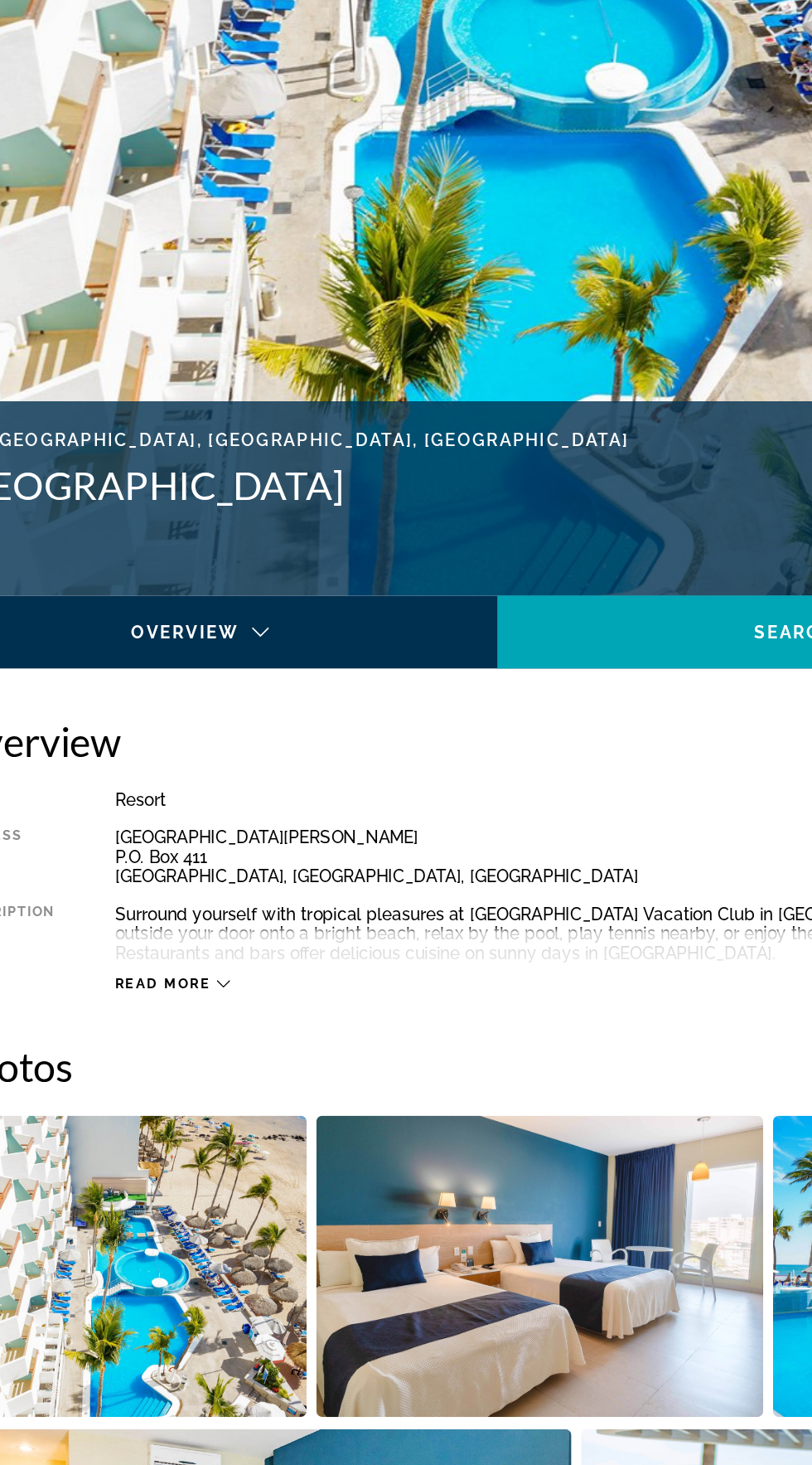
click at [204, 1065] on span "Read more" at bounding box center [178, 1068] width 66 height 11
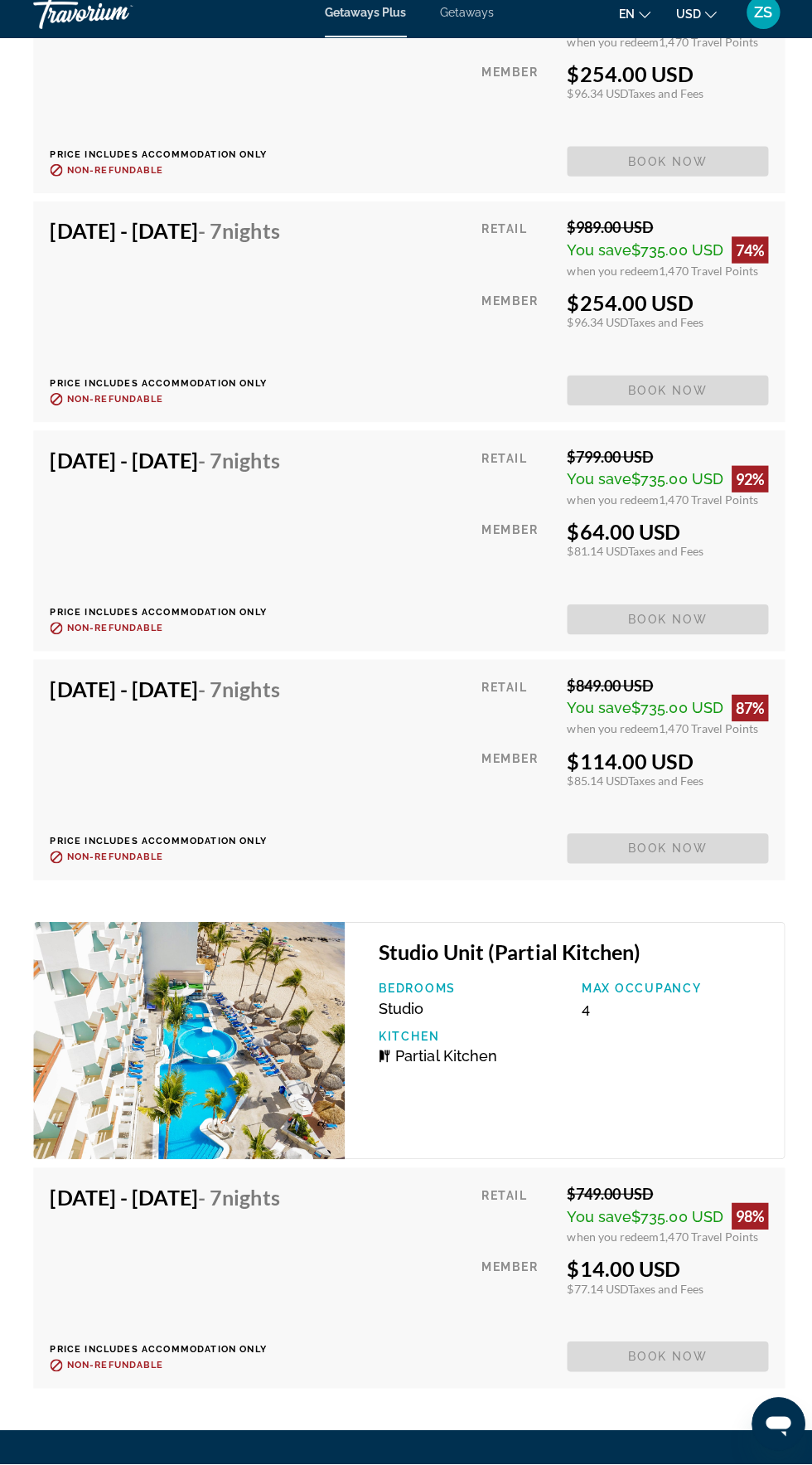
scroll to position [4102, 0]
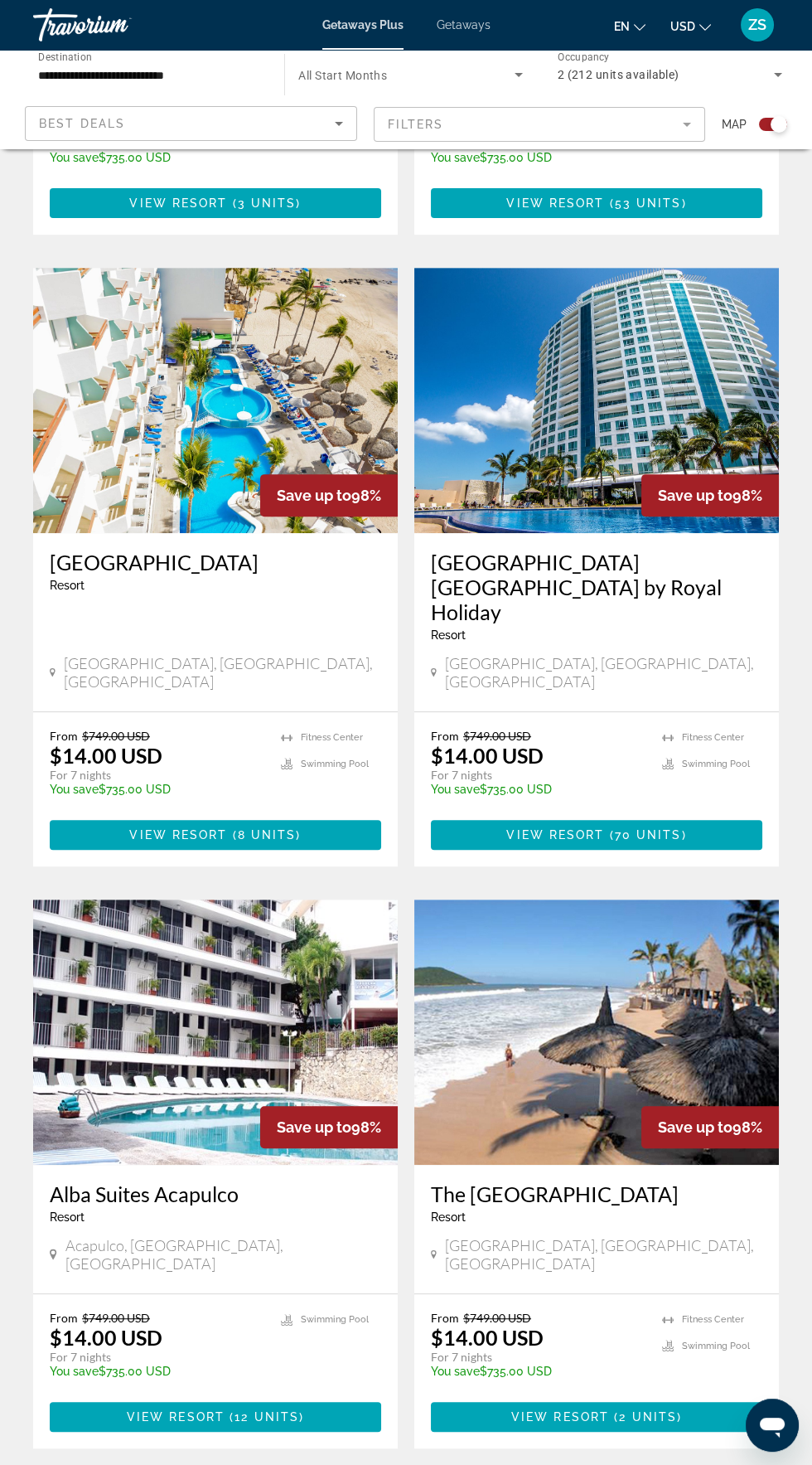
scroll to position [915, 0]
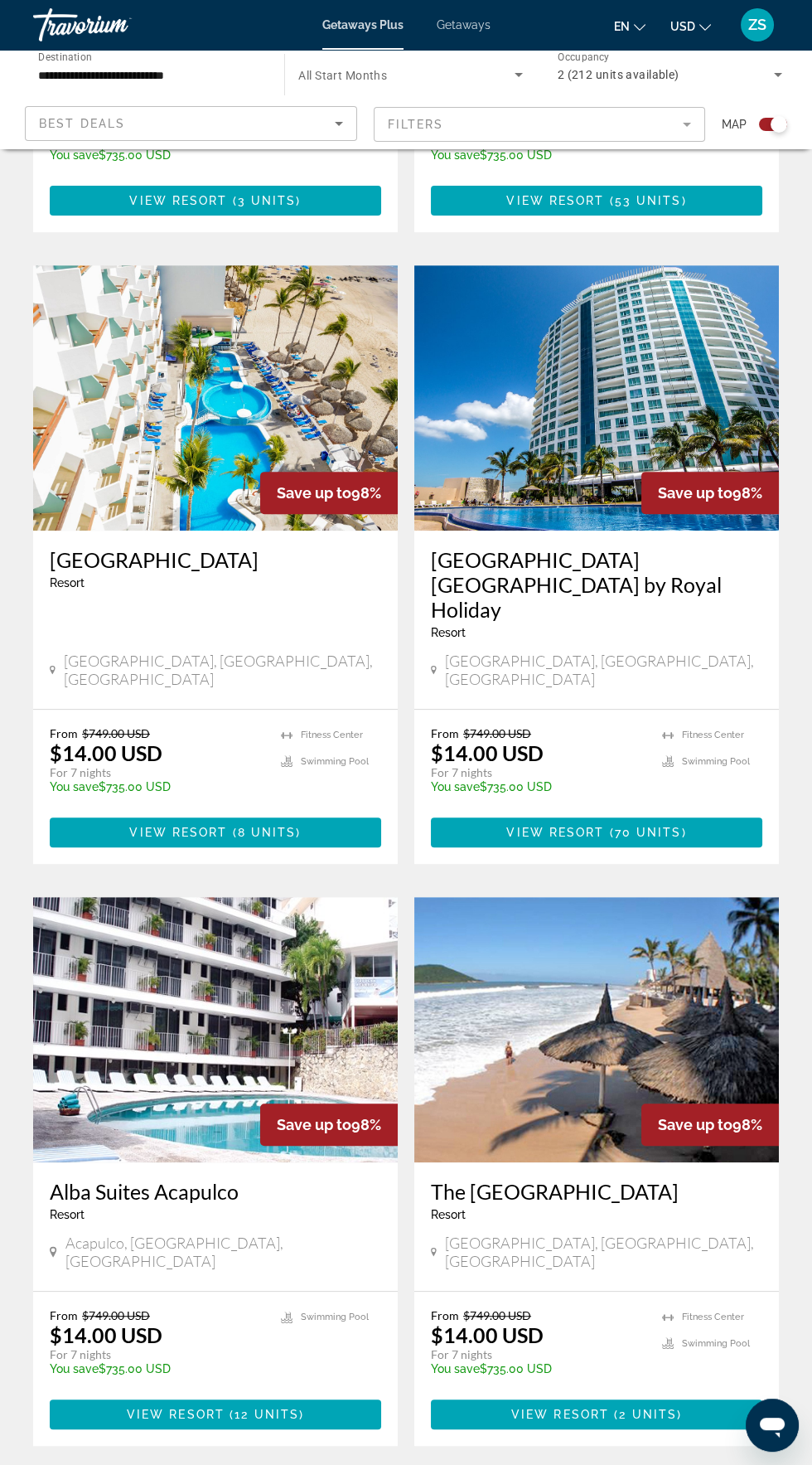
click at [668, 1179] on h3 "The [GEOGRAPHIC_DATA]" at bounding box center [597, 1191] width 332 height 25
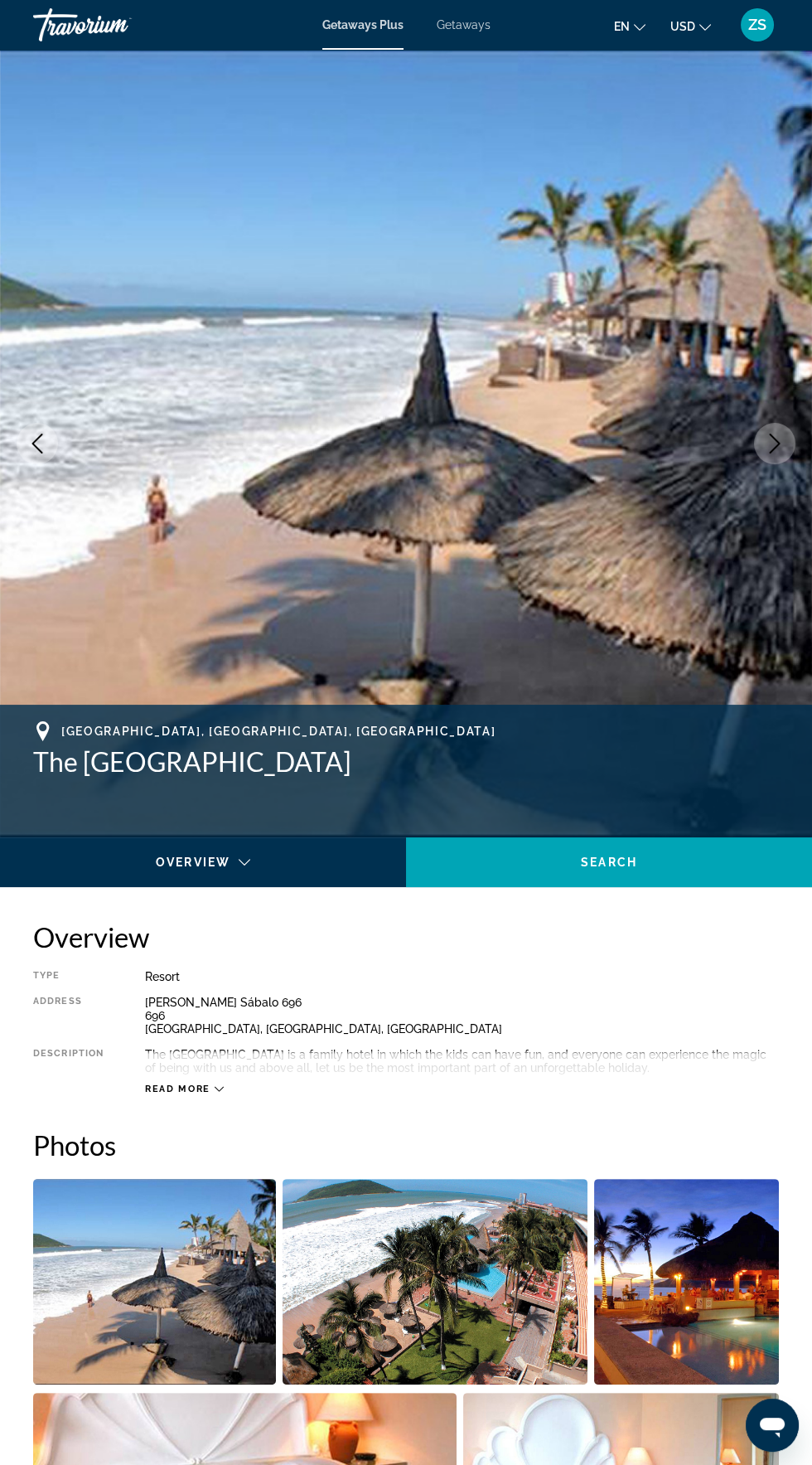
click at [188, 1083] on span "Read more" at bounding box center [178, 1088] width 66 height 11
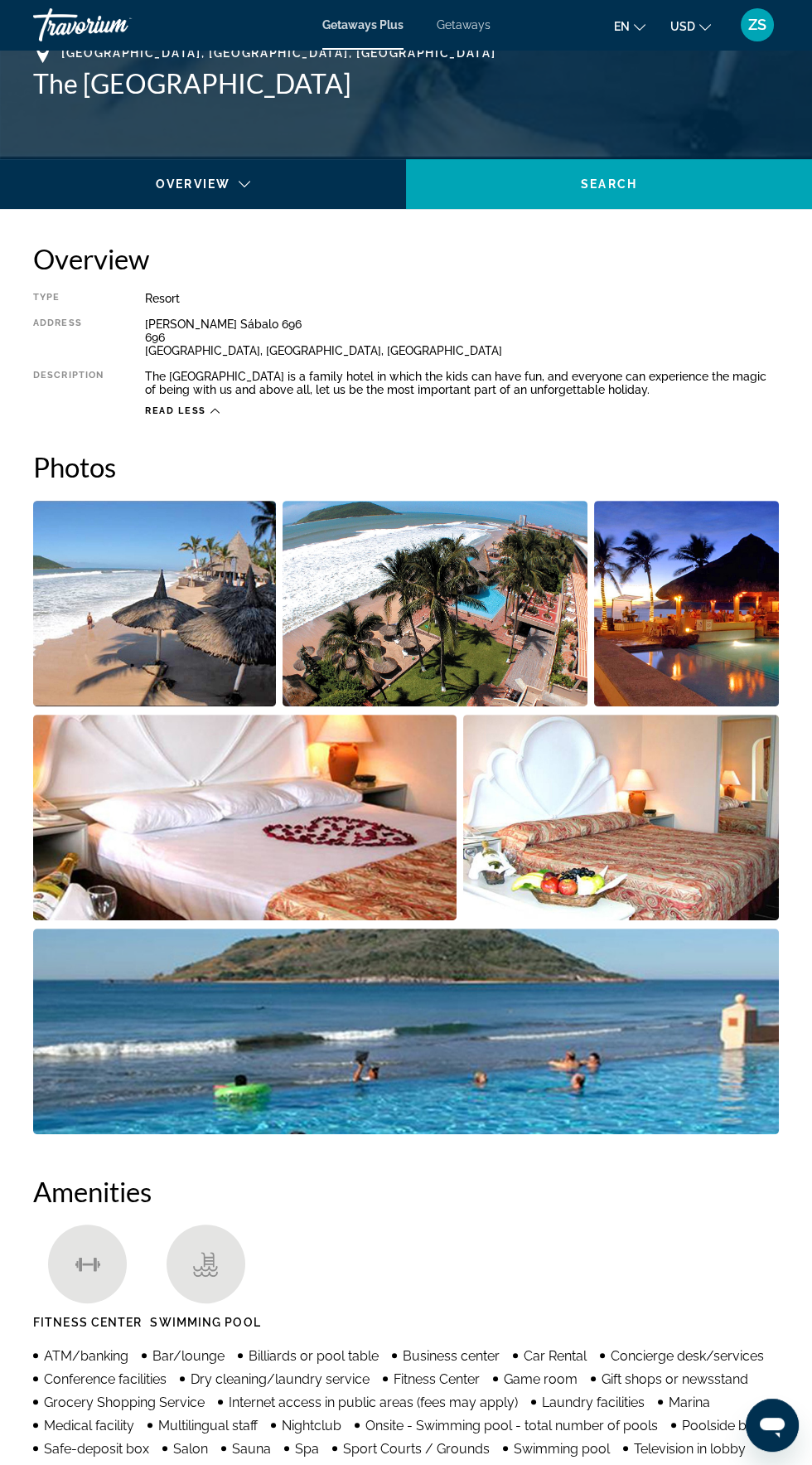
scroll to position [737, 0]
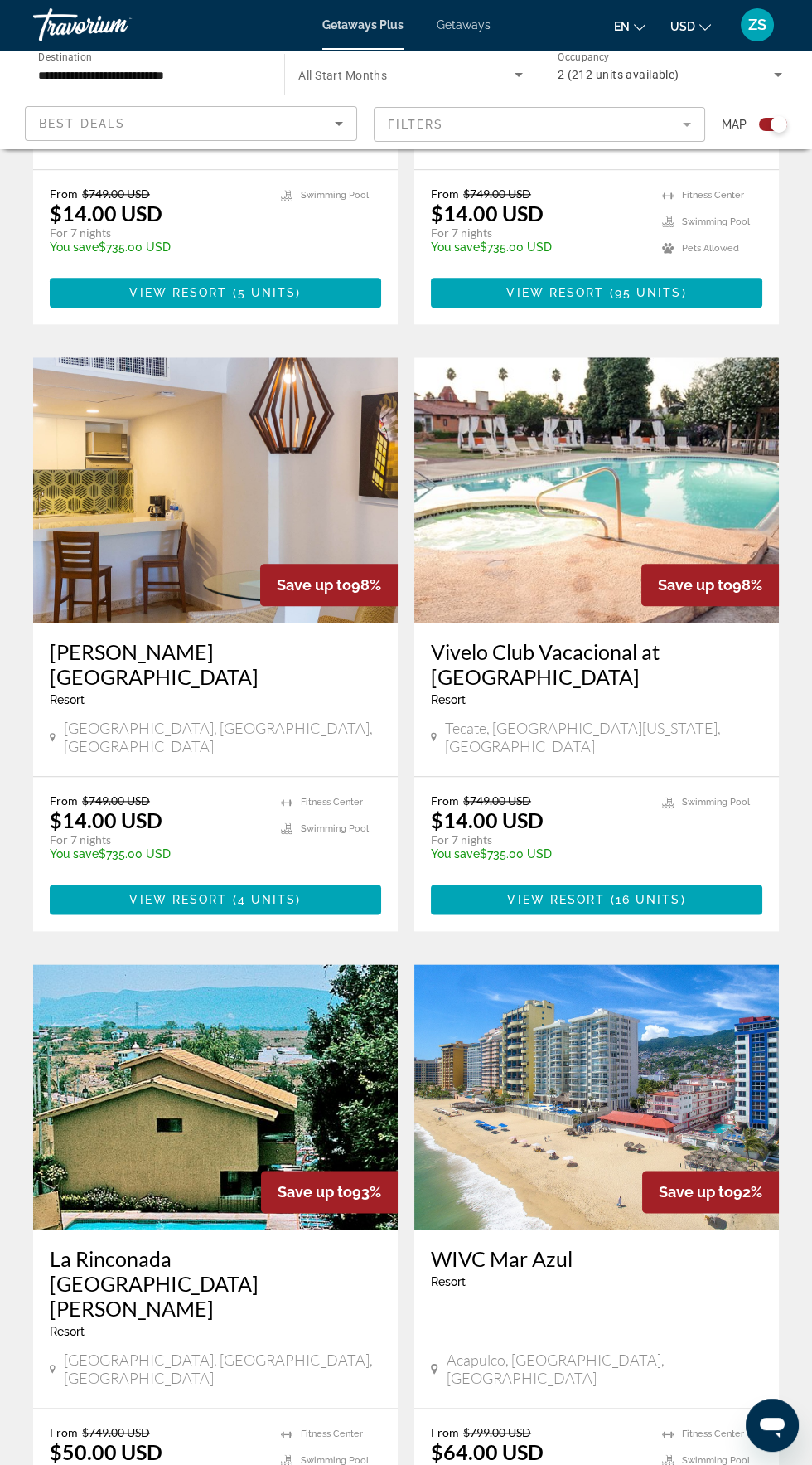
scroll to position [2671, 0]
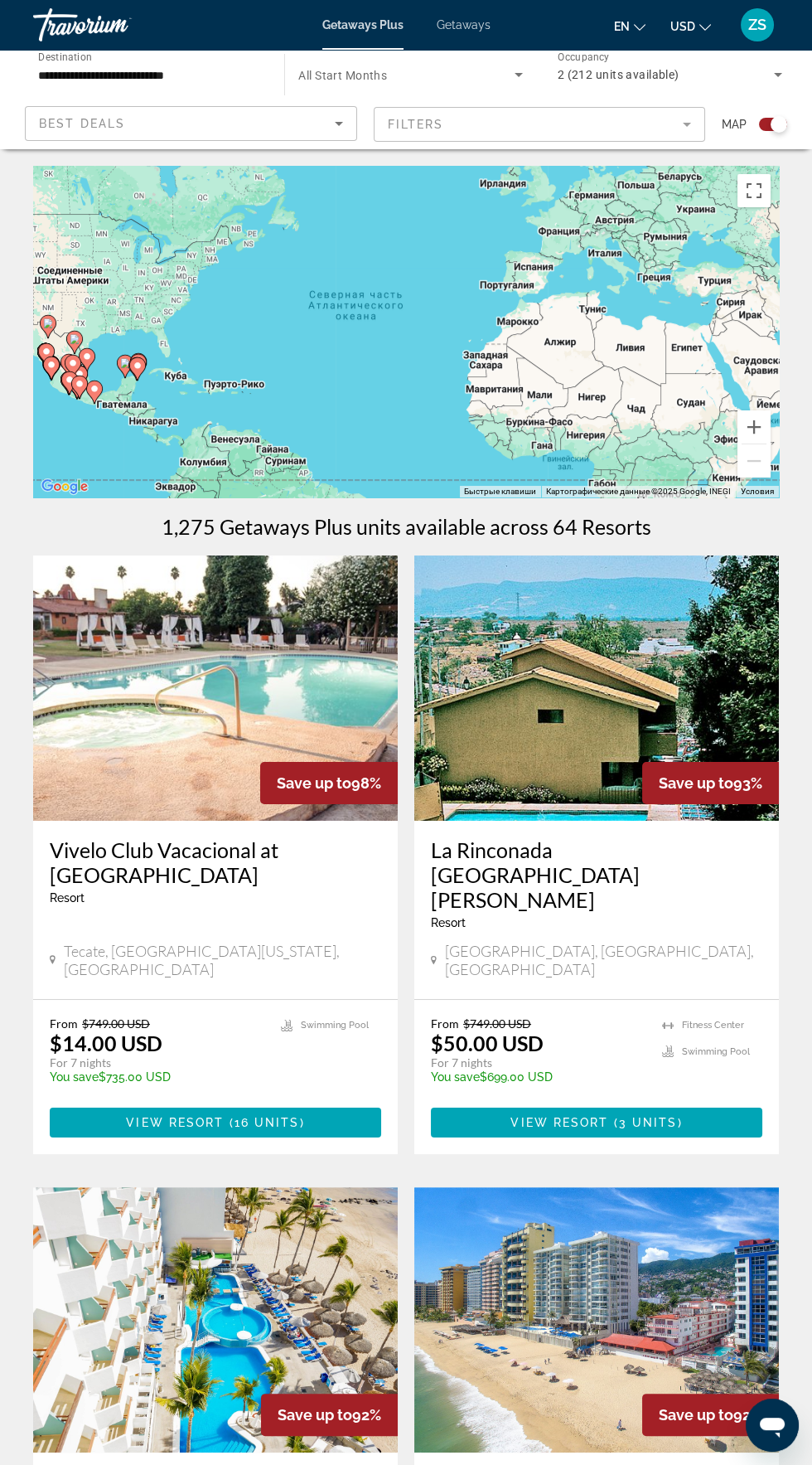
click at [493, 131] on mat-form-field "Filters" at bounding box center [540, 124] width 333 height 34
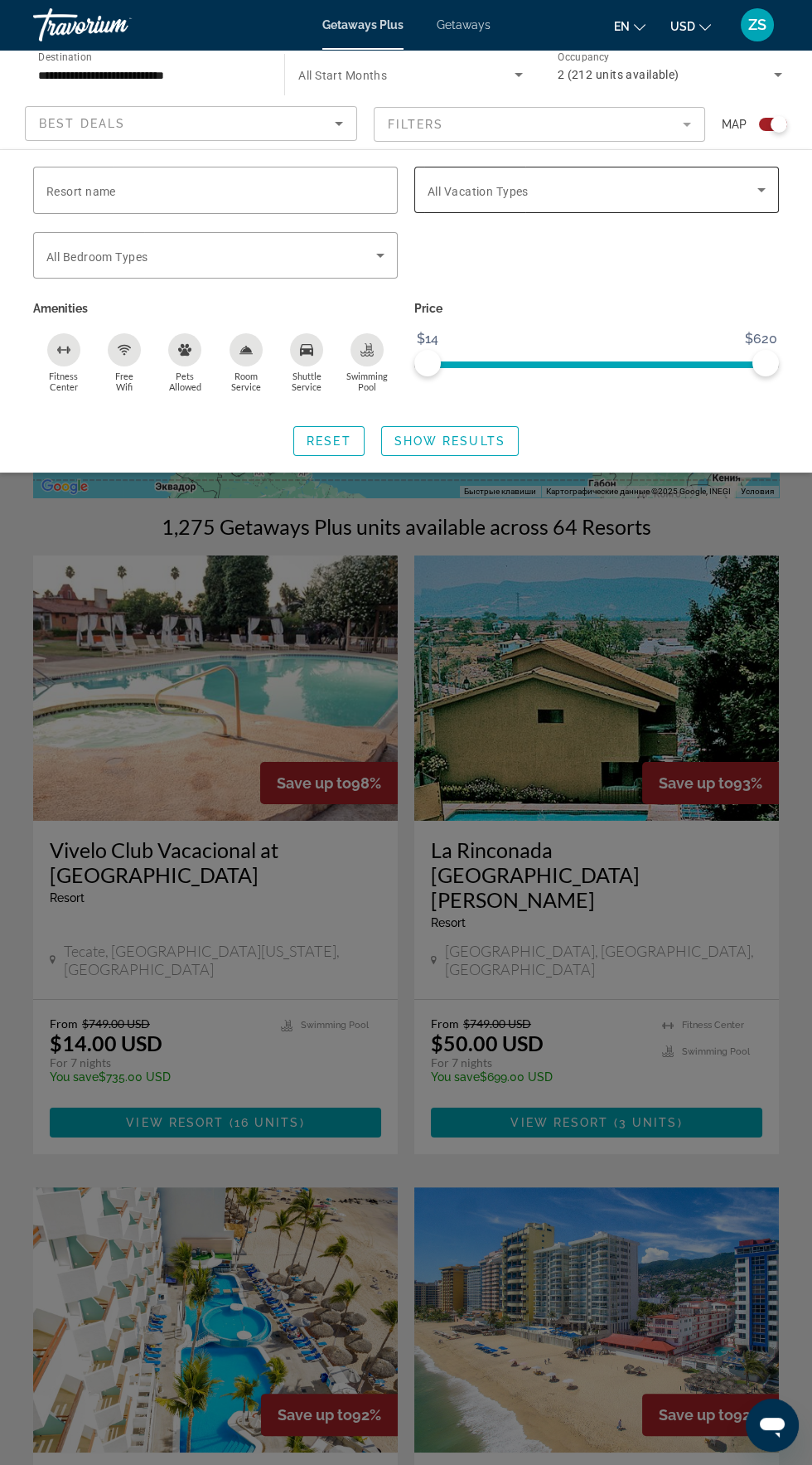
click at [515, 192] on span "All Vacation Types" at bounding box center [478, 191] width 101 height 14
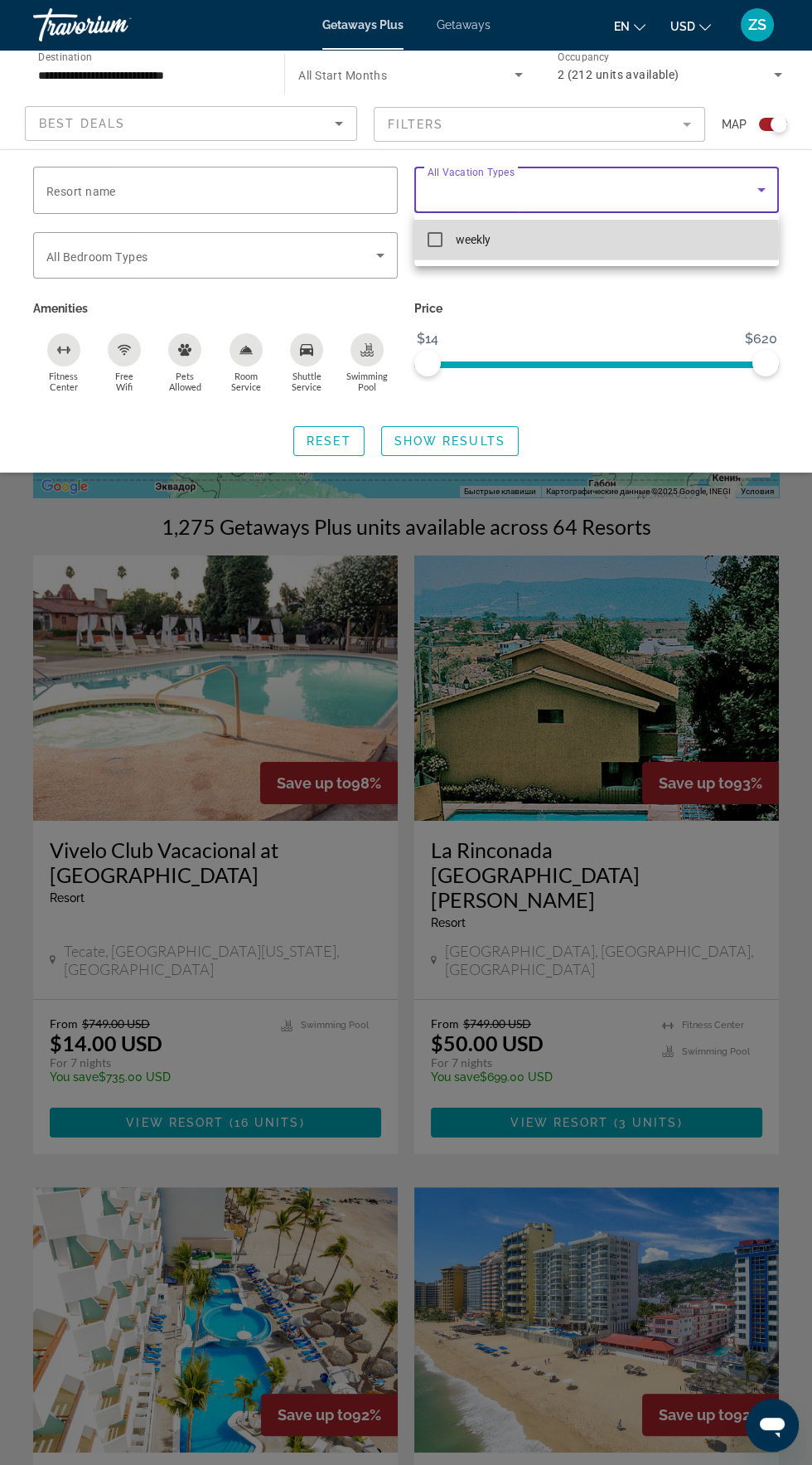
click at [453, 242] on mat-option "weekly" at bounding box center [596, 240] width 364 height 40
click at [261, 257] on div at bounding box center [406, 732] width 812 height 1465
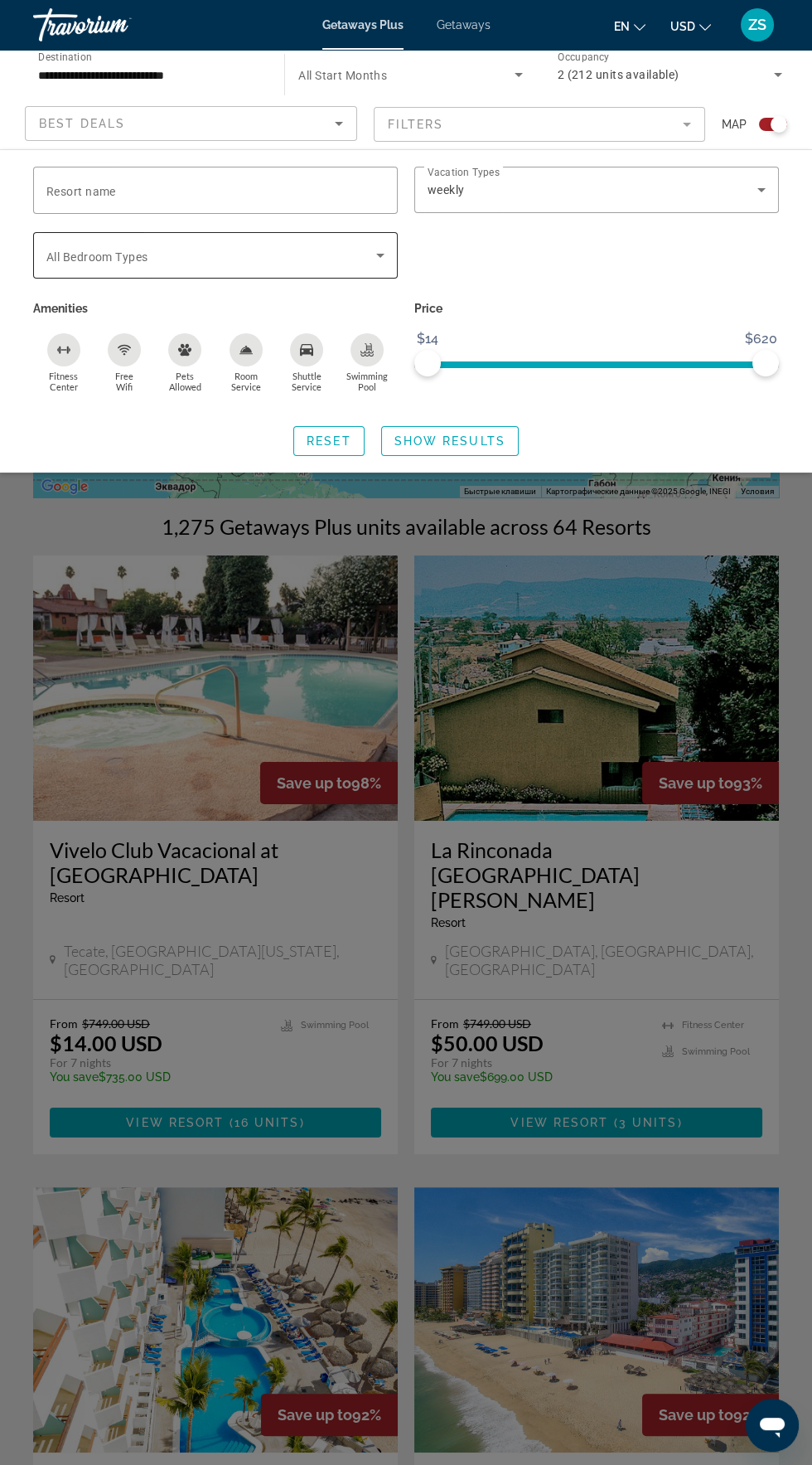
click at [361, 251] on span "Search widget" at bounding box center [211, 255] width 330 height 20
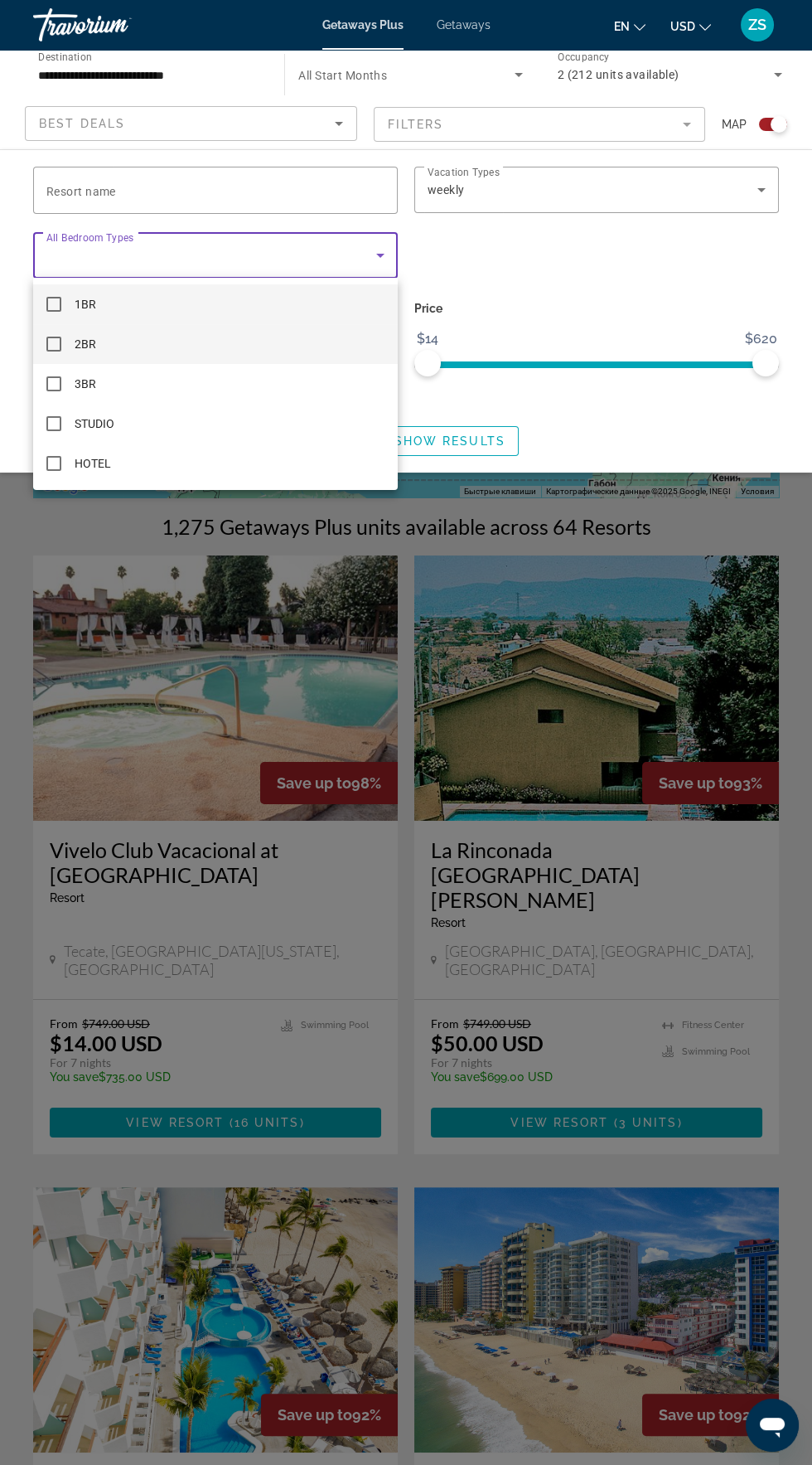
click at [114, 349] on mat-option "2BR" at bounding box center [215, 344] width 364 height 40
click at [594, 279] on div at bounding box center [406, 732] width 812 height 1465
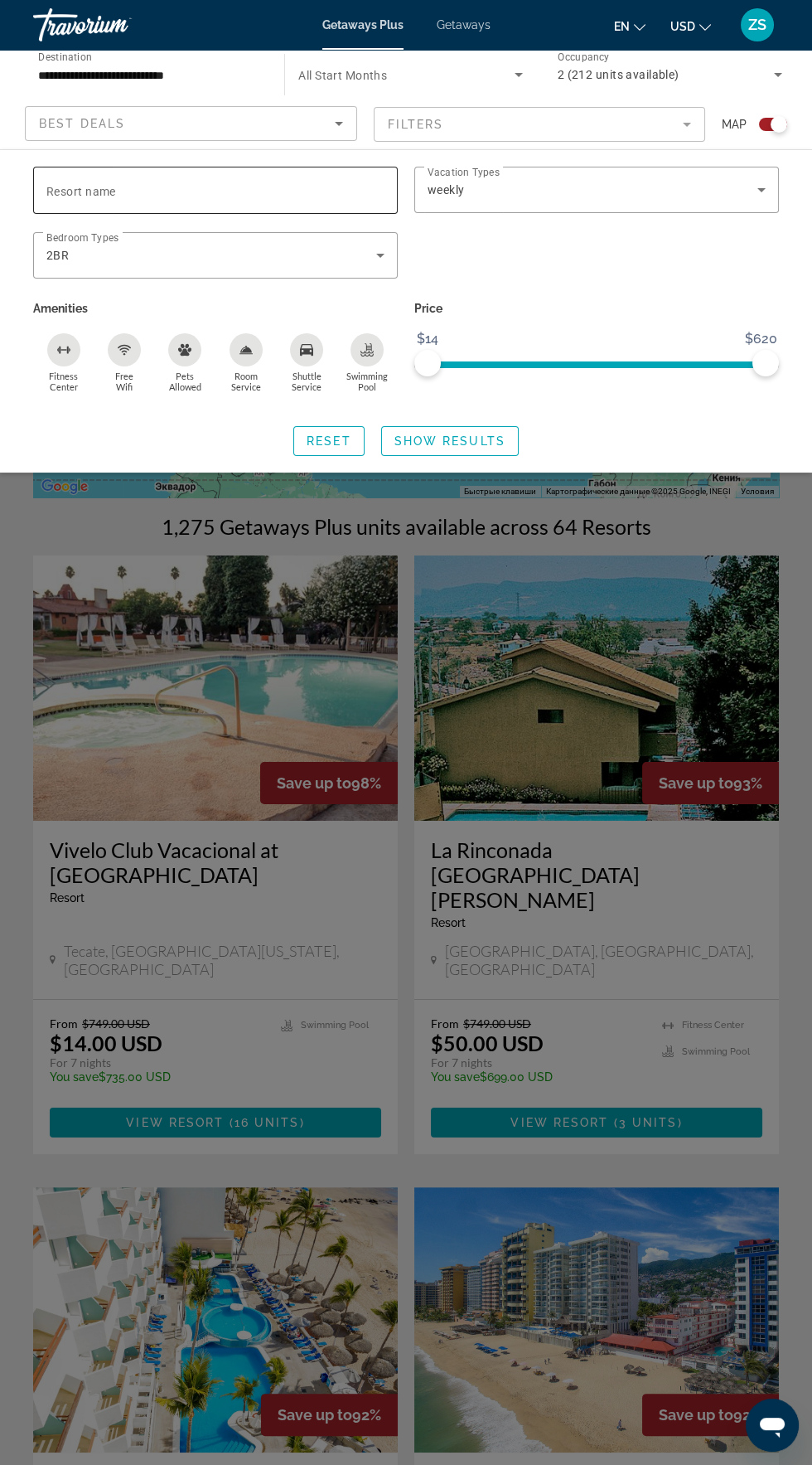
click at [268, 193] on input "Resort name" at bounding box center [215, 190] width 338 height 20
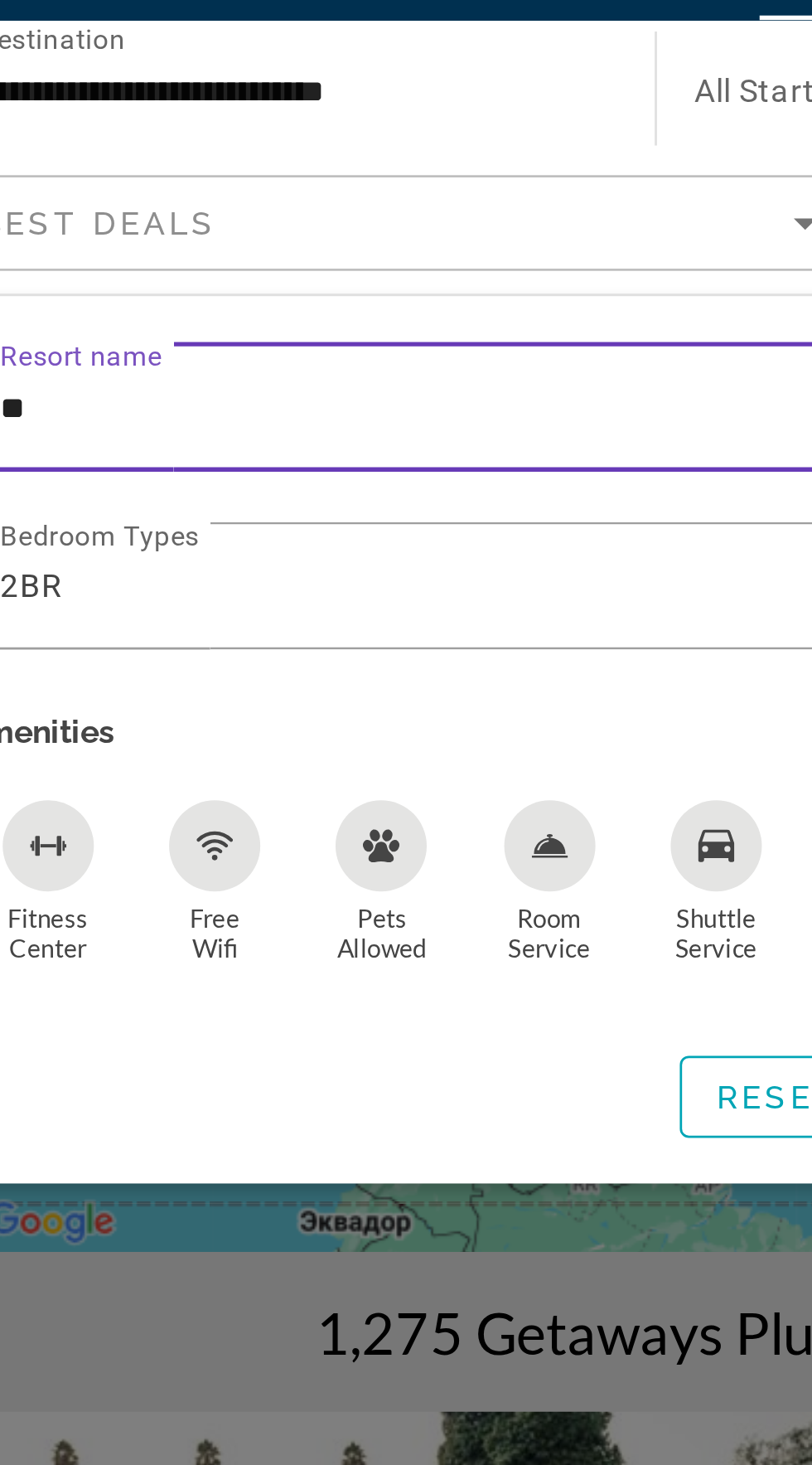
type input "*"
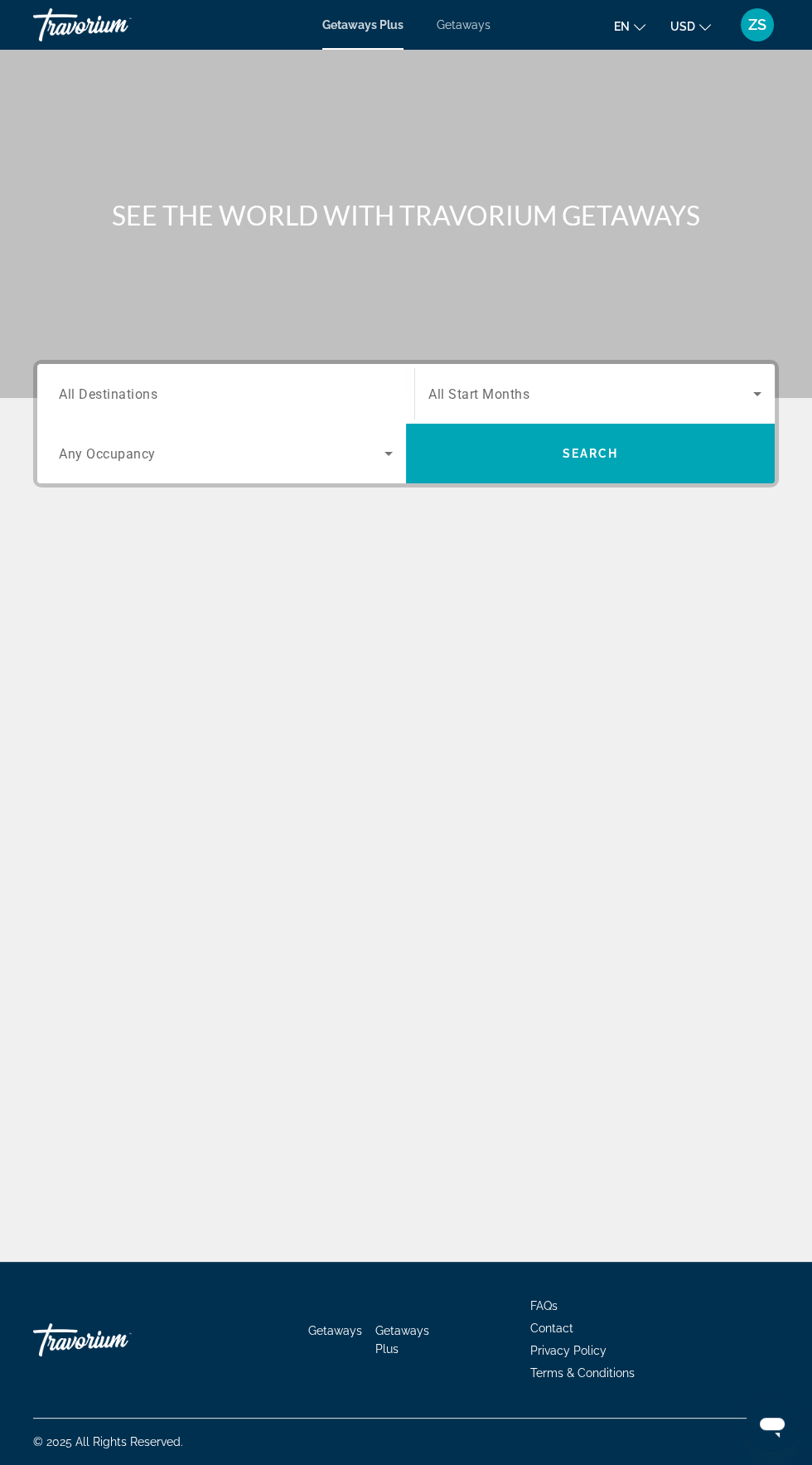
click at [199, 401] on input "Destination All Destinations" at bounding box center [226, 395] width 334 height 20
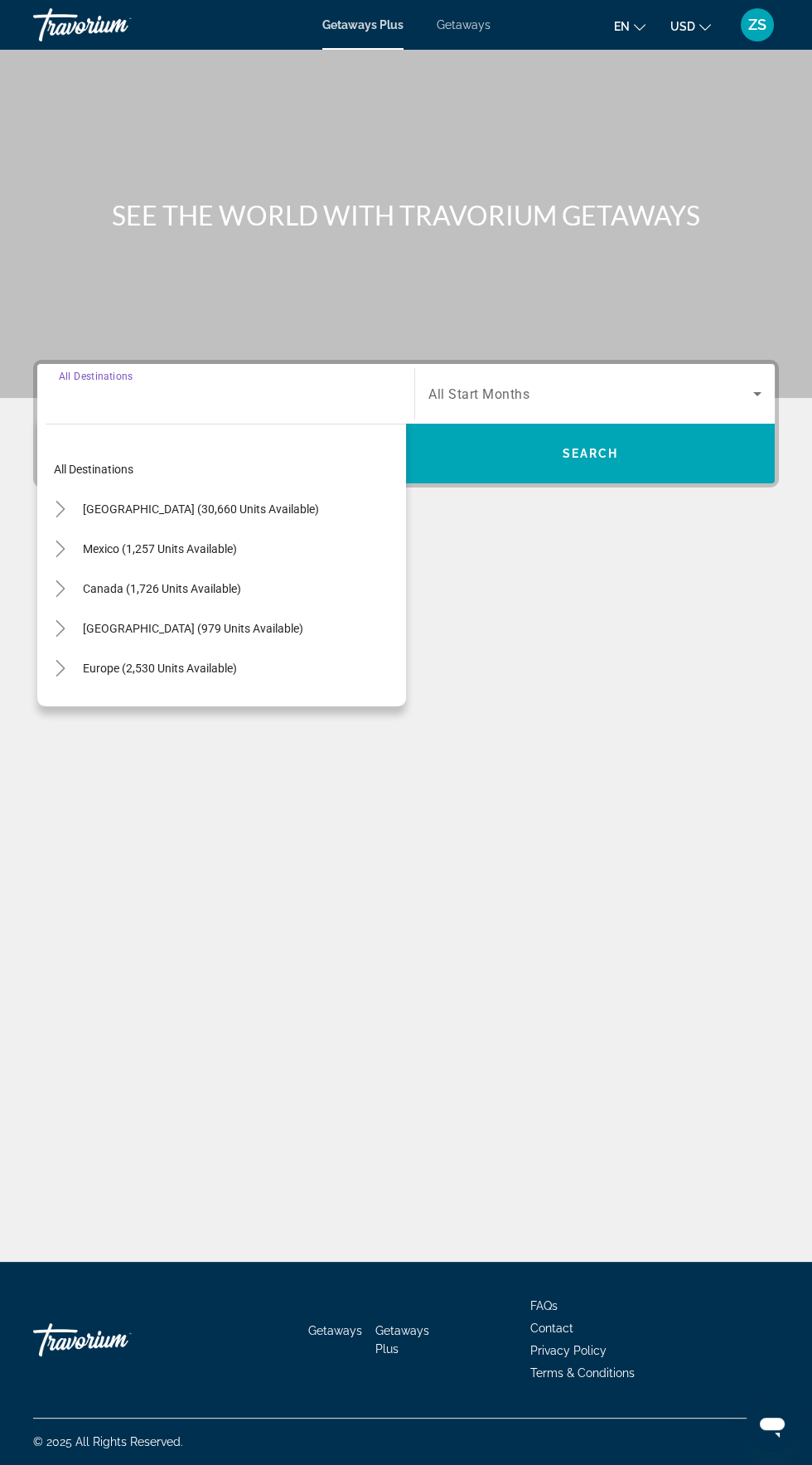
scroll to position [118, 0]
click at [205, 542] on span "Mexico (1,257 units available)" at bounding box center [159, 549] width 154 height 14
type input "**********"
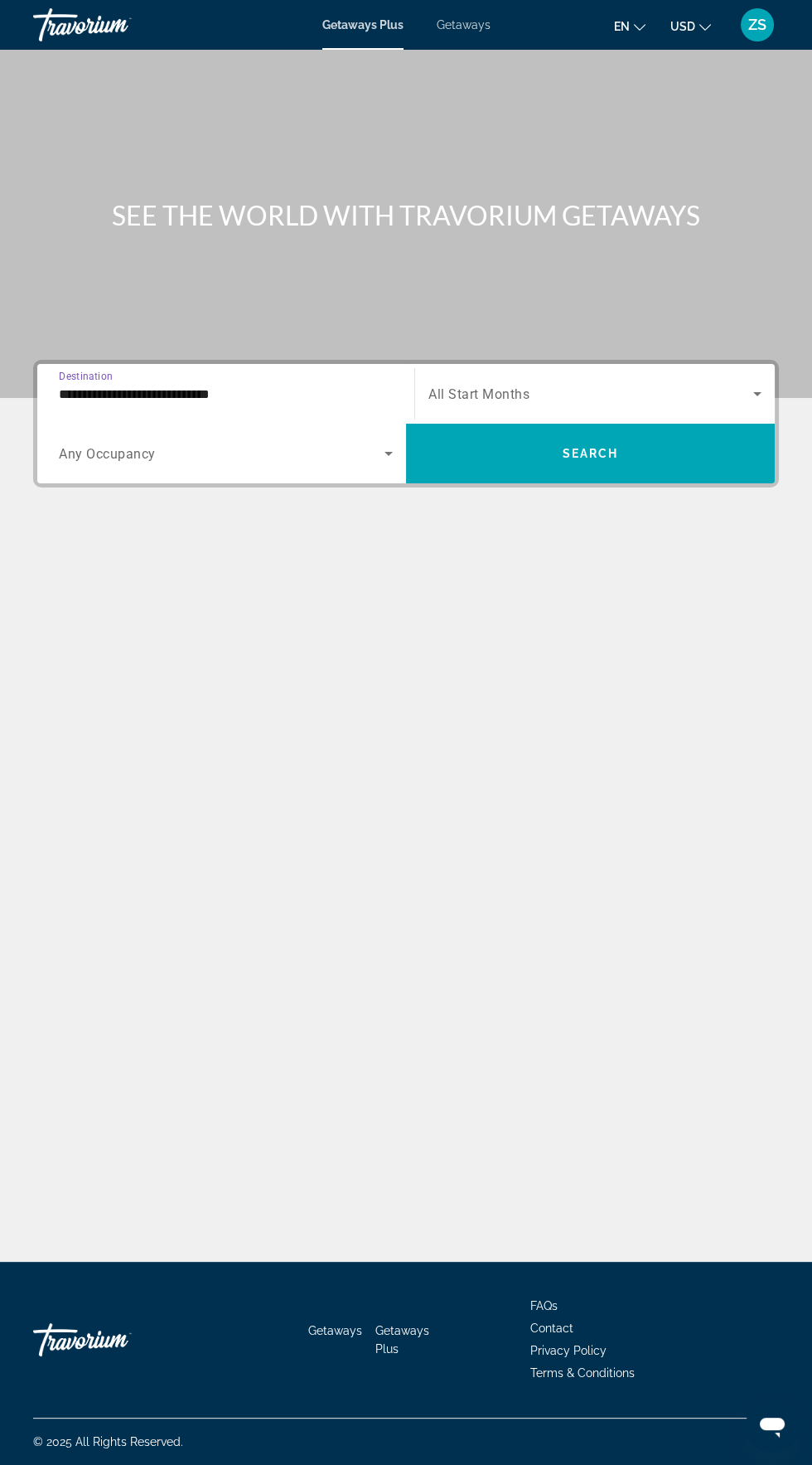
click at [217, 444] on span "Search widget" at bounding box center [222, 454] width 326 height 20
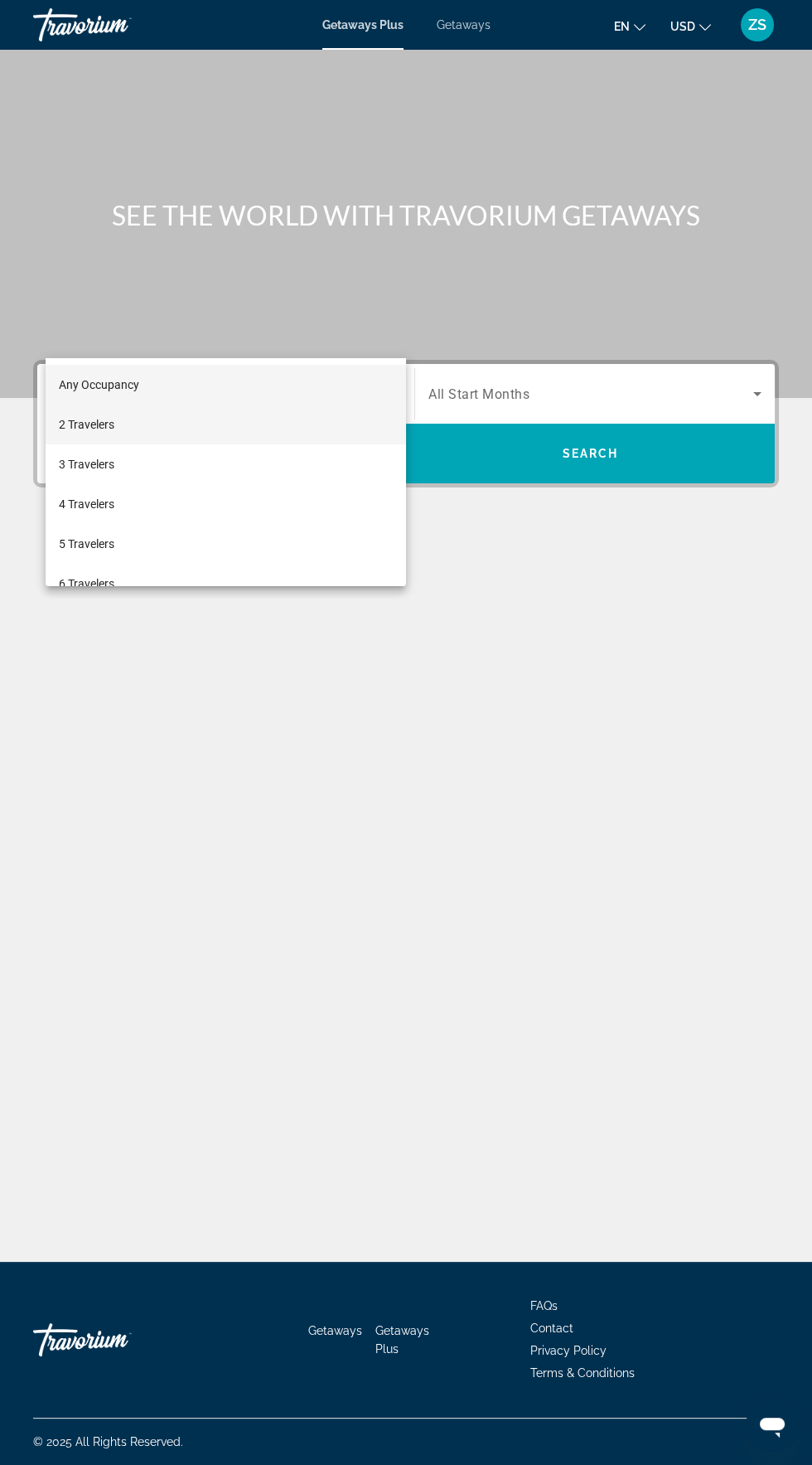
click at [132, 430] on mat-option "2 Travelers" at bounding box center [225, 424] width 360 height 40
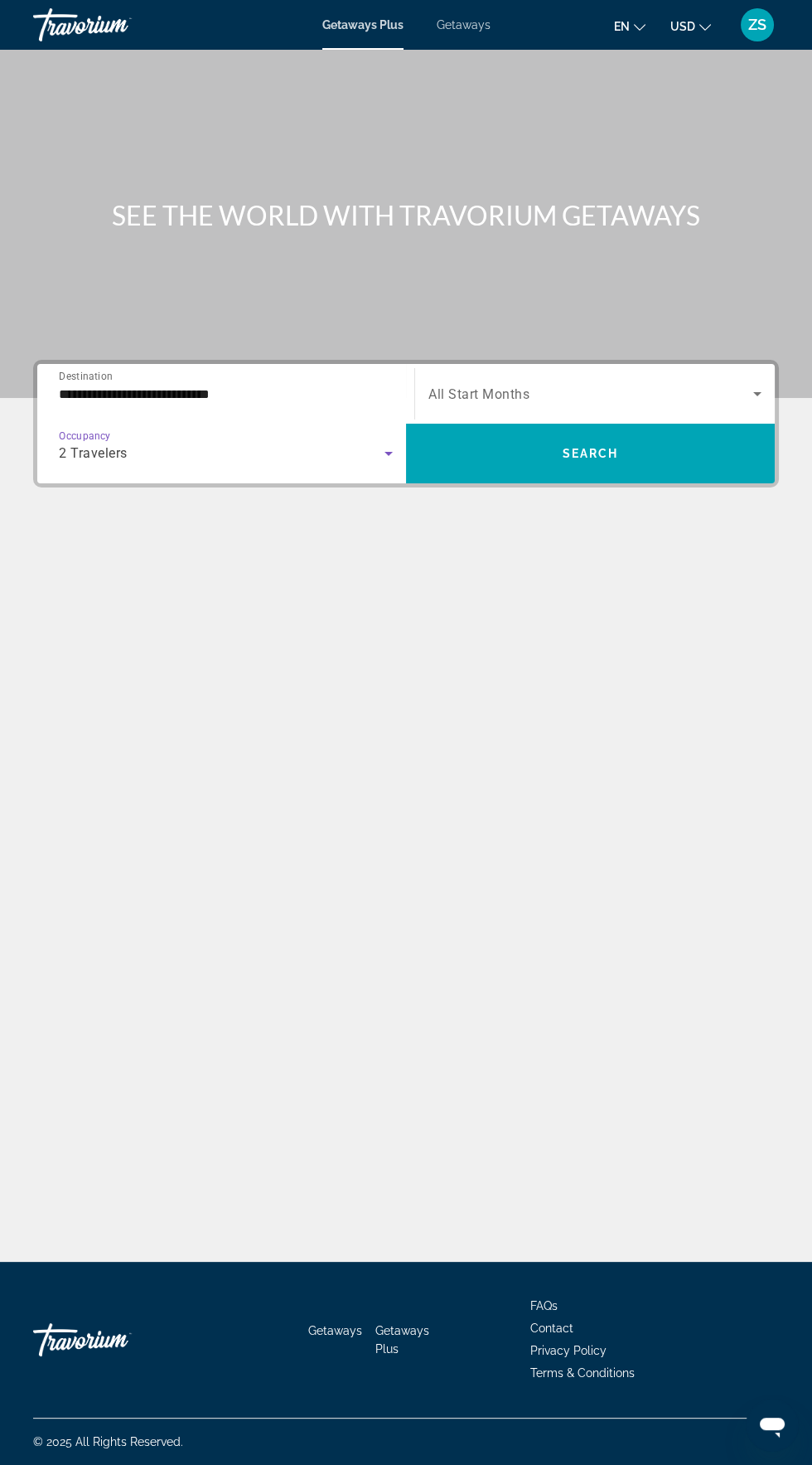
click at [503, 386] on span "All Start Months" at bounding box center [478, 394] width 101 height 16
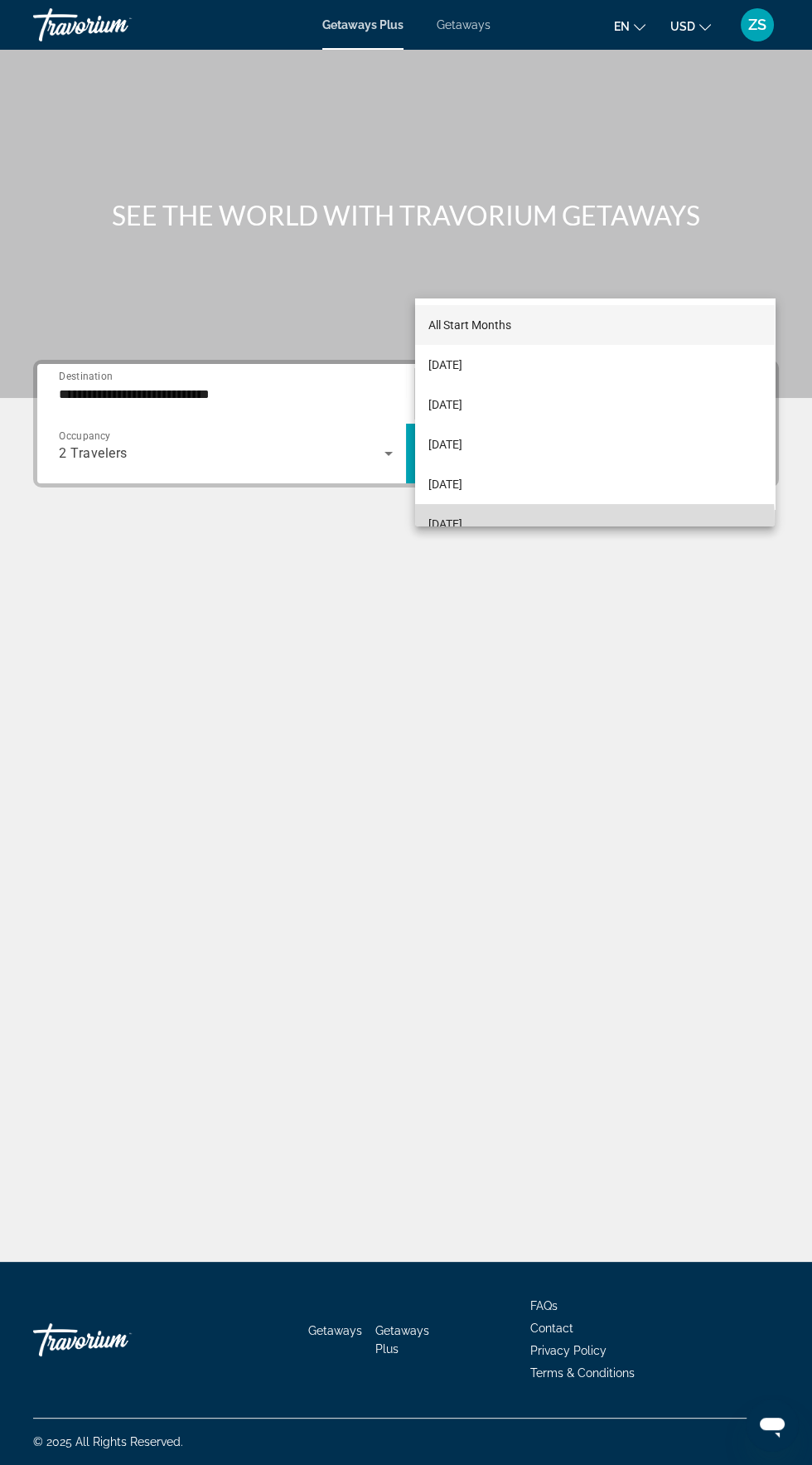
click at [462, 524] on span "[DATE]" at bounding box center [445, 523] width 34 height 20
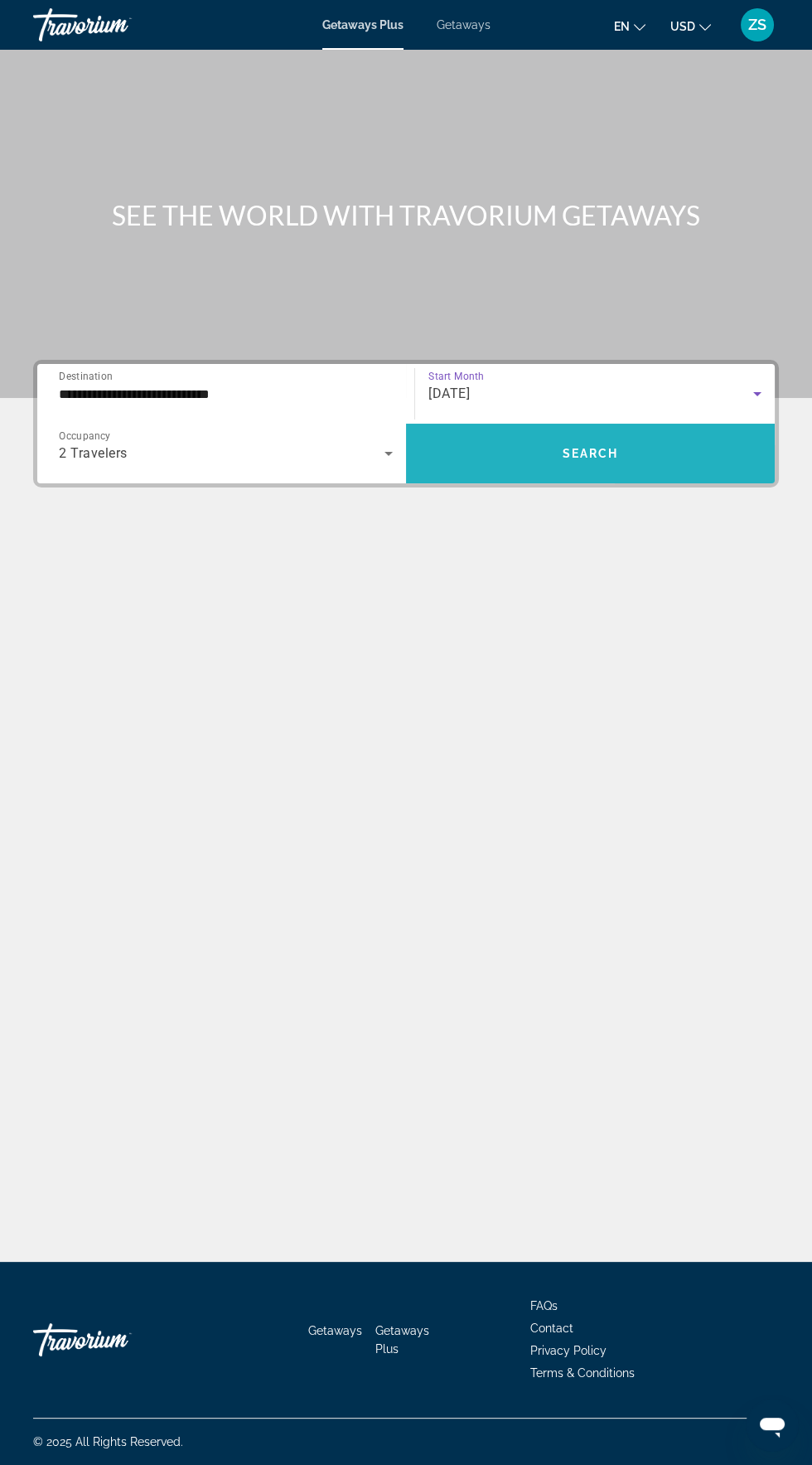
click at [626, 434] on span "Search widget" at bounding box center [591, 454] width 369 height 40
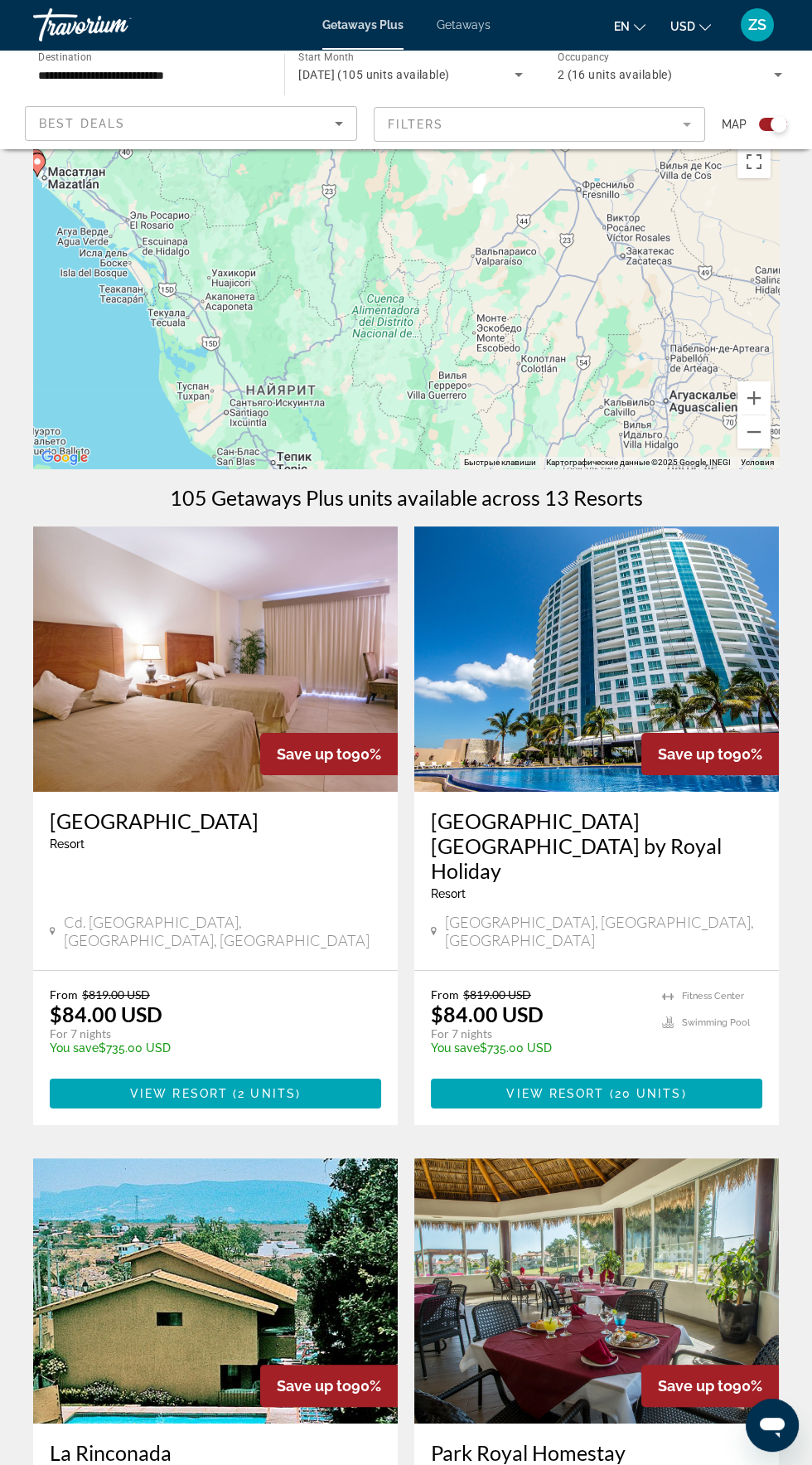
scroll to position [40, 0]
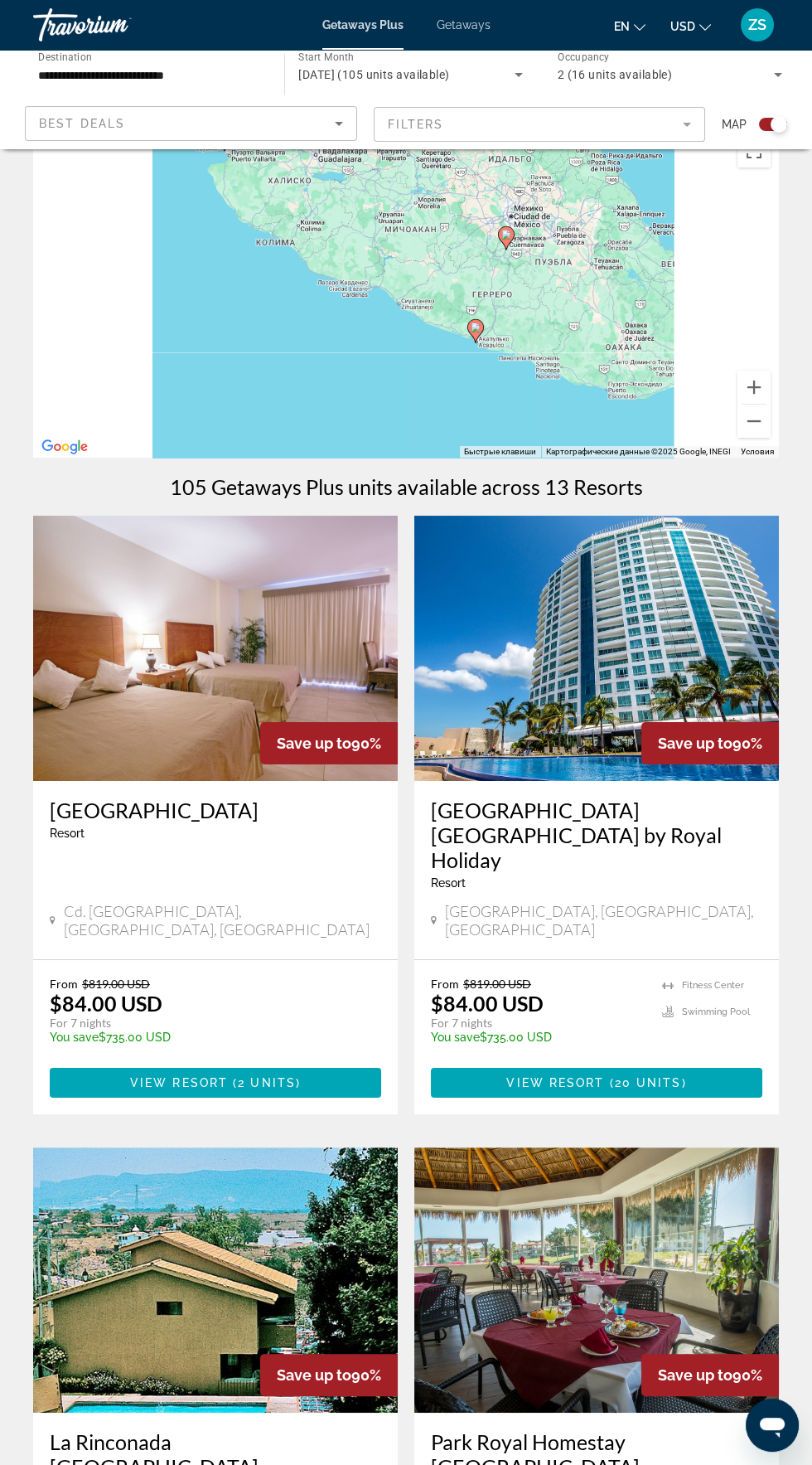
click at [549, 382] on div "Чтобы активировать перетаскивание с помощью клавиатуры, нажмите Alt + Ввод. Пос…" at bounding box center [406, 292] width 746 height 332
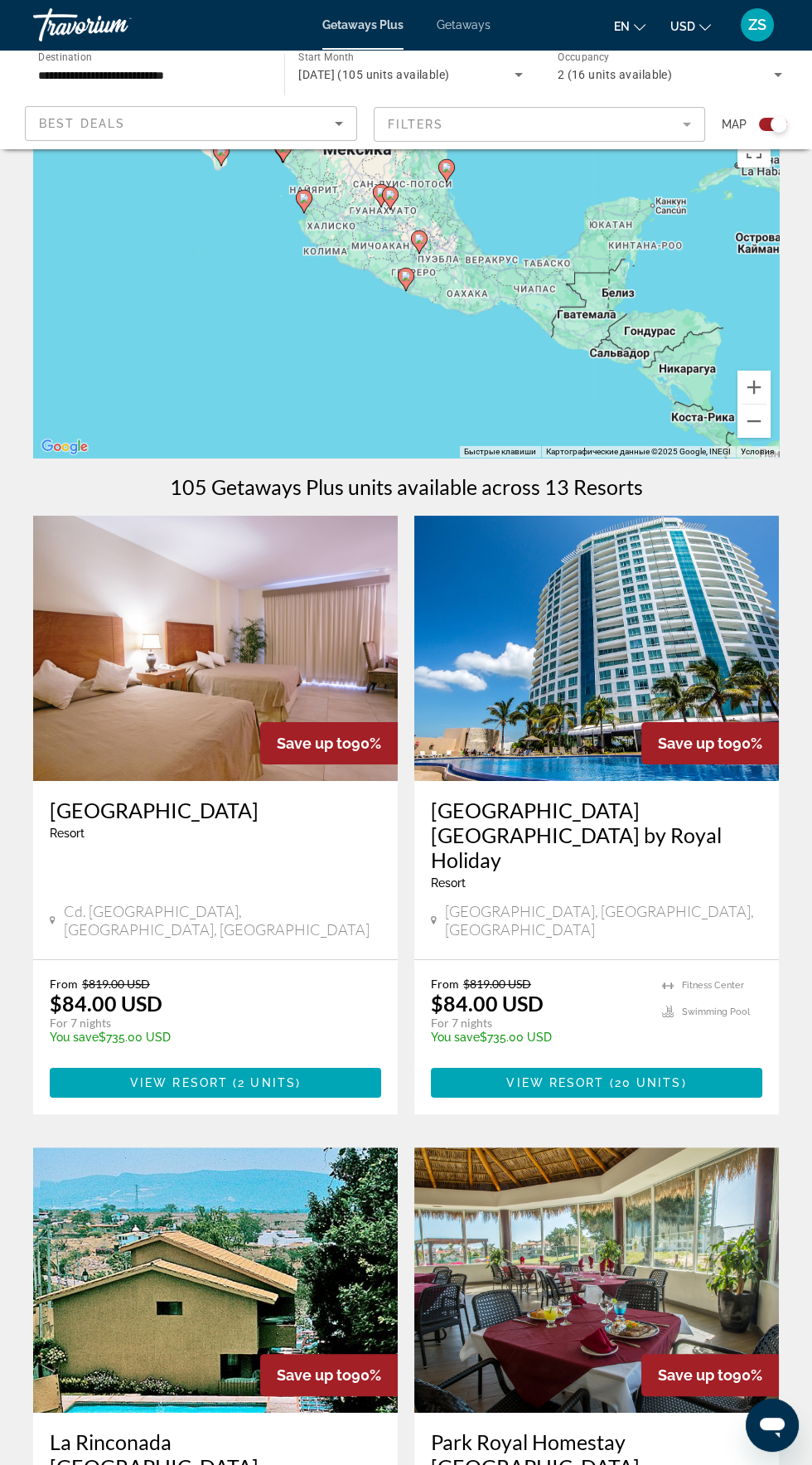
type input "**********"
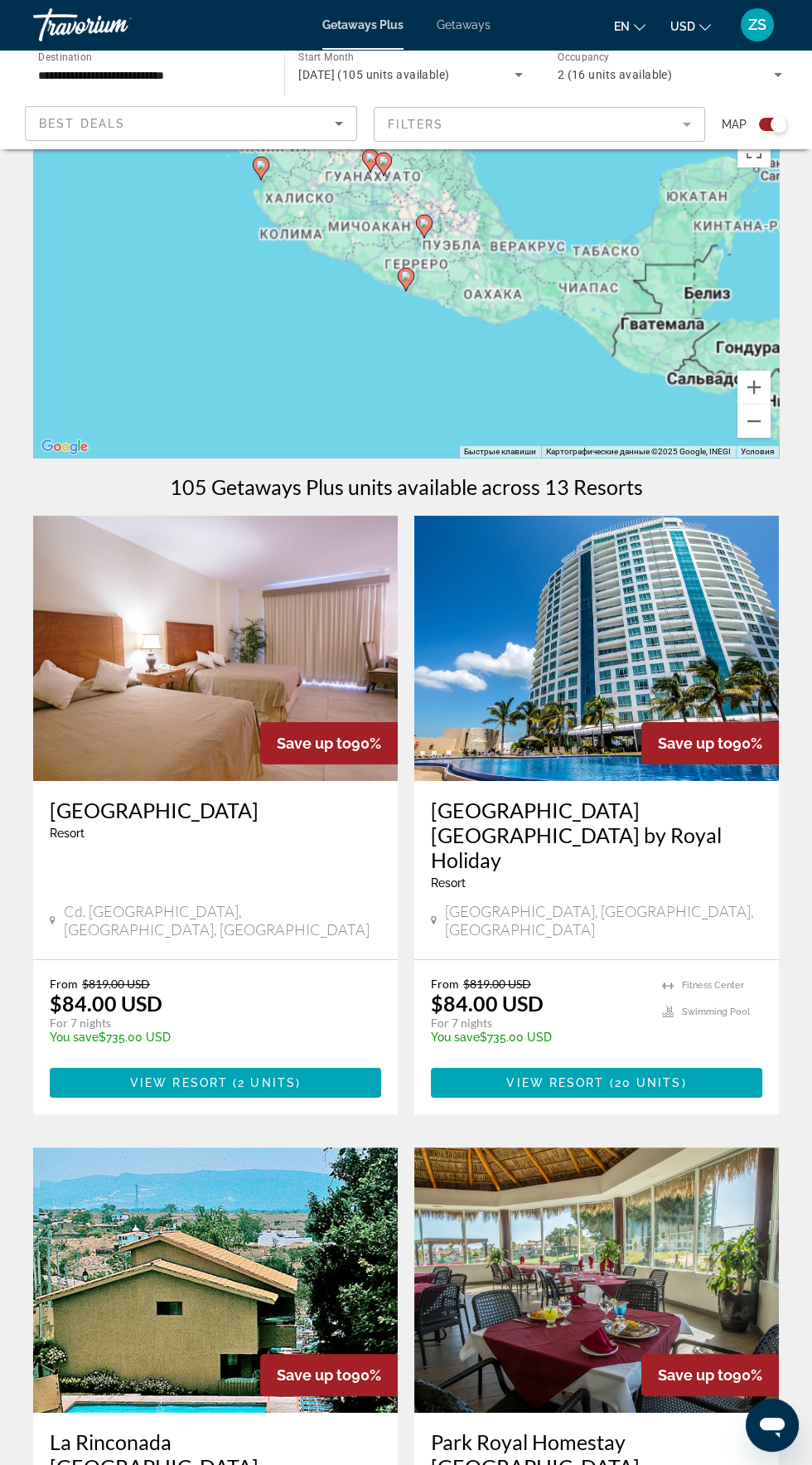
click at [412, 282] on gmp-advanced-marker "Main content" at bounding box center [406, 279] width 17 height 25
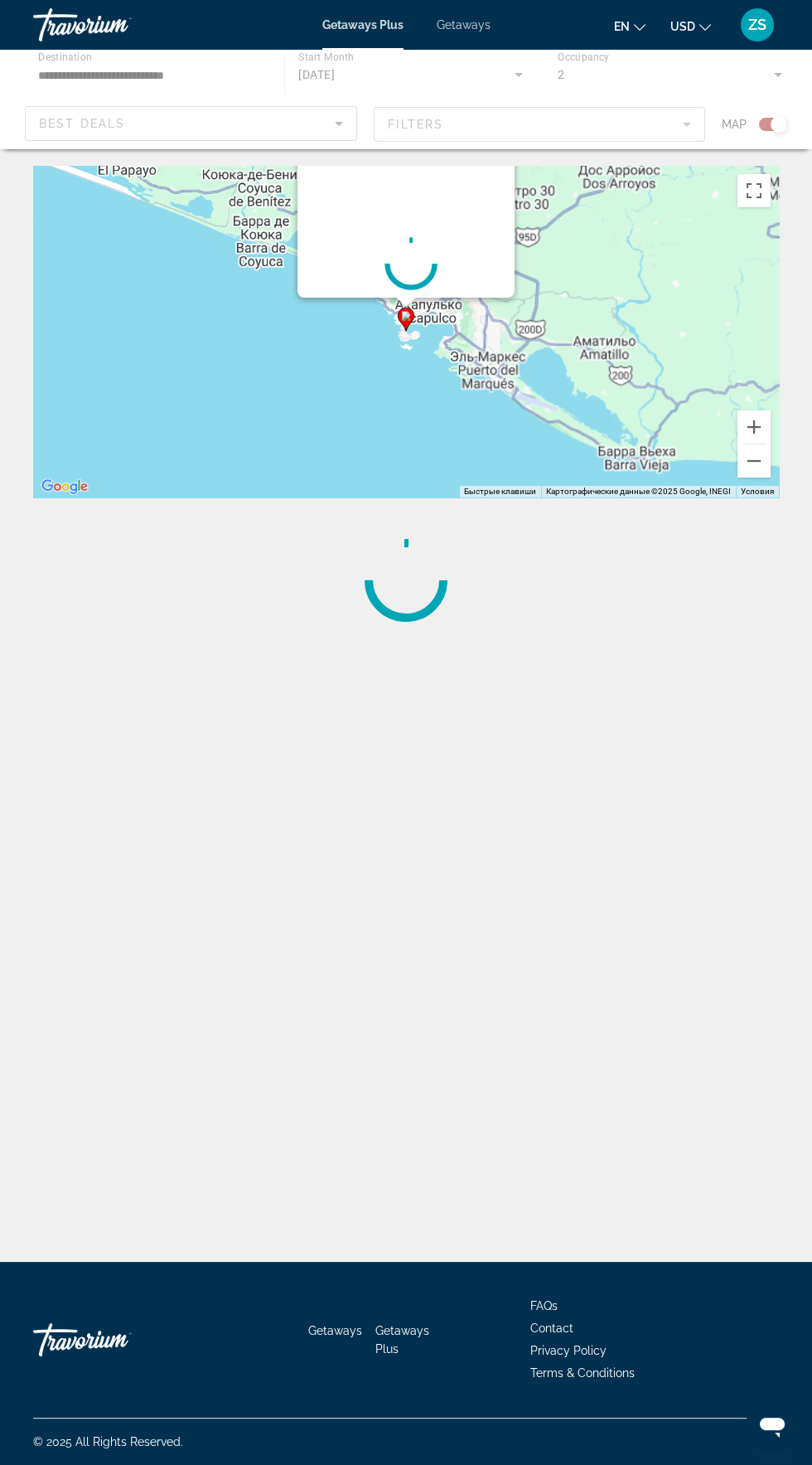
scroll to position [37, 0]
click at [406, 275] on div "Main content" at bounding box center [410, 263] width 207 height 248
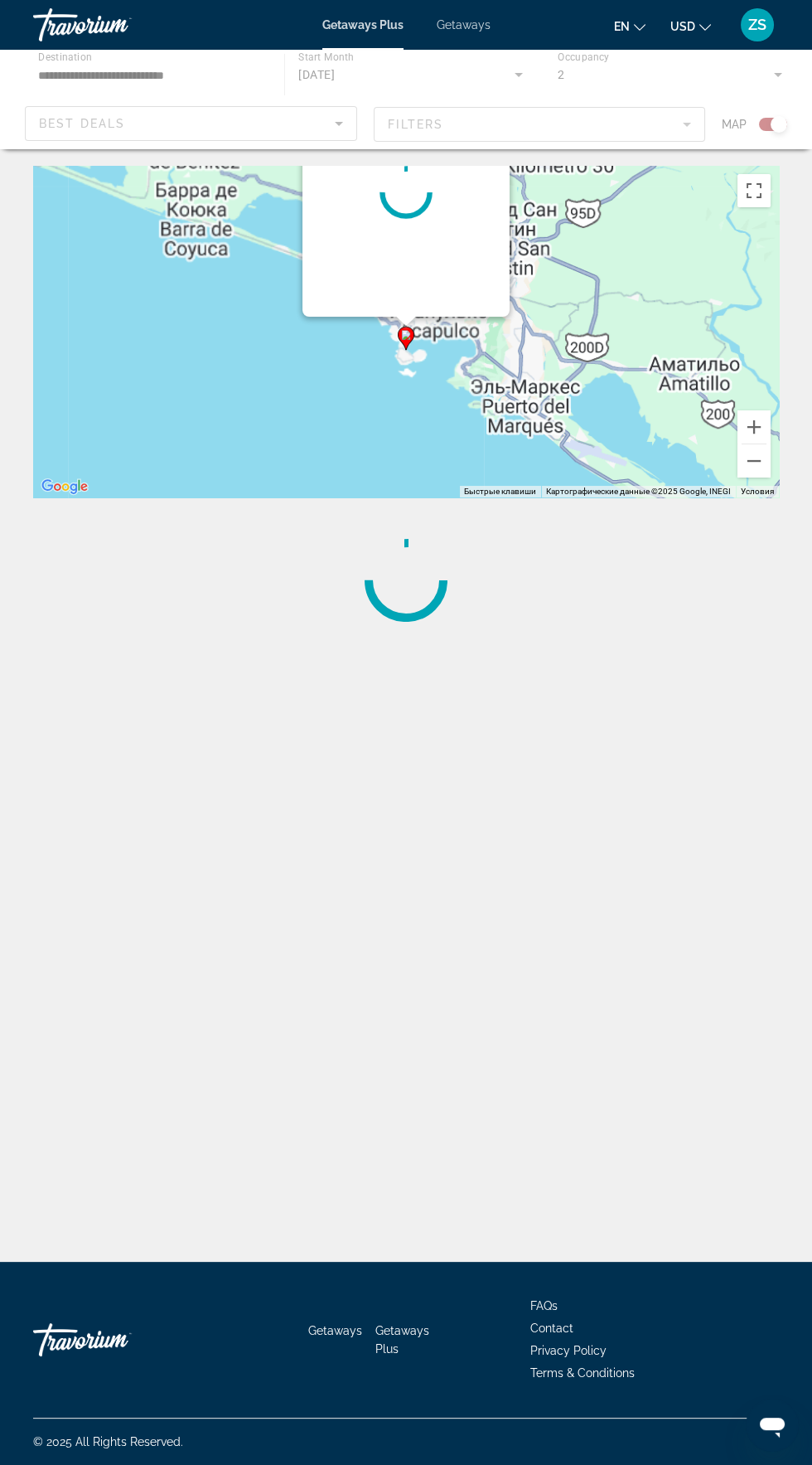
scroll to position [0, 0]
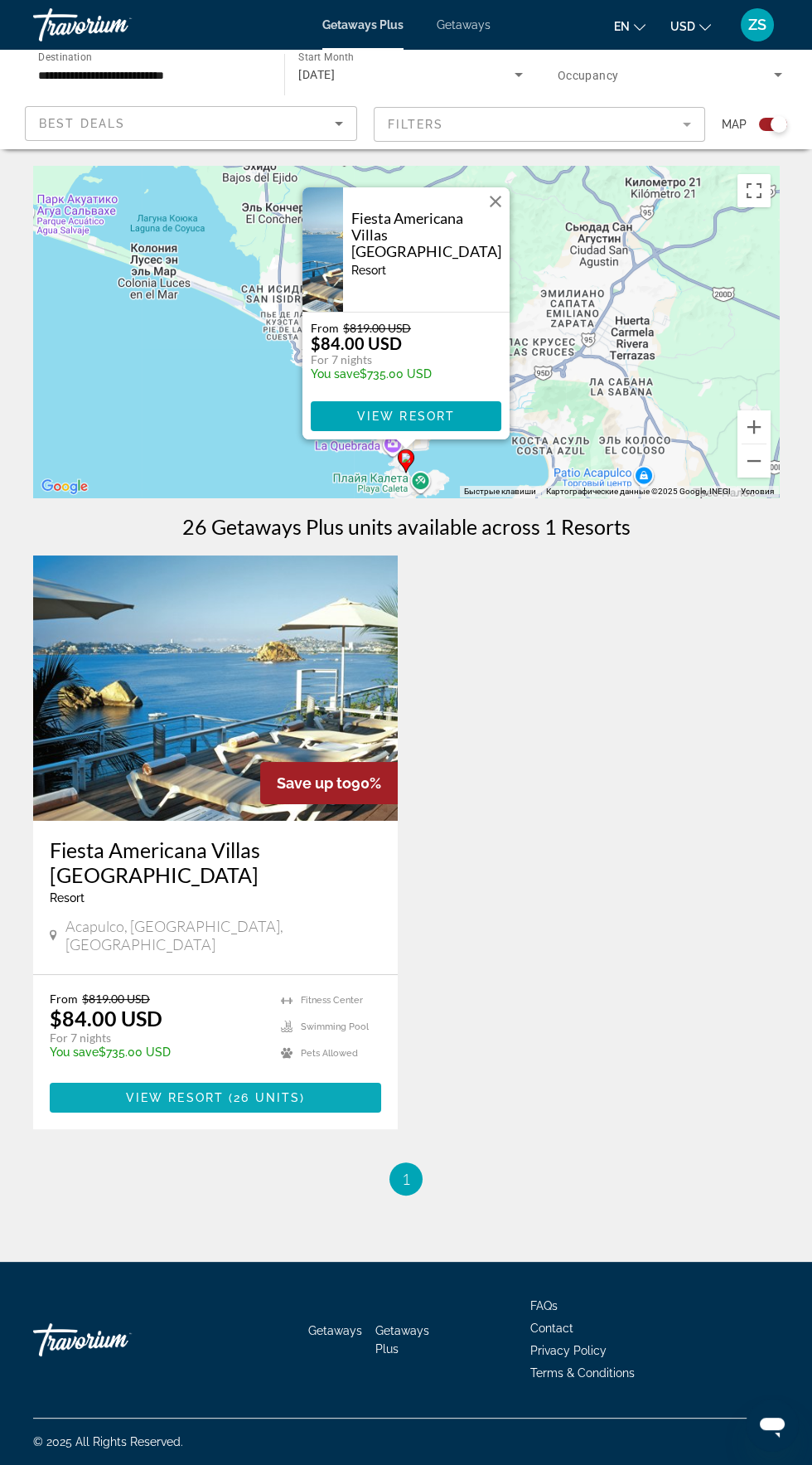
click at [199, 1091] on span "View Resort" at bounding box center [175, 1098] width 98 height 14
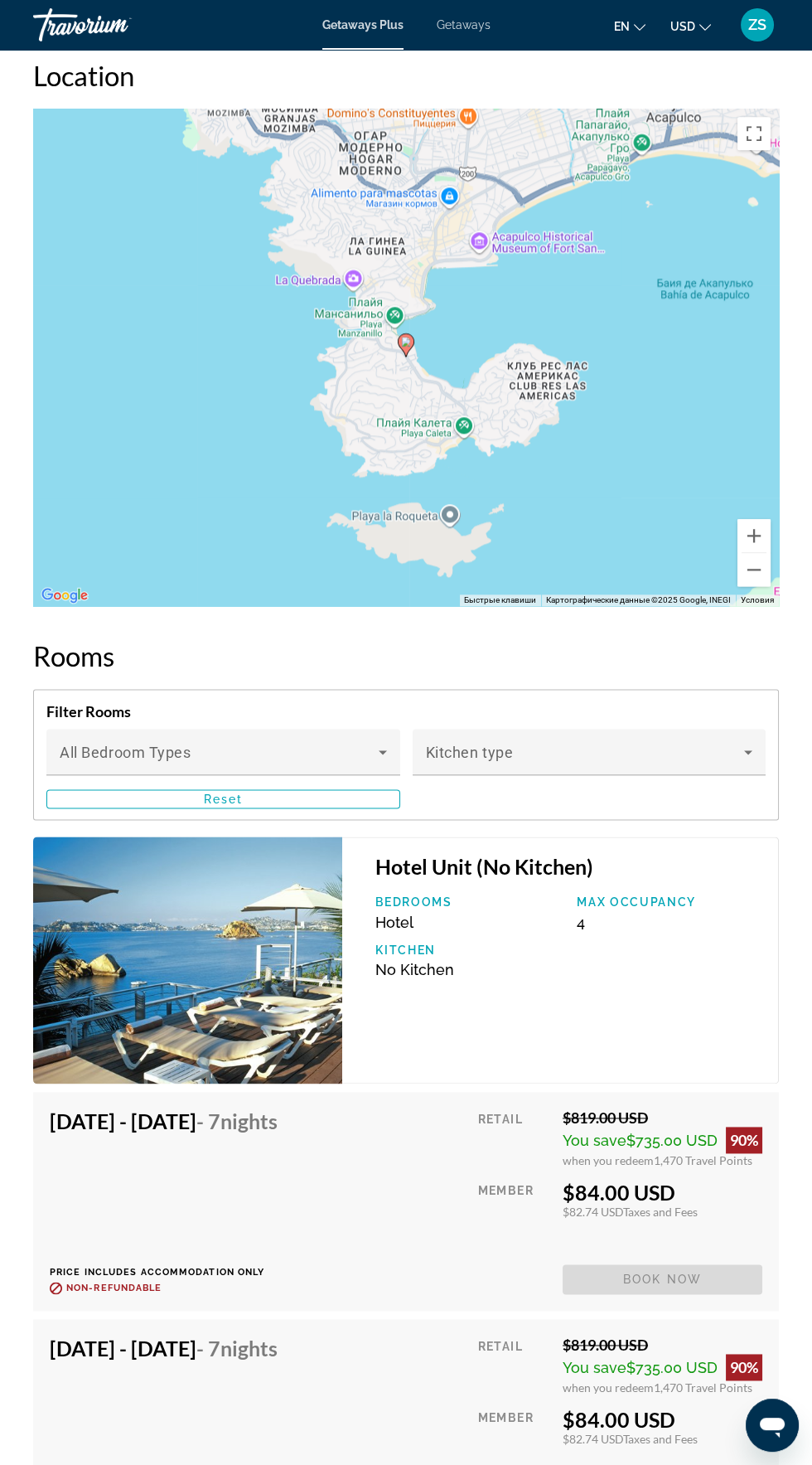
scroll to position [2856, 0]
click at [364, 755] on span "Main content" at bounding box center [219, 758] width 319 height 20
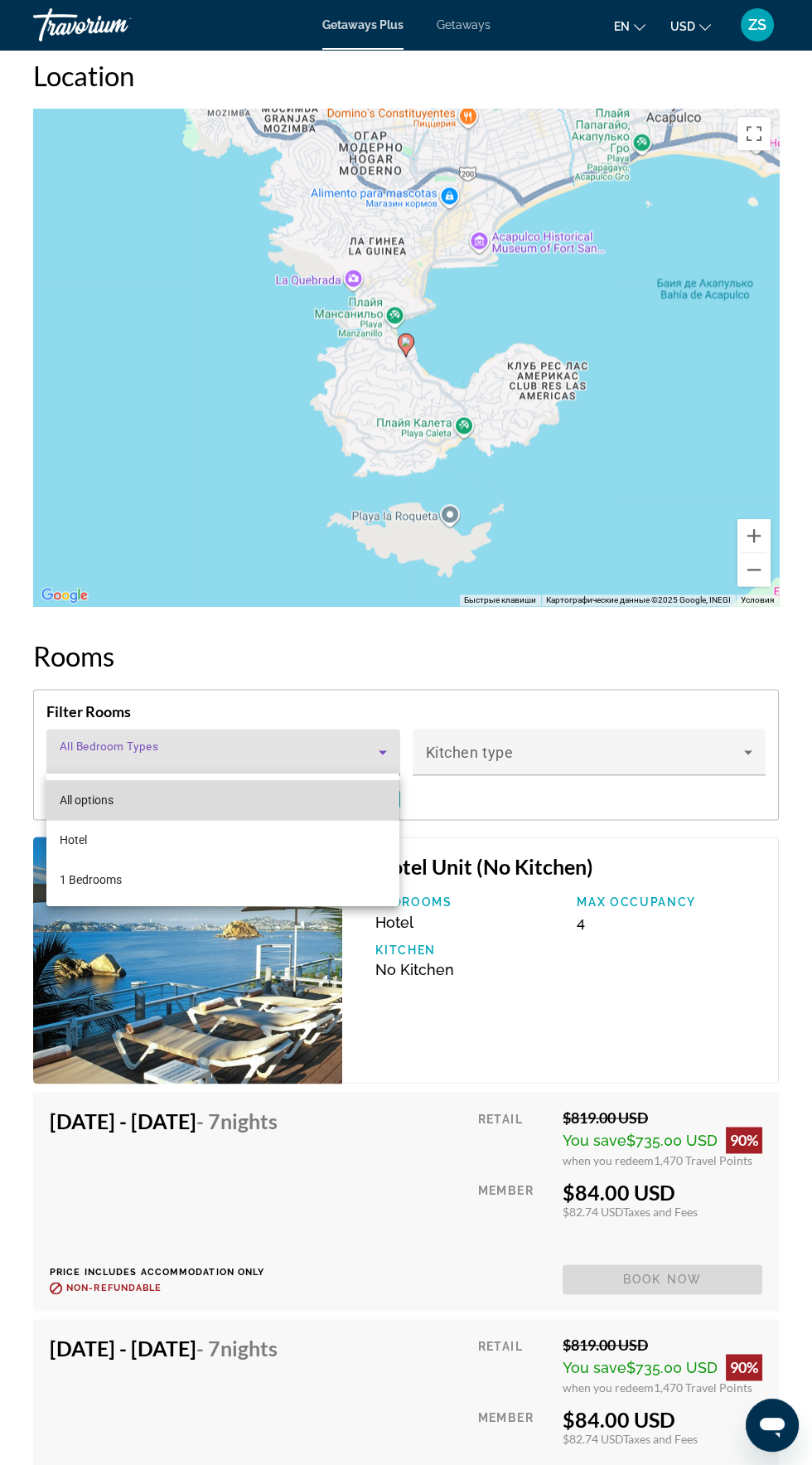
click at [137, 807] on mat-option "All options" at bounding box center [223, 799] width 354 height 40
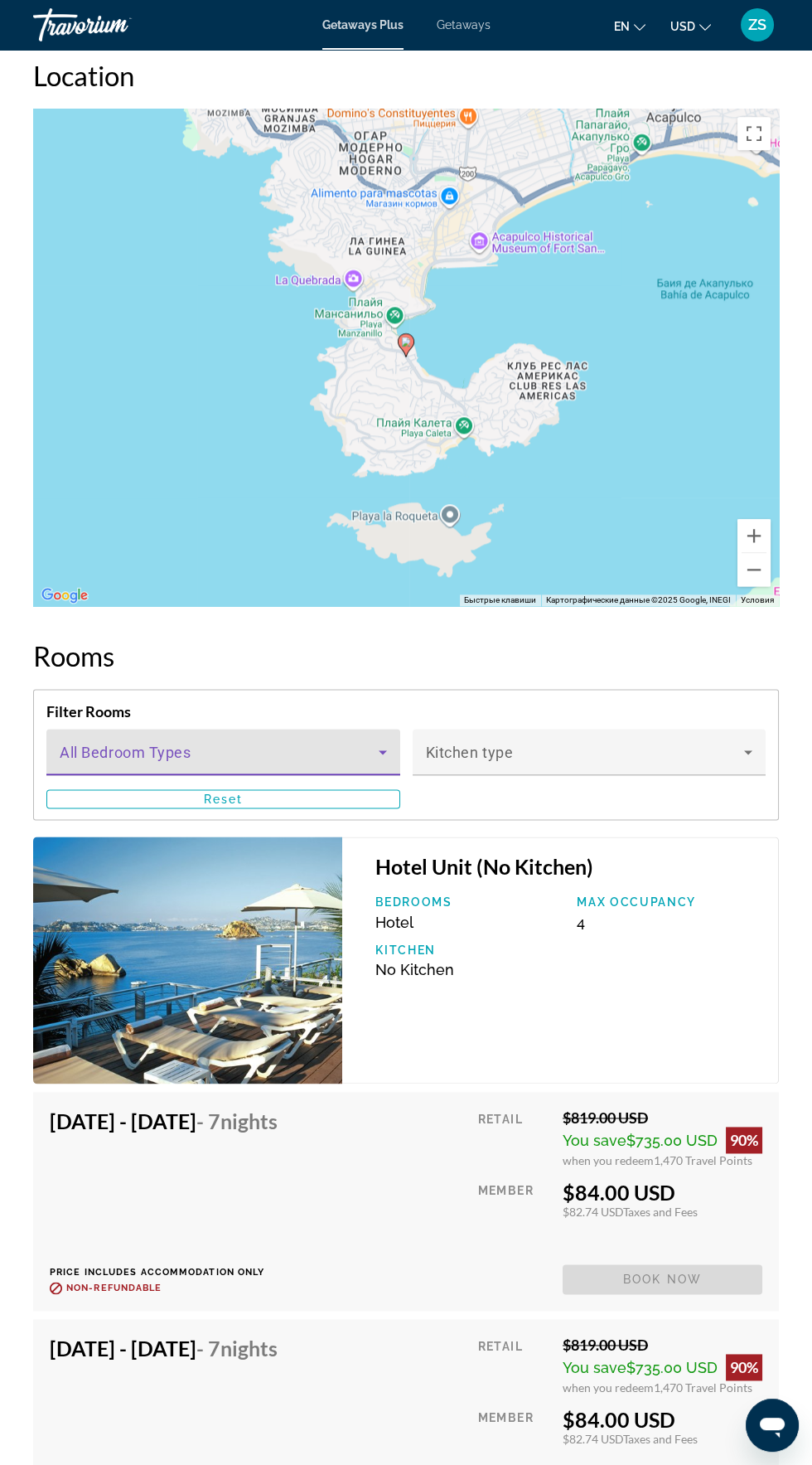
click at [382, 750] on icon "Main content" at bounding box center [383, 752] width 8 height 4
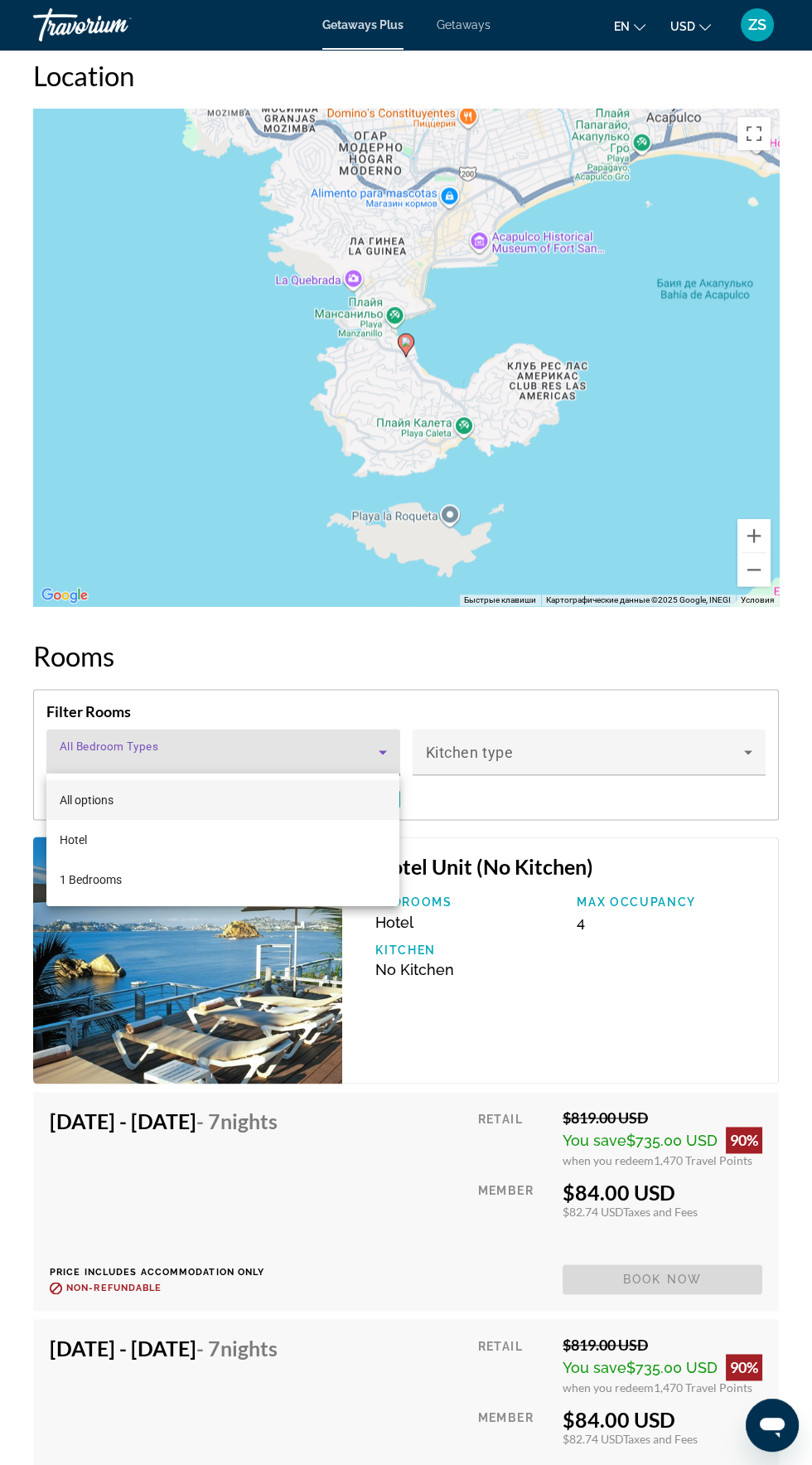
click at [564, 756] on div at bounding box center [406, 732] width 812 height 1465
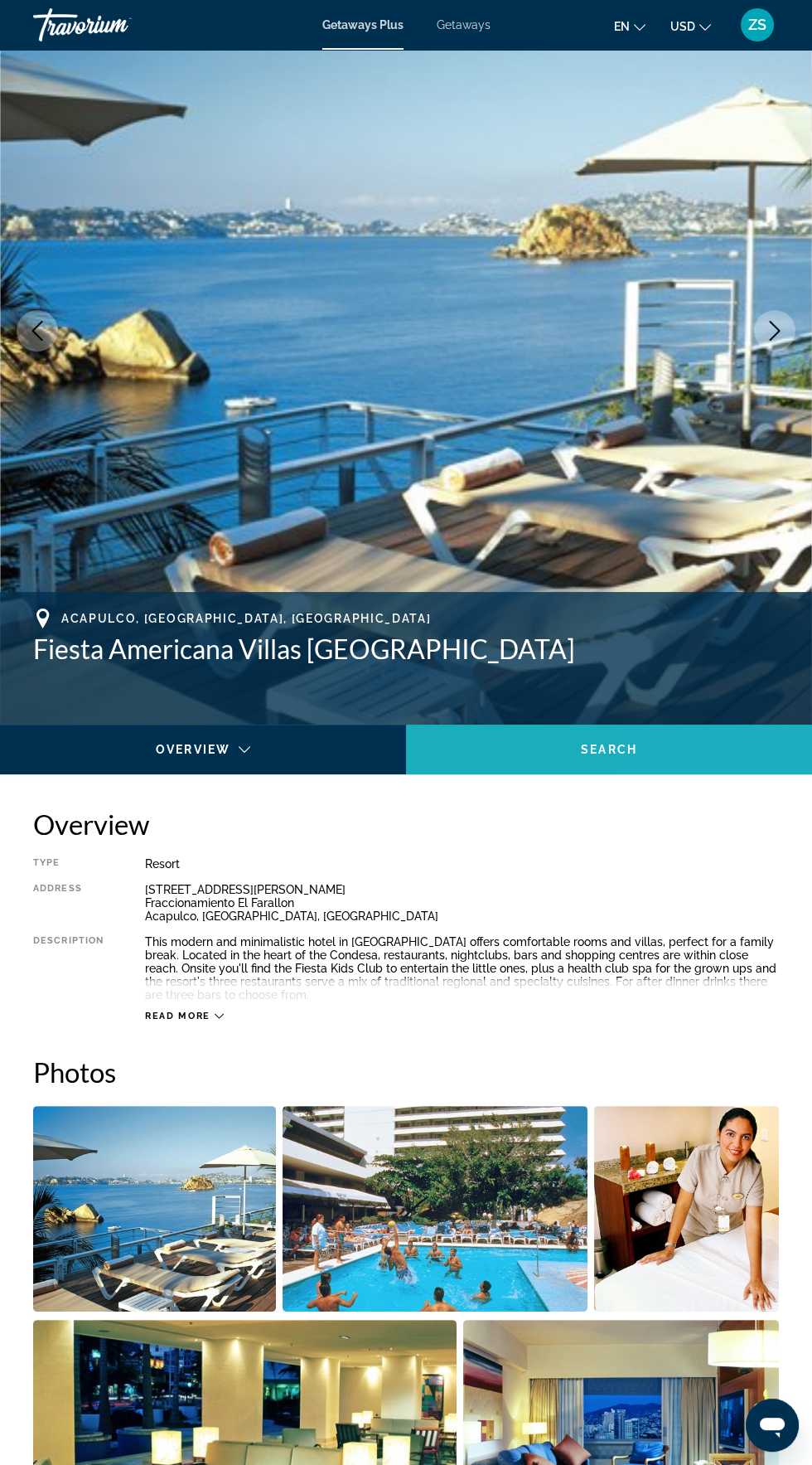
scroll to position [0, 0]
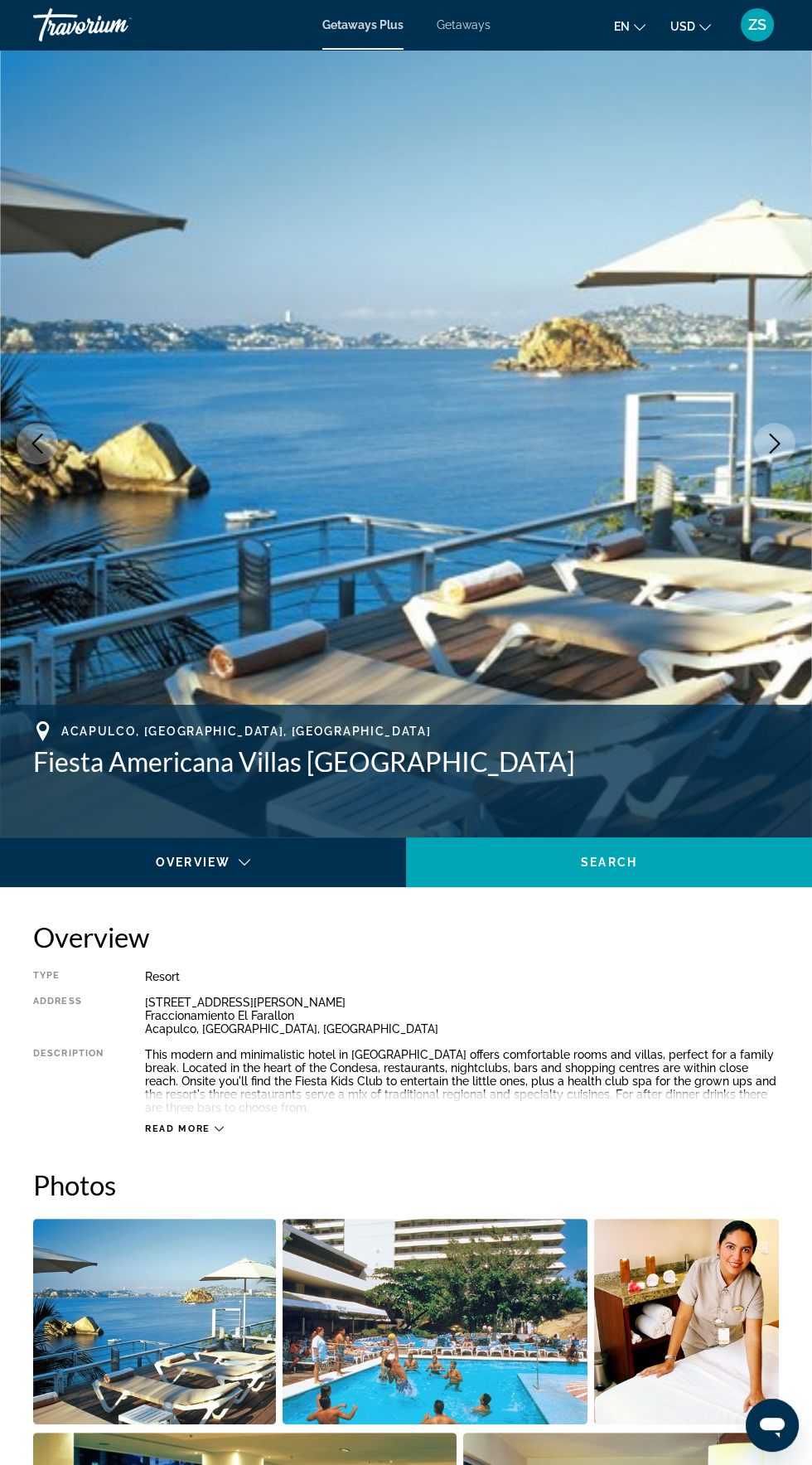
click at [475, 21] on span "Getaways" at bounding box center [463, 26] width 54 height 14
